Goal: Task Accomplishment & Management: Manage account settings

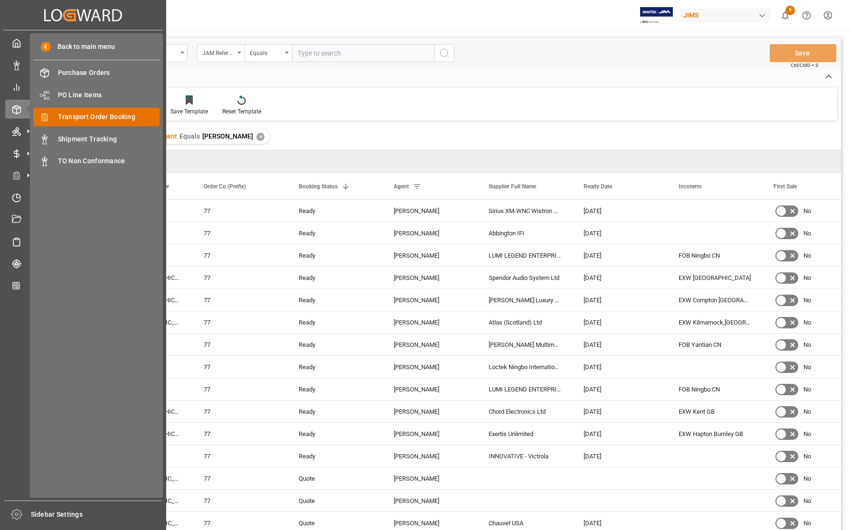
click at [73, 113] on span "Transport Order Booking" at bounding box center [109, 117] width 102 height 10
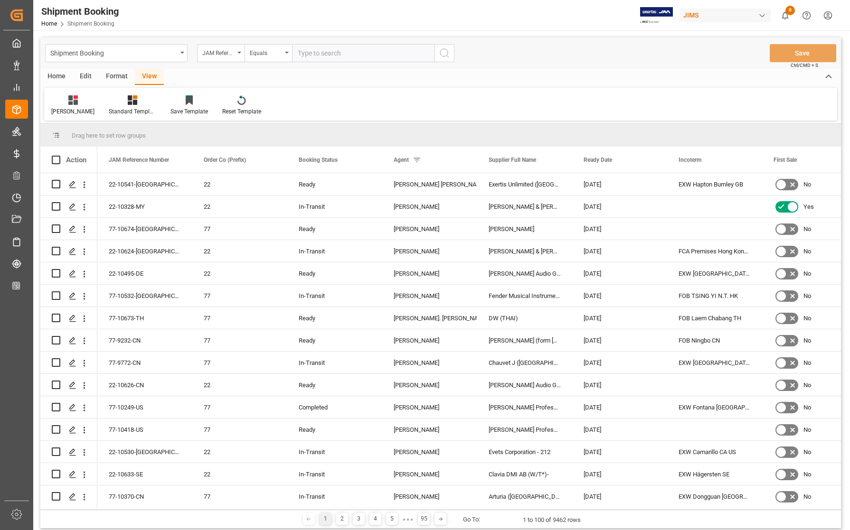
click at [57, 77] on div "Home" at bounding box center [56, 77] width 32 height 16
click at [65, 99] on icon at bounding box center [64, 99] width 9 height 9
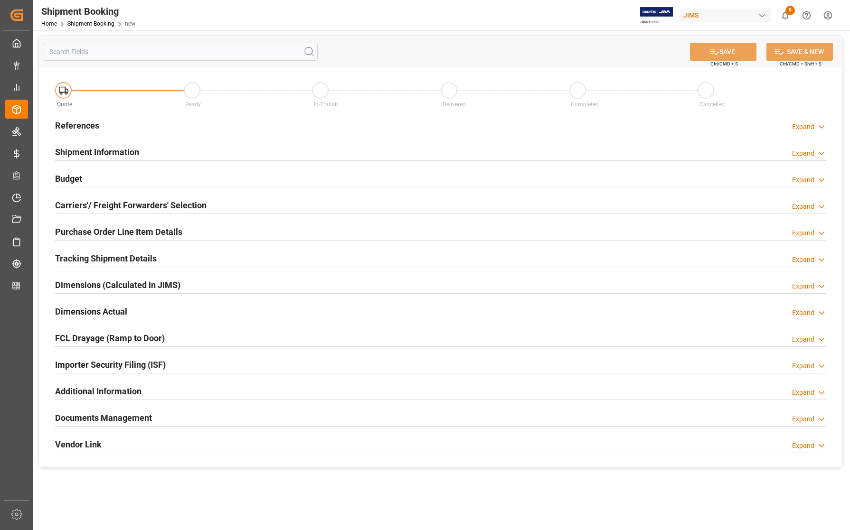
click at [74, 123] on h2 "References" at bounding box center [77, 125] width 44 height 13
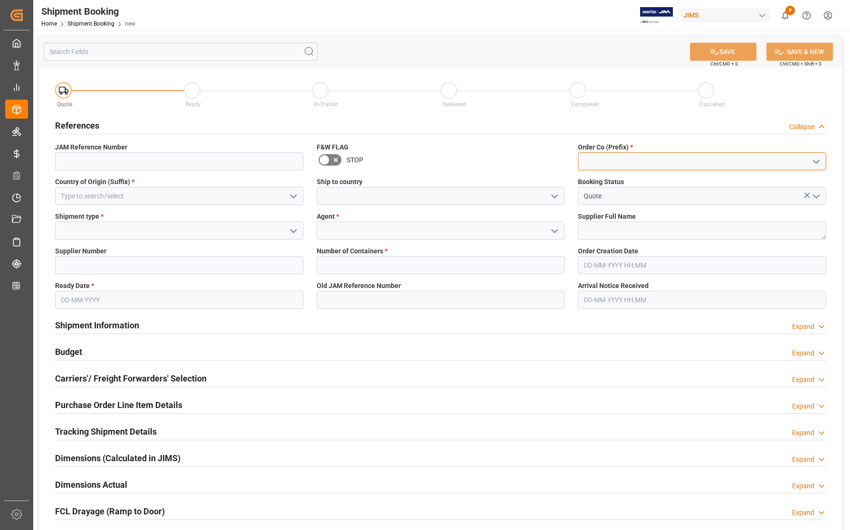
click at [603, 158] on input at bounding box center [702, 161] width 248 height 18
click at [816, 159] on icon "open menu" at bounding box center [816, 161] width 11 height 11
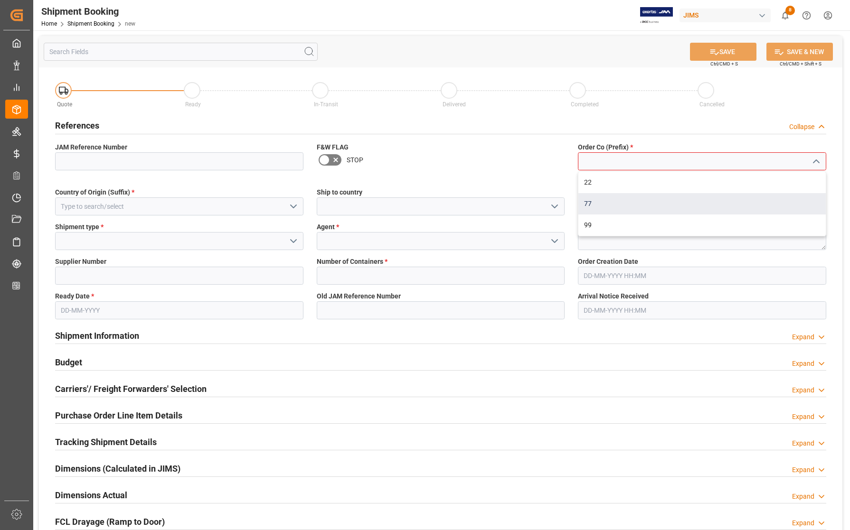
click at [602, 202] on div "77" at bounding box center [701, 203] width 247 height 21
type input "77"
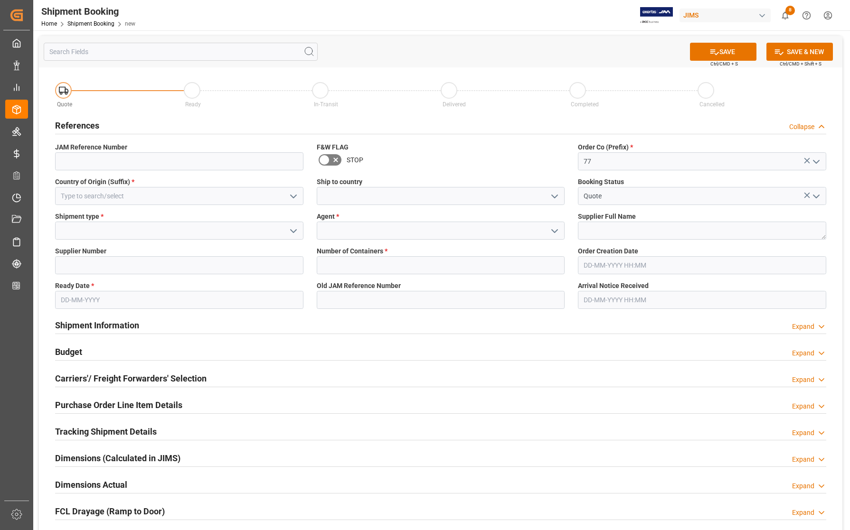
click at [554, 196] on icon "open menu" at bounding box center [554, 196] width 11 height 11
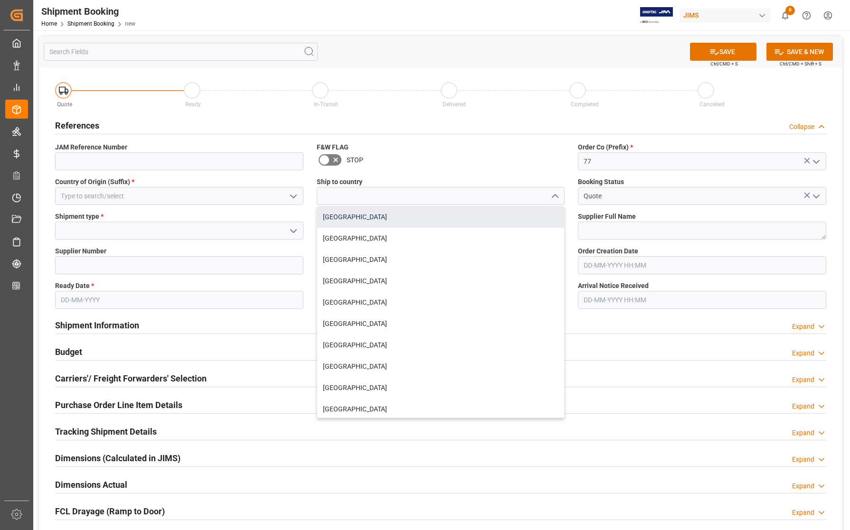
click at [405, 215] on div "[GEOGRAPHIC_DATA]" at bounding box center [440, 217] width 247 height 21
type input "[GEOGRAPHIC_DATA]"
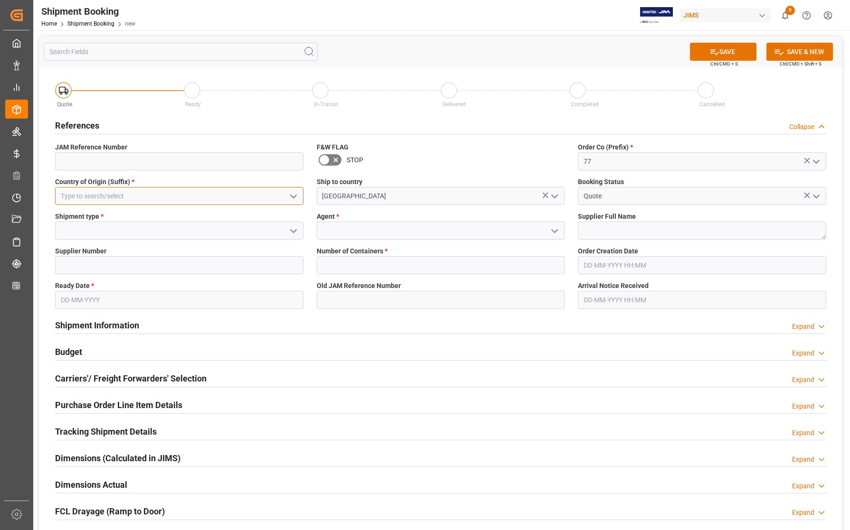
click at [183, 188] on input at bounding box center [179, 196] width 248 height 18
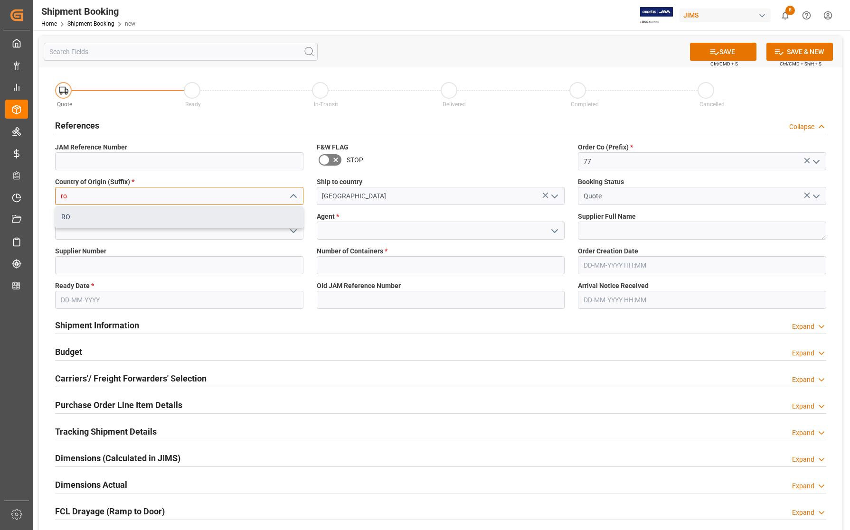
click at [161, 215] on div "RO" at bounding box center [179, 217] width 247 height 21
type input "RO"
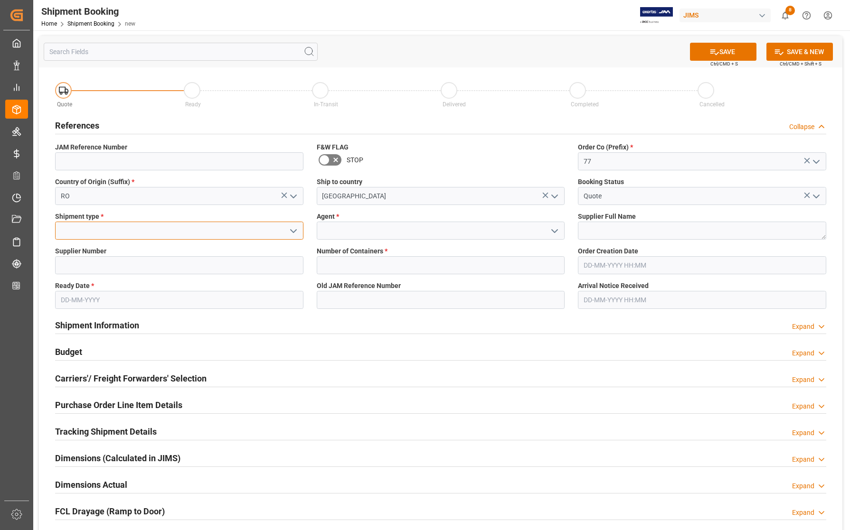
click at [153, 234] on input at bounding box center [179, 231] width 248 height 18
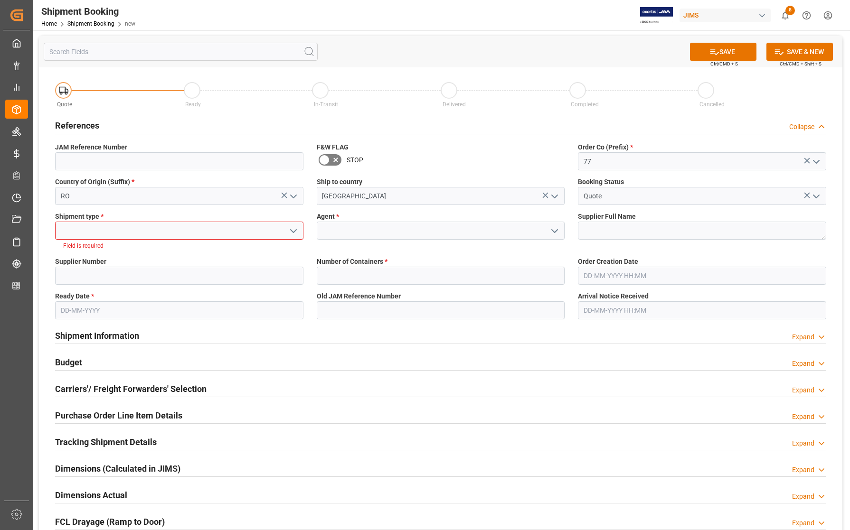
click at [291, 231] on icon "open menu" at bounding box center [293, 231] width 11 height 11
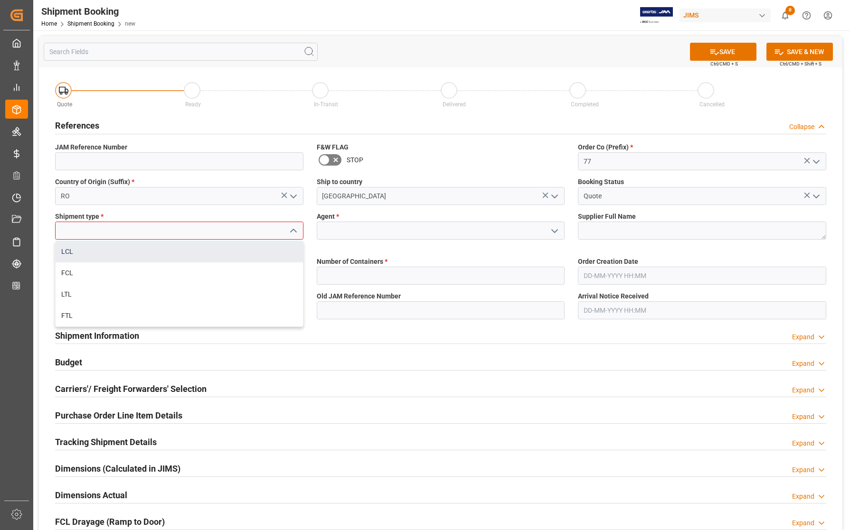
click at [108, 248] on div "LCL" at bounding box center [179, 251] width 247 height 21
type input "LCL"
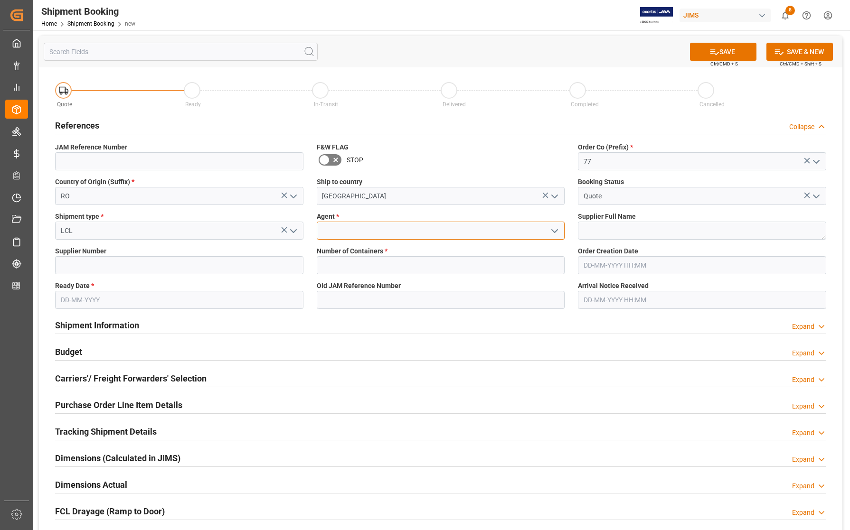
click at [387, 231] on input at bounding box center [441, 231] width 248 height 18
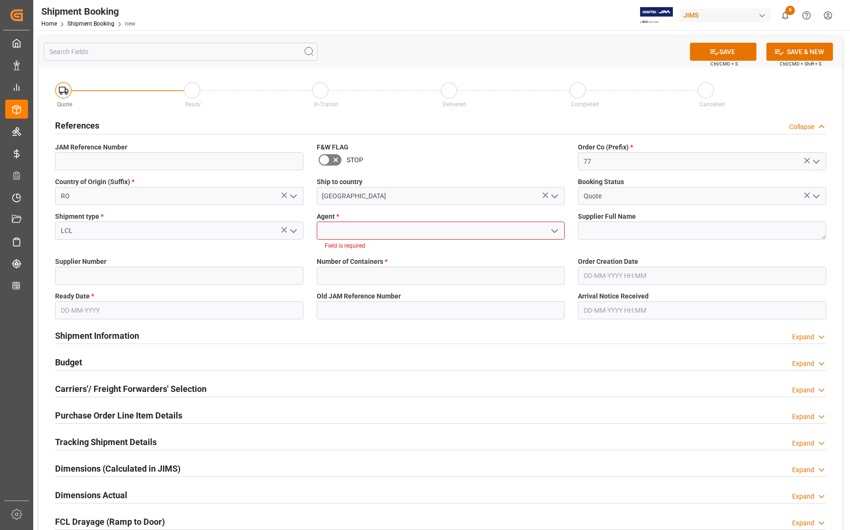
click at [555, 231] on icon "open menu" at bounding box center [554, 231] width 11 height 11
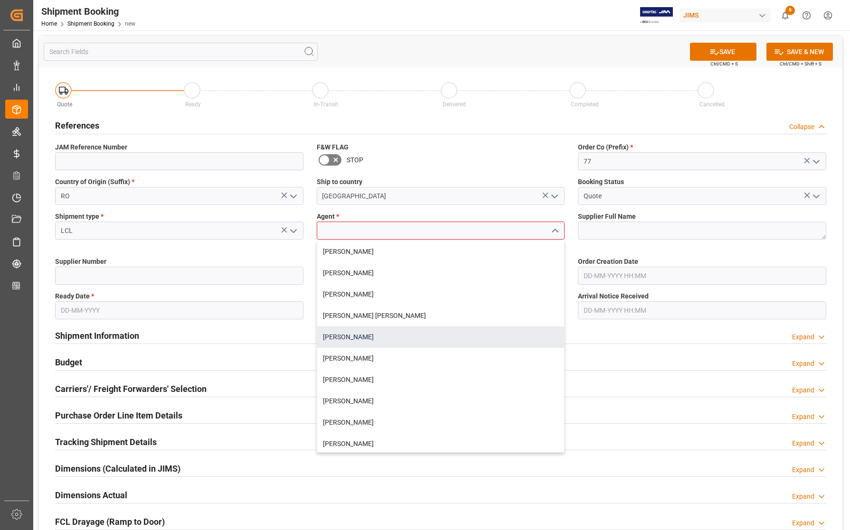
drag, startPoint x: 395, startPoint y: 338, endPoint x: 474, endPoint y: 310, distance: 83.9
click at [395, 337] on div "[PERSON_NAME]" at bounding box center [440, 337] width 247 height 21
type input "[PERSON_NAME]"
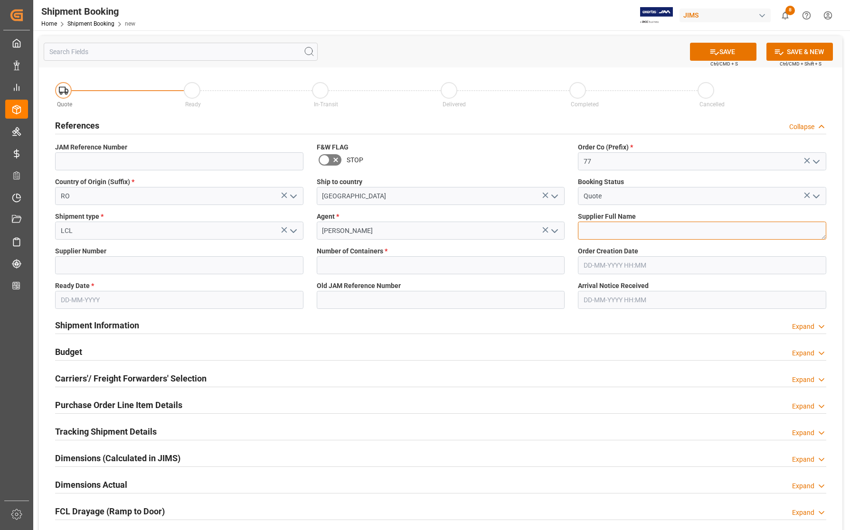
click at [630, 227] on textarea at bounding box center [702, 231] width 248 height 18
type textarea "Meze Audio"
click at [392, 262] on input "text" at bounding box center [441, 265] width 248 height 18
type input "0"
click at [63, 261] on input at bounding box center [179, 265] width 248 height 18
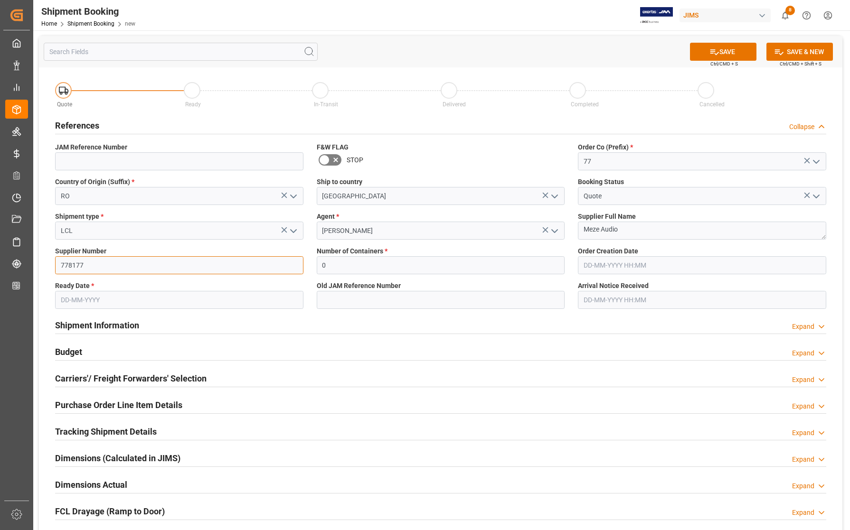
type input "778177"
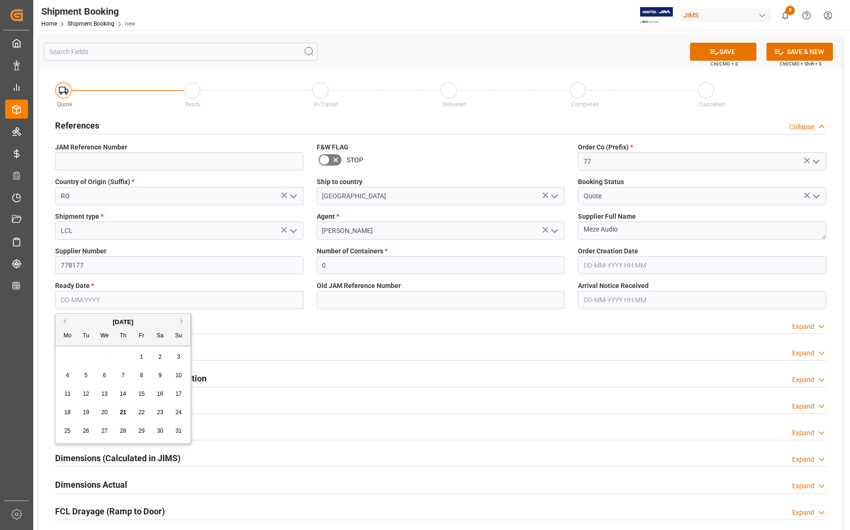
click at [70, 300] on input "text" at bounding box center [179, 300] width 248 height 18
click at [60, 356] on div "28 29 30 31 1 2 3" at bounding box center [123, 357] width 130 height 19
click at [85, 433] on span "26" at bounding box center [86, 431] width 6 height 7
type input "[DATE]"
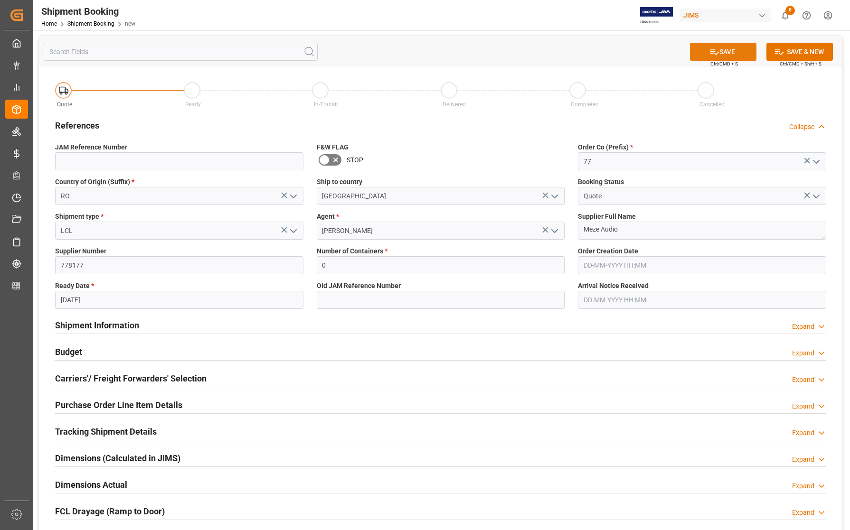
click at [707, 52] on button "SAVE" at bounding box center [723, 52] width 66 height 18
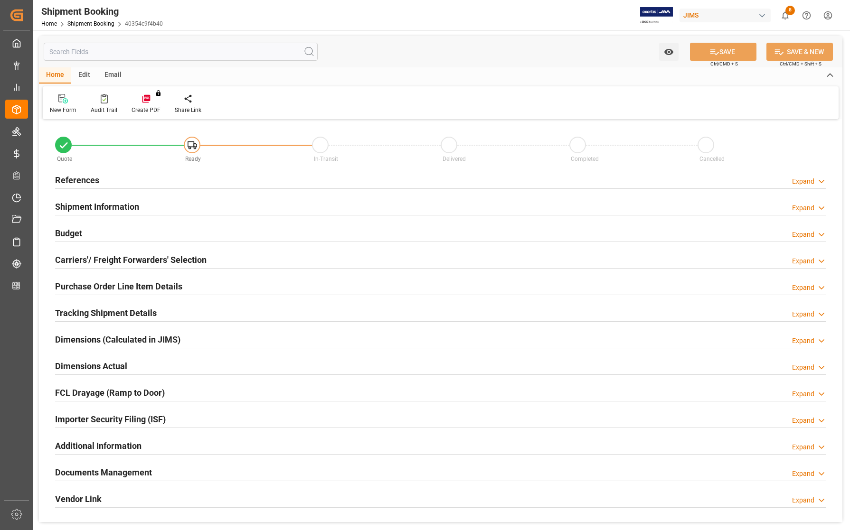
type input "0"
type input "[DATE]"
click at [62, 179] on h2 "References" at bounding box center [77, 180] width 44 height 13
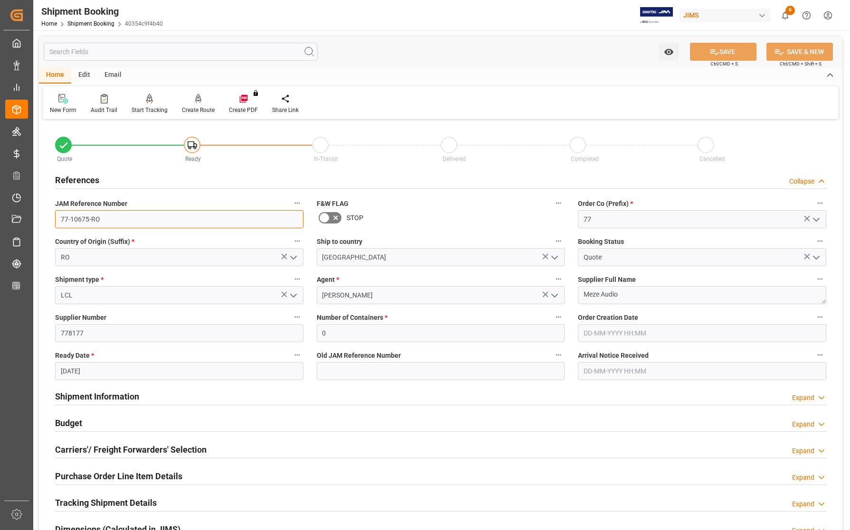
drag, startPoint x: 103, startPoint y: 217, endPoint x: 47, endPoint y: 221, distance: 55.2
click at [47, 221] on div "Quote Ready In-Transit Delivered Completed Cancelled References Collapse JAM Re…" at bounding box center [440, 417] width 803 height 590
click at [180, 20] on div "Shipment Booking Home Shipment Booking 40354c9f4b40 JIMS 8 Notifications Only s…" at bounding box center [438, 15] width 823 height 30
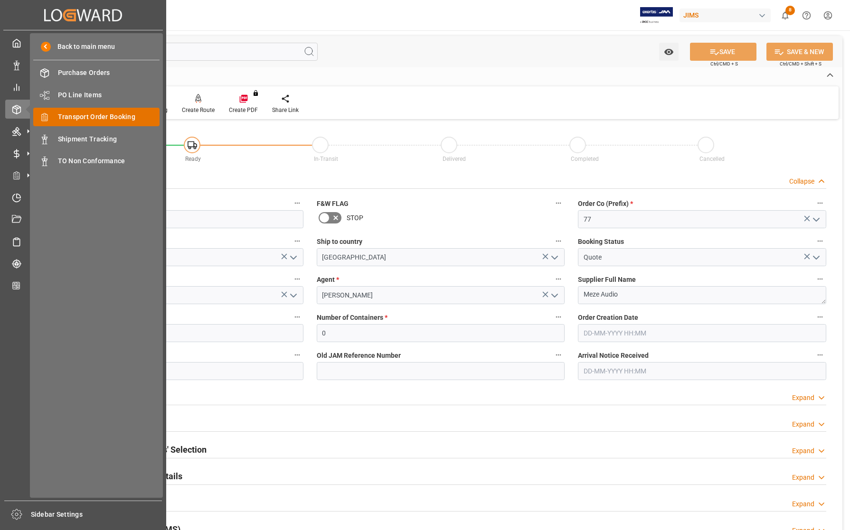
click at [78, 118] on span "Transport Order Booking" at bounding box center [109, 117] width 102 height 10
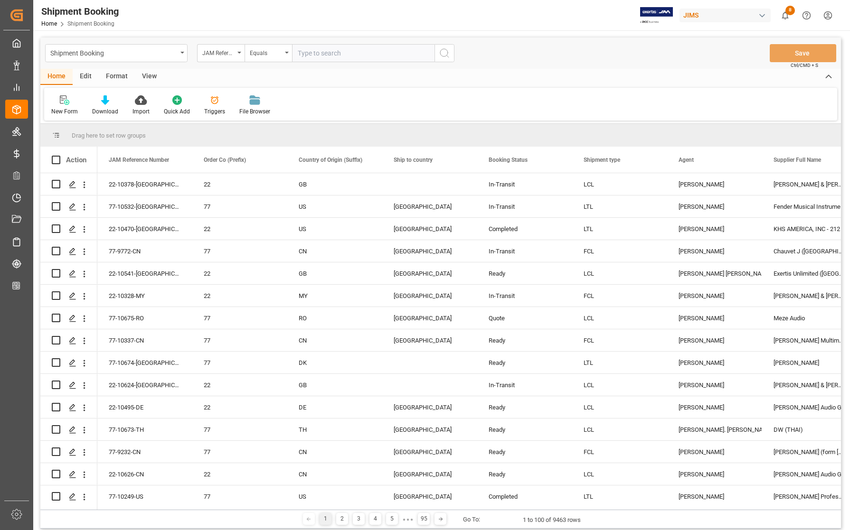
click at [318, 52] on input "text" at bounding box center [363, 53] width 142 height 18
type input "77-10645-US"
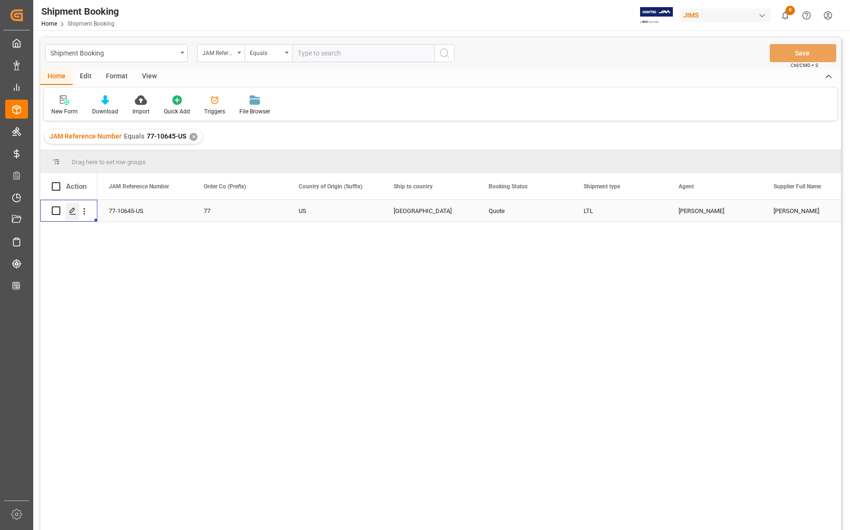
click at [72, 210] on icon "Press SPACE to select this row." at bounding box center [73, 212] width 8 height 8
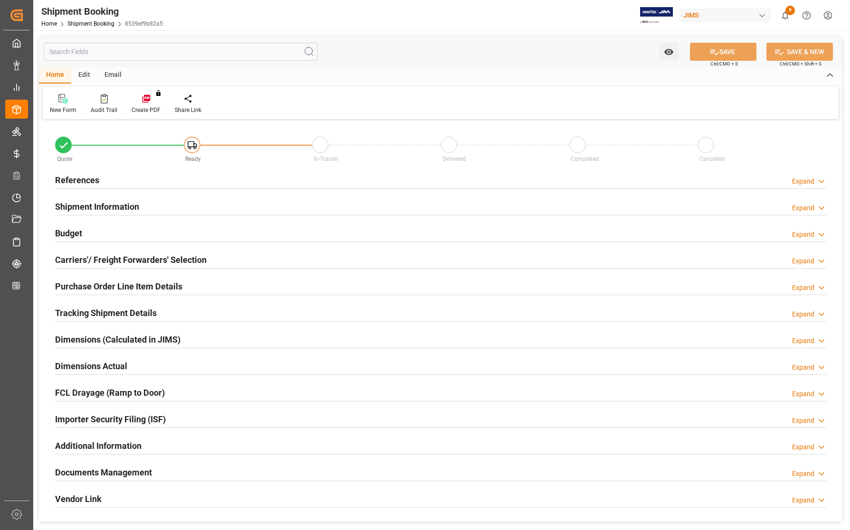
type input "0"
click at [66, 177] on h2 "References" at bounding box center [77, 180] width 44 height 13
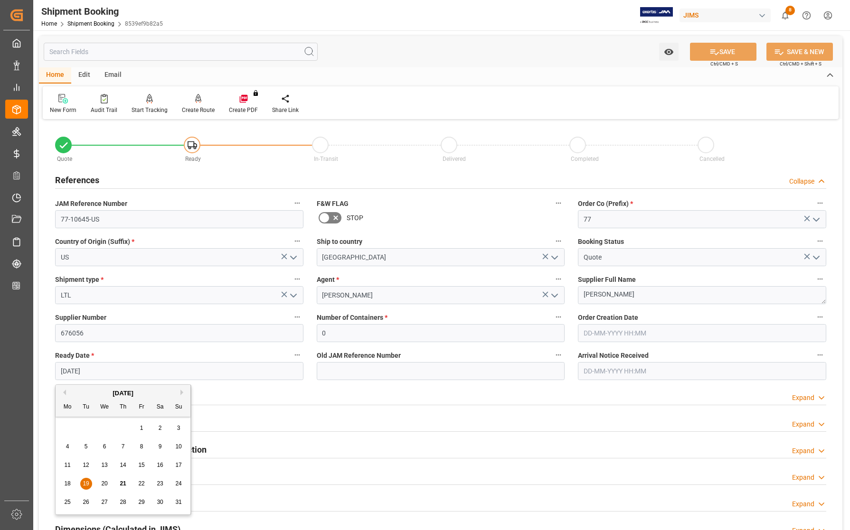
click at [94, 369] on input "[DATE]" at bounding box center [179, 371] width 248 height 18
click at [141, 485] on span "22" at bounding box center [141, 484] width 6 height 7
type input "[DATE]"
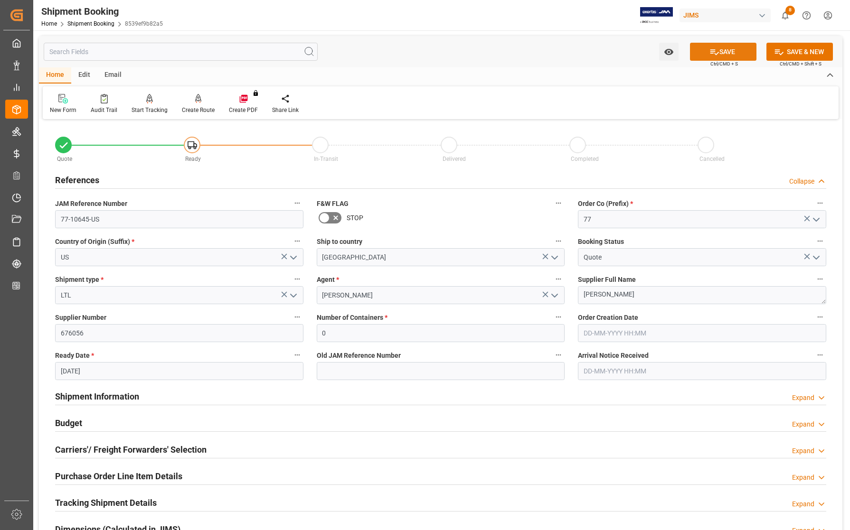
click at [703, 52] on button "SAVE" at bounding box center [723, 52] width 66 height 18
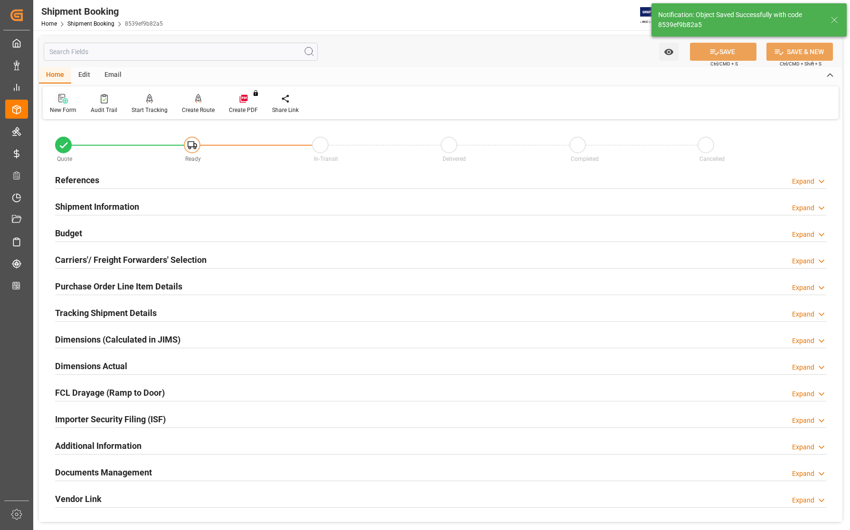
click at [60, 100] on icon at bounding box center [62, 98] width 9 height 9
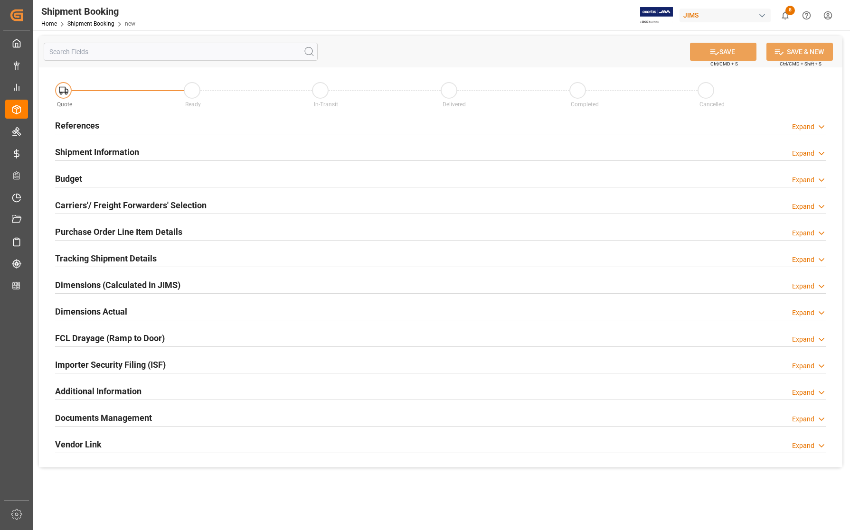
click at [81, 126] on h2 "References" at bounding box center [77, 125] width 44 height 13
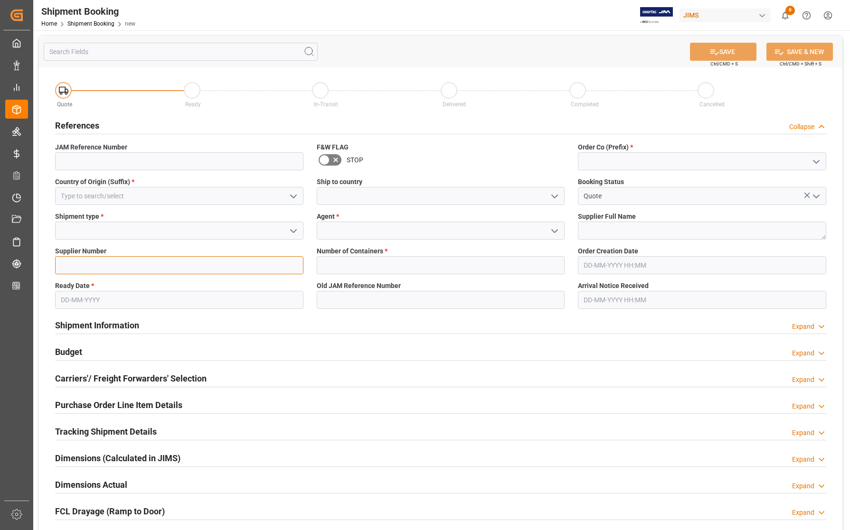
click at [89, 264] on input at bounding box center [179, 265] width 248 height 18
type input "676056"
click at [133, 303] on input "text" at bounding box center [179, 300] width 248 height 18
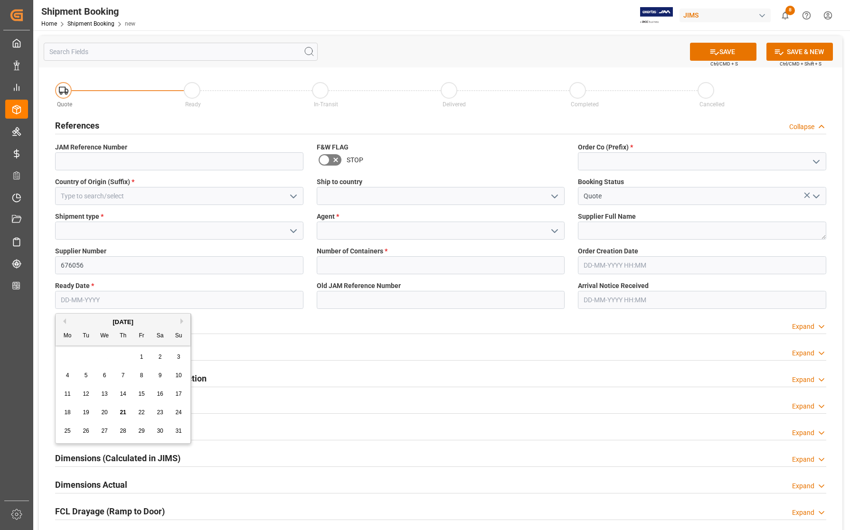
click at [63, 424] on div "25 26 27 28 29 30 31" at bounding box center [123, 431] width 130 height 19
click at [68, 432] on span "25" at bounding box center [67, 431] width 6 height 7
type input "[DATE]"
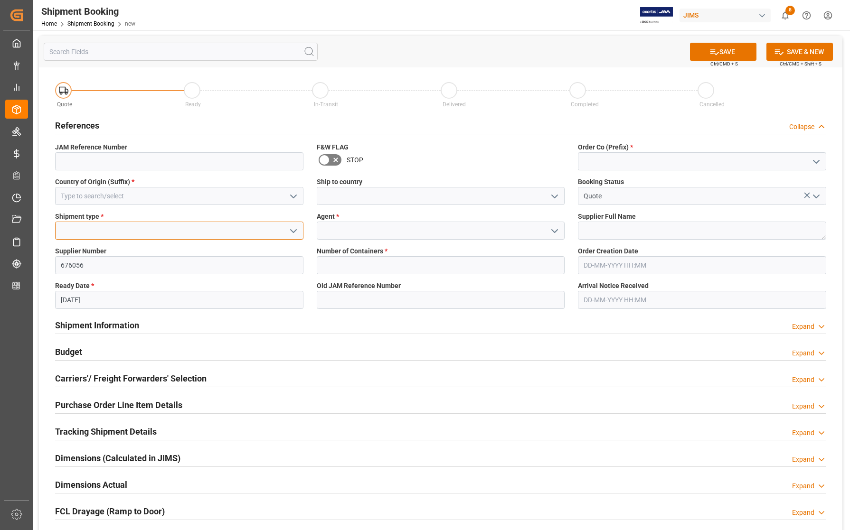
click at [103, 227] on input at bounding box center [179, 231] width 248 height 18
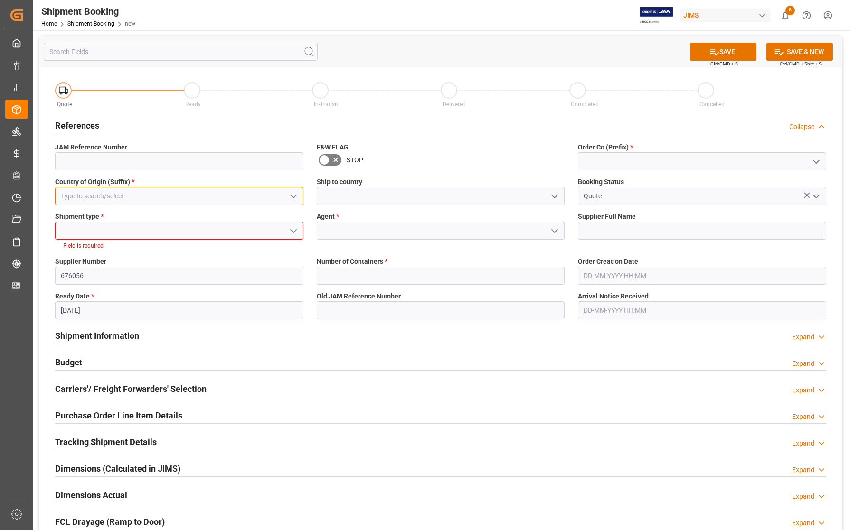
click at [76, 198] on input at bounding box center [179, 196] width 248 height 18
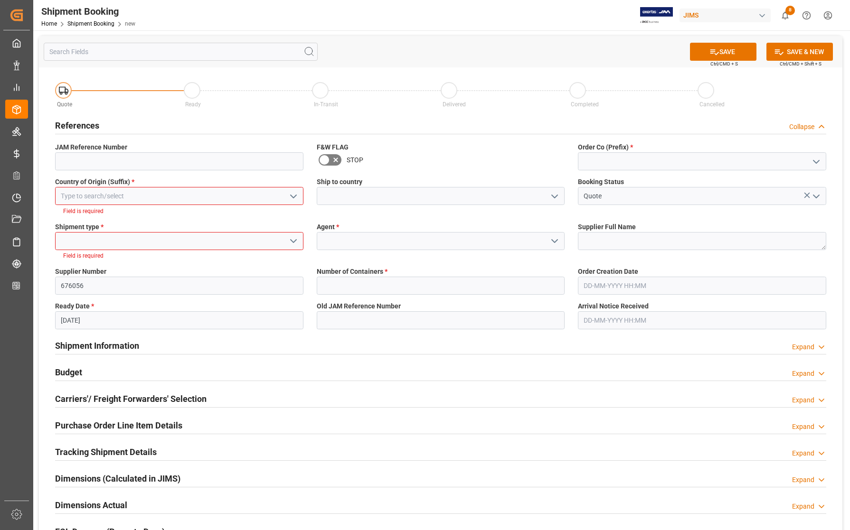
click at [76, 227] on div "Shipment type * Field is required" at bounding box center [179, 241] width 262 height 45
click at [83, 238] on input at bounding box center [179, 241] width 248 height 18
click at [107, 155] on input at bounding box center [179, 161] width 248 height 18
click at [629, 164] on input at bounding box center [702, 161] width 248 height 18
click at [817, 164] on icon "open menu" at bounding box center [816, 161] width 11 height 11
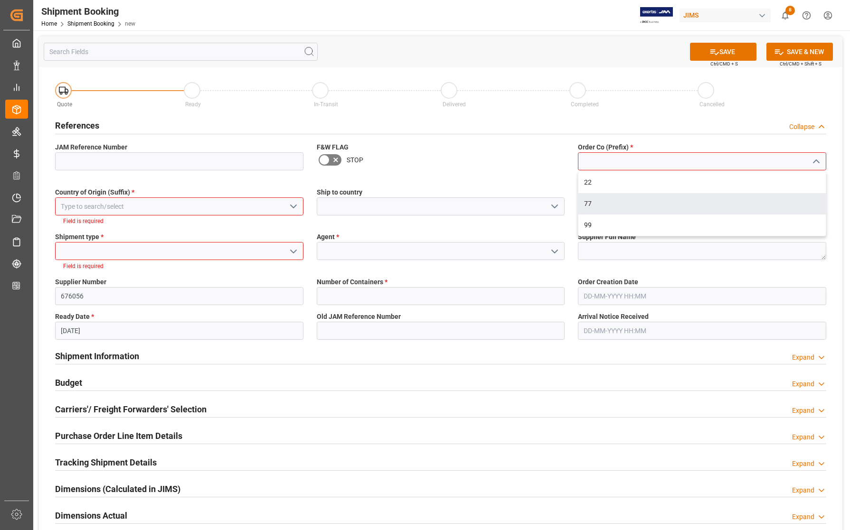
click at [626, 200] on div "77" at bounding box center [701, 203] width 247 height 21
type input "77"
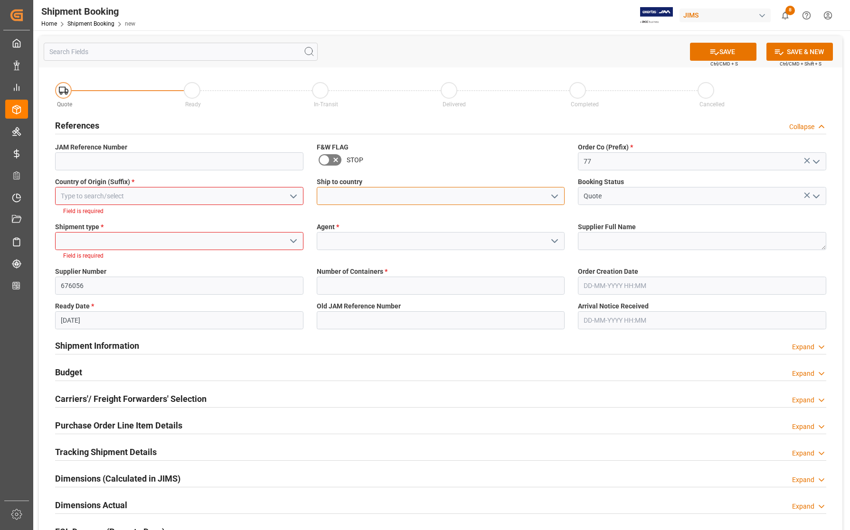
click at [502, 191] on input at bounding box center [441, 196] width 248 height 18
click at [556, 193] on icon "open menu" at bounding box center [554, 196] width 11 height 11
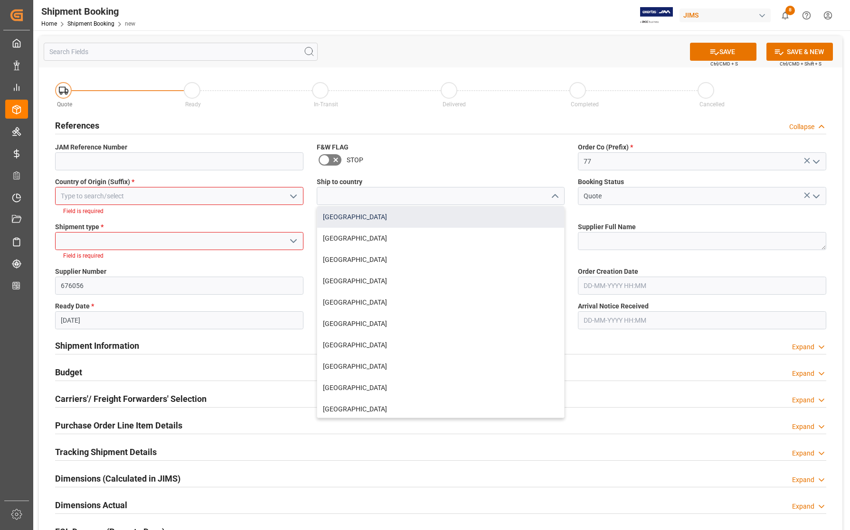
click at [446, 222] on div "[GEOGRAPHIC_DATA]" at bounding box center [440, 217] width 247 height 21
type input "[GEOGRAPHIC_DATA]"
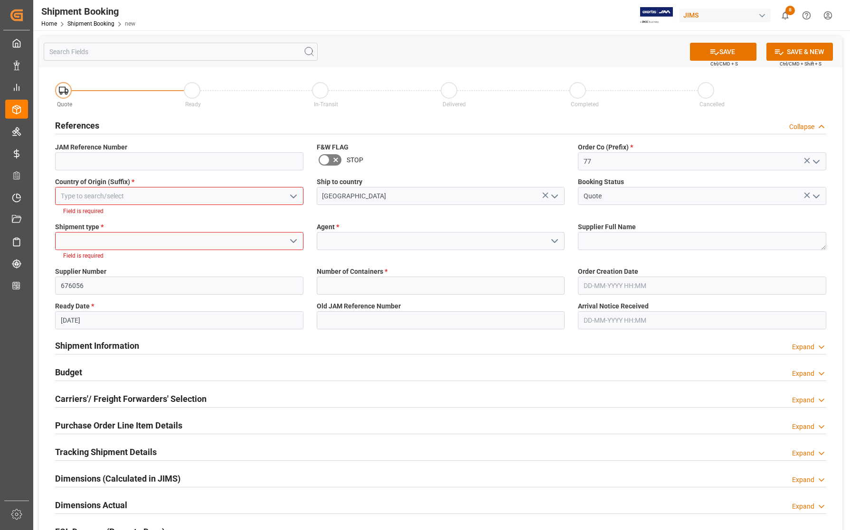
click at [293, 194] on icon "open menu" at bounding box center [293, 196] width 11 height 11
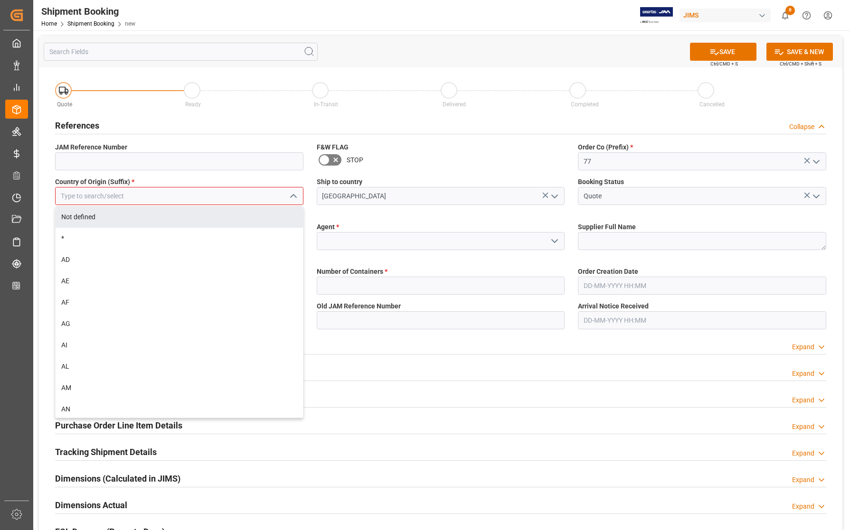
click at [258, 195] on input at bounding box center [179, 196] width 248 height 18
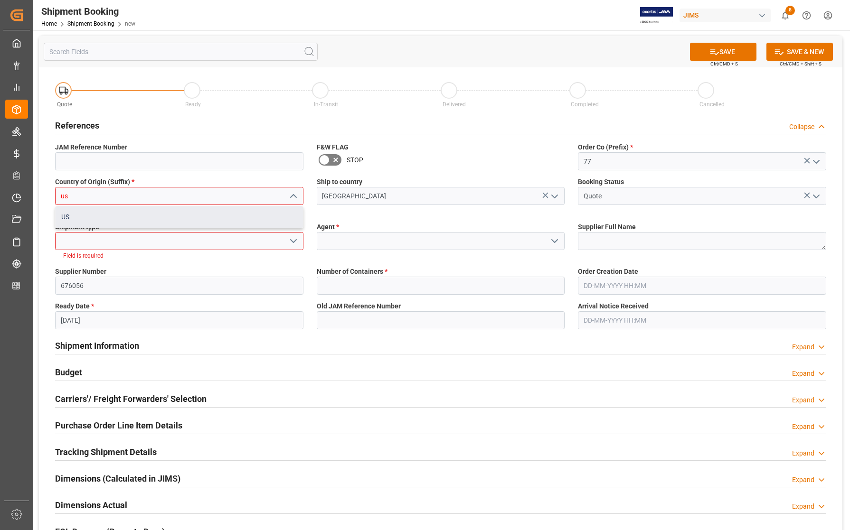
click at [219, 219] on div "US" at bounding box center [179, 217] width 247 height 21
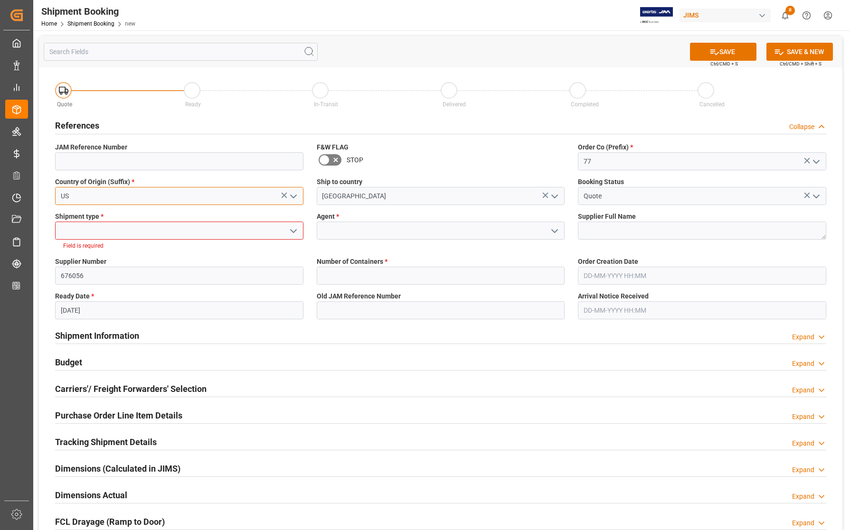
type input "US"
click at [220, 229] on input at bounding box center [179, 231] width 248 height 18
click at [292, 228] on icon "open menu" at bounding box center [293, 231] width 11 height 11
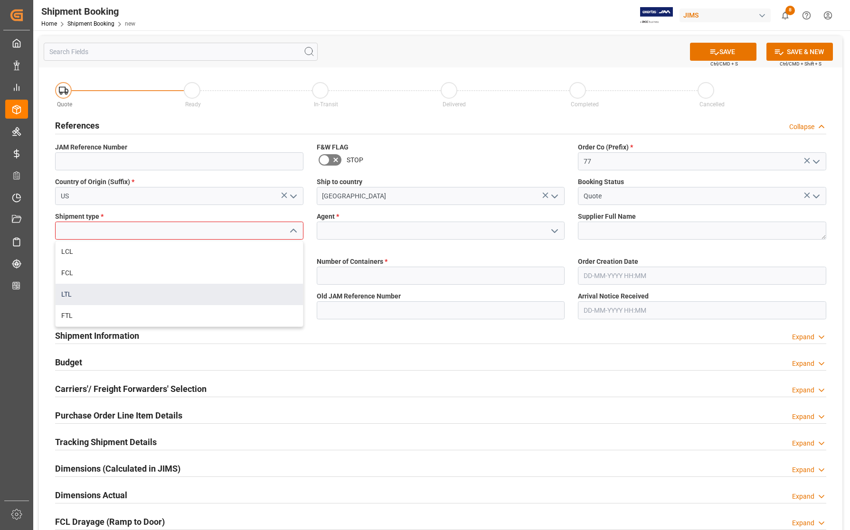
click at [188, 293] on div "LTL" at bounding box center [179, 294] width 247 height 21
type input "LTL"
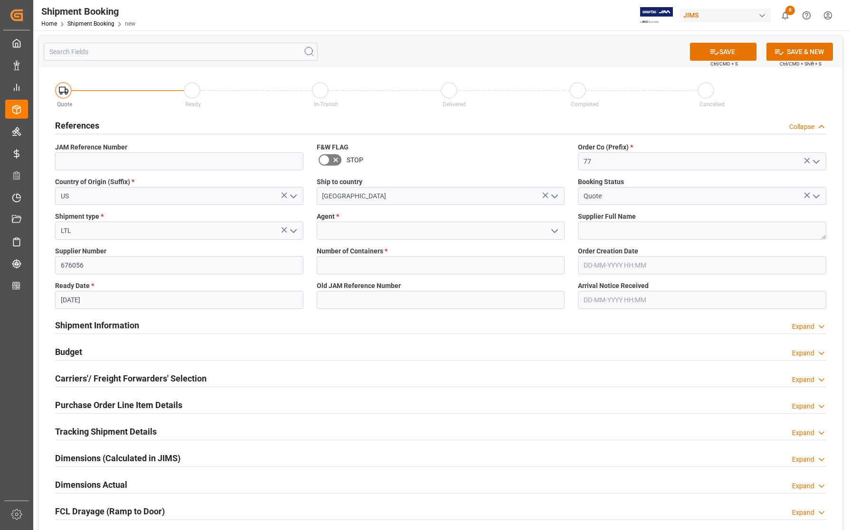
click at [555, 233] on icon "open menu" at bounding box center [554, 231] width 11 height 11
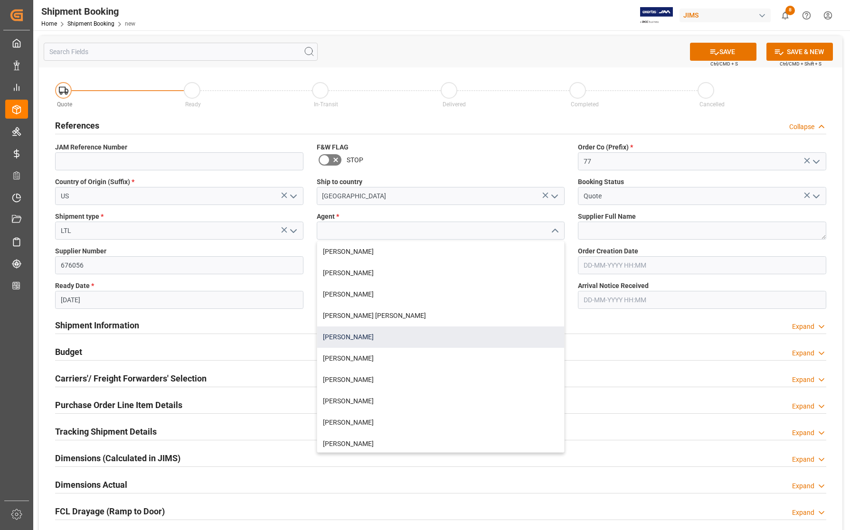
click at [387, 337] on div "[PERSON_NAME]" at bounding box center [440, 337] width 247 height 21
type input "[PERSON_NAME]"
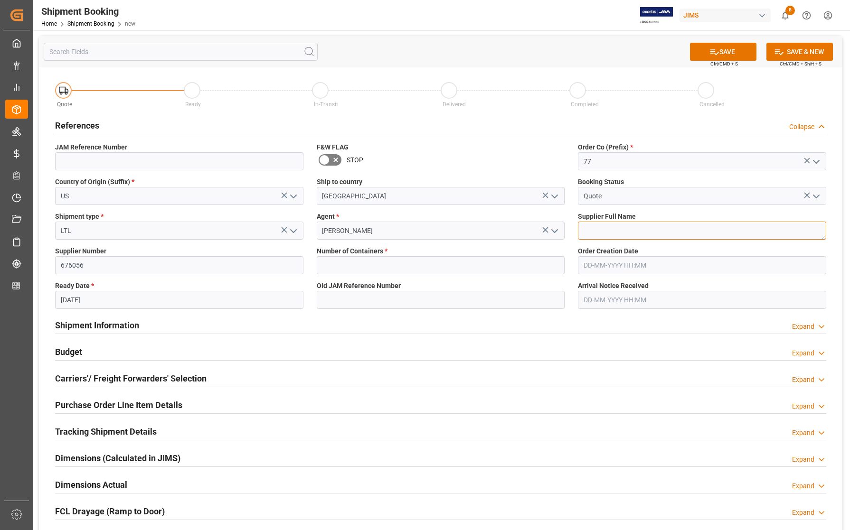
click at [661, 228] on textarea at bounding box center [702, 231] width 248 height 18
type textarea "[PERSON_NAME]"
click at [378, 264] on input "text" at bounding box center [441, 265] width 248 height 18
type input "0"
click at [723, 49] on button "SAVE" at bounding box center [723, 52] width 66 height 18
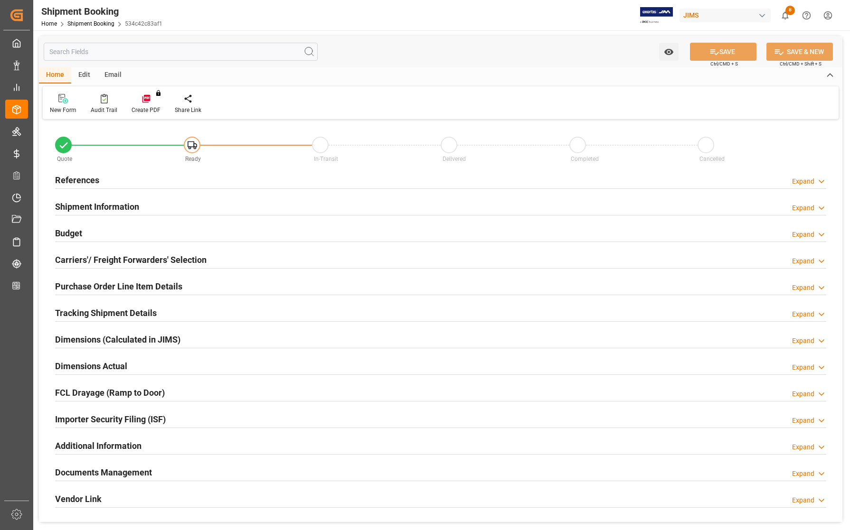
type input "0"
type input "[DATE]"
click at [76, 176] on h2 "References" at bounding box center [77, 180] width 44 height 13
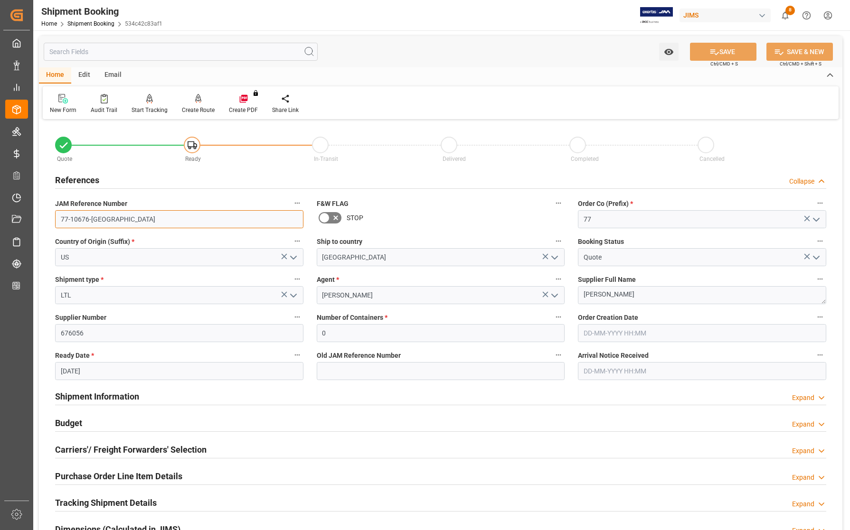
click at [114, 221] on input "77-10676-[GEOGRAPHIC_DATA]" at bounding box center [179, 219] width 248 height 18
drag, startPoint x: 110, startPoint y: 218, endPoint x: 51, endPoint y: 215, distance: 58.5
click at [51, 215] on div "JAM Reference Number 77-10676-US" at bounding box center [179, 213] width 262 height 38
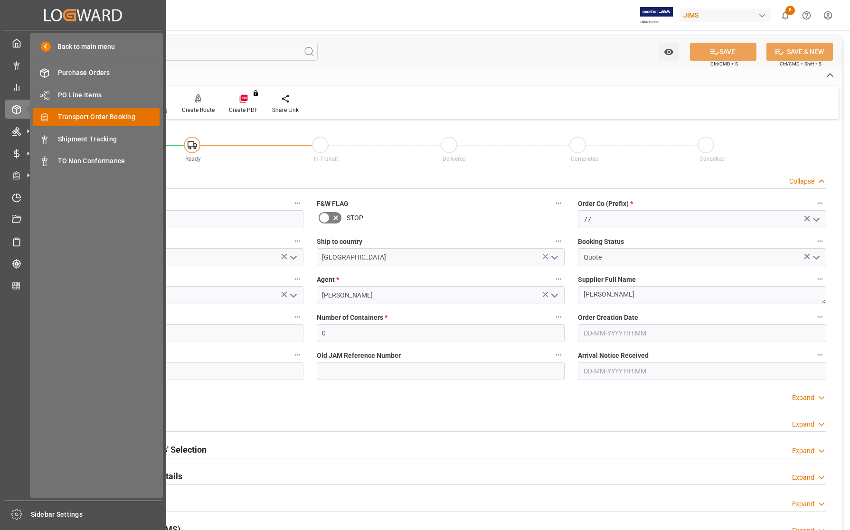
click at [83, 115] on span "Transport Order Booking" at bounding box center [109, 117] width 102 height 10
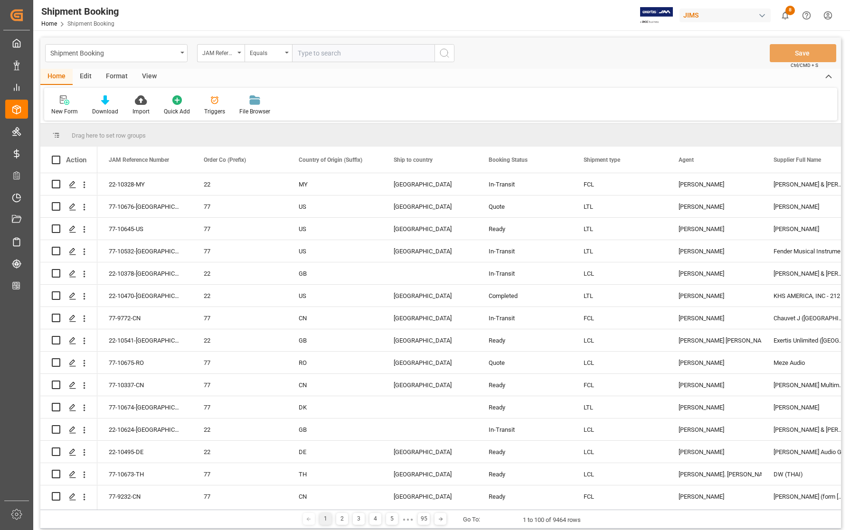
click at [310, 53] on input "text" at bounding box center [363, 53] width 142 height 18
type input "77-9910-CN"
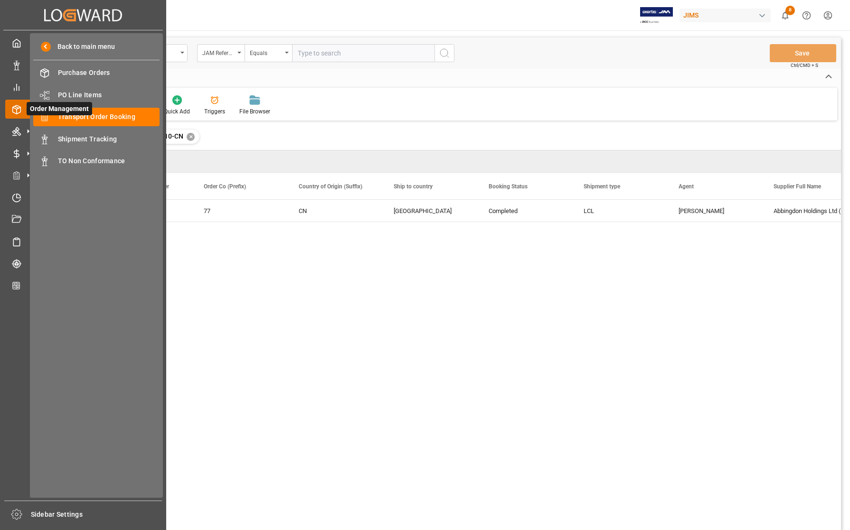
click at [17, 108] on line at bounding box center [17, 107] width 4 height 2
click at [75, 115] on span "Transport Order Booking" at bounding box center [109, 117] width 102 height 10
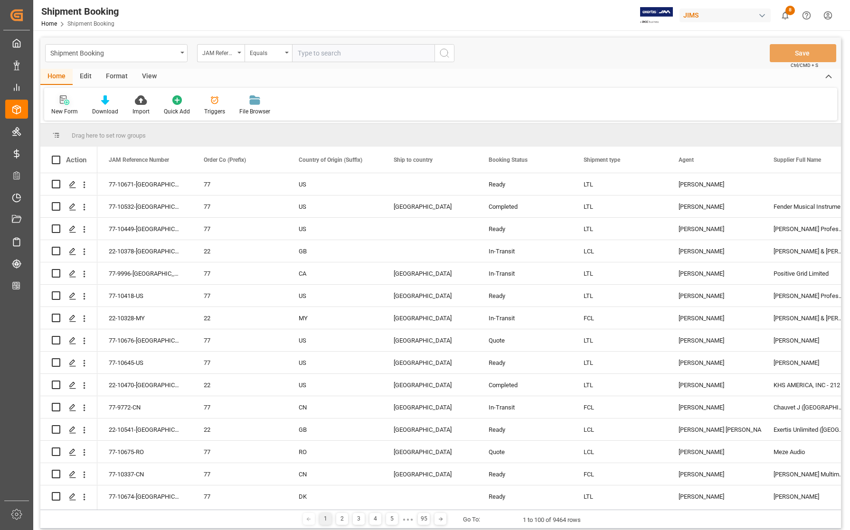
click at [67, 106] on div "New Form" at bounding box center [64, 105] width 41 height 21
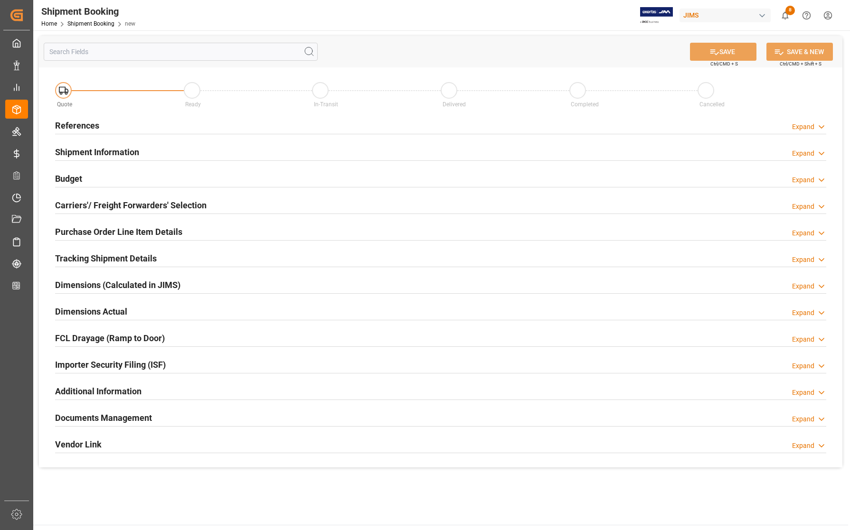
click at [76, 121] on h2 "References" at bounding box center [77, 125] width 44 height 13
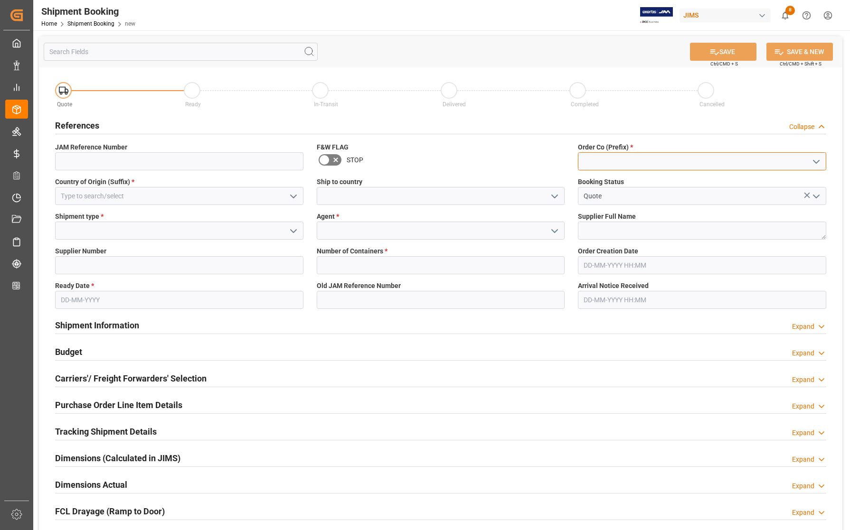
click at [603, 156] on input at bounding box center [702, 161] width 248 height 18
click at [816, 159] on icon "open menu" at bounding box center [816, 161] width 11 height 11
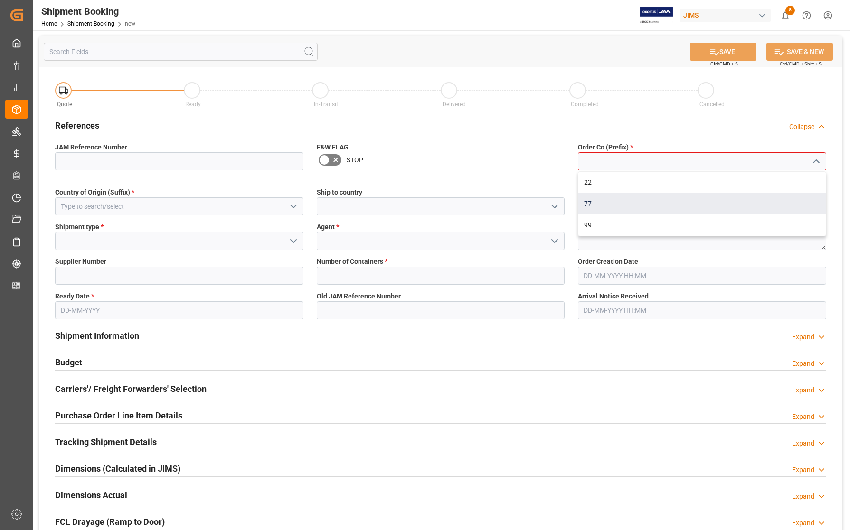
click at [620, 198] on div "77" at bounding box center [701, 203] width 247 height 21
type input "77"
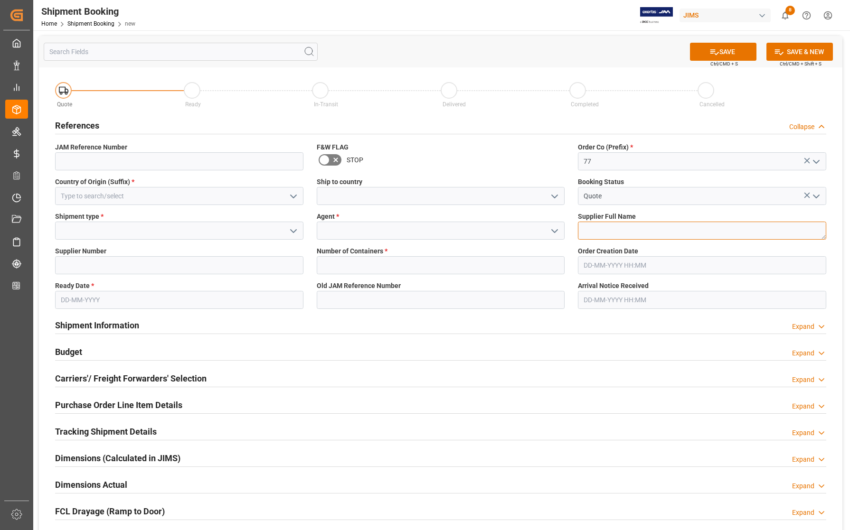
click at [595, 228] on textarea at bounding box center [702, 231] width 248 height 18
type textarea "[PERSON_NAME] Multimedia [GEOGRAPHIC_DATA]"
click at [556, 232] on icon "open menu" at bounding box center [554, 231] width 11 height 11
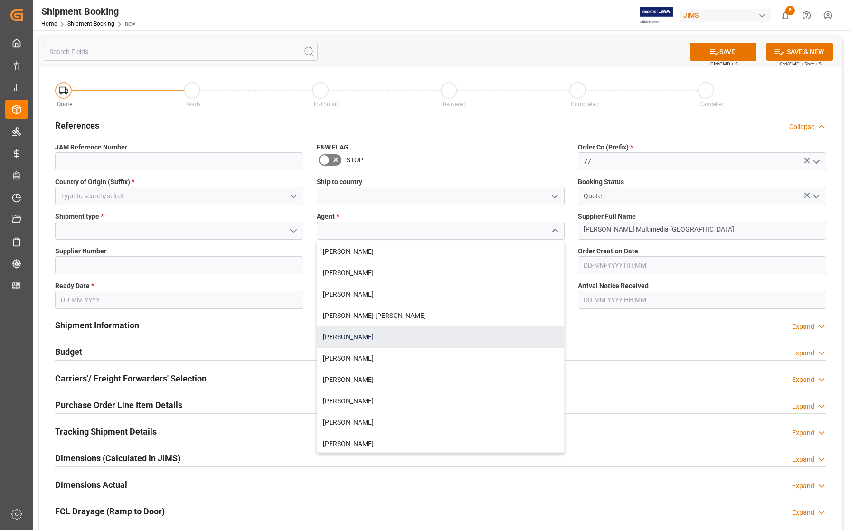
click at [364, 335] on div "[PERSON_NAME]" at bounding box center [440, 337] width 247 height 21
type input "[PERSON_NAME]"
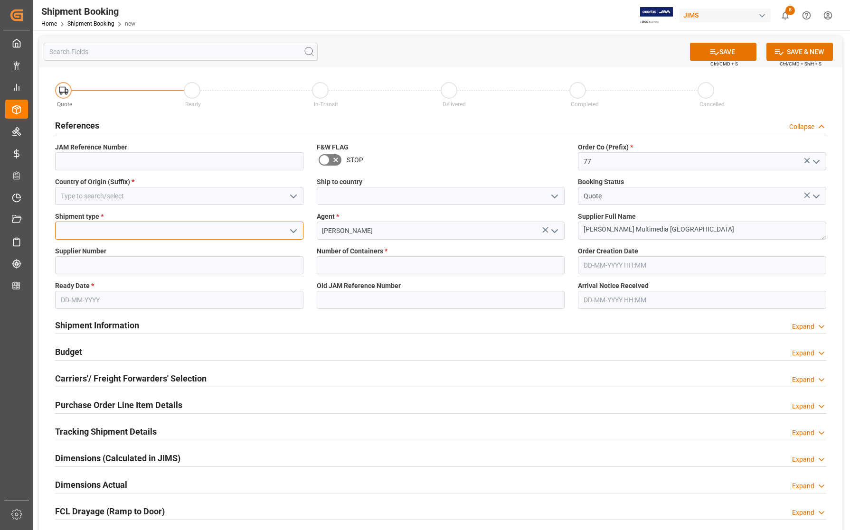
click at [178, 237] on input at bounding box center [179, 231] width 248 height 18
click at [293, 232] on icon "open menu" at bounding box center [293, 231] width 11 height 11
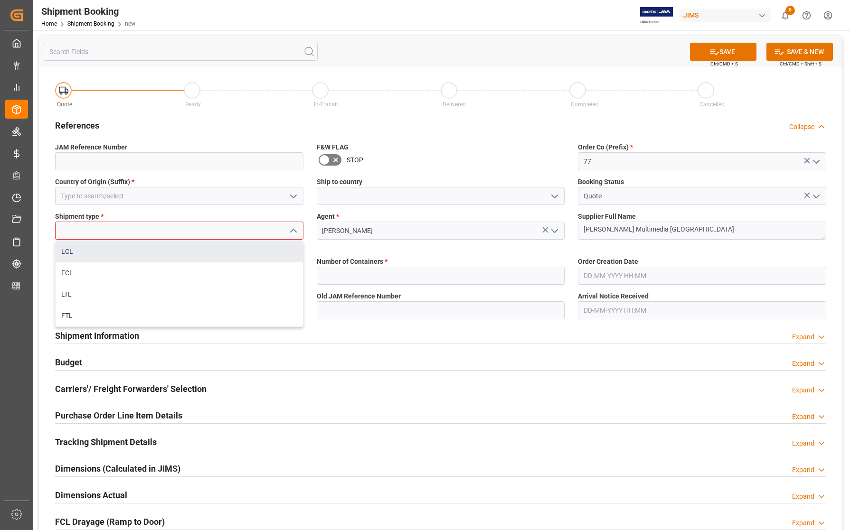
click at [124, 247] on div "LCL" at bounding box center [179, 251] width 247 height 21
type input "LCL"
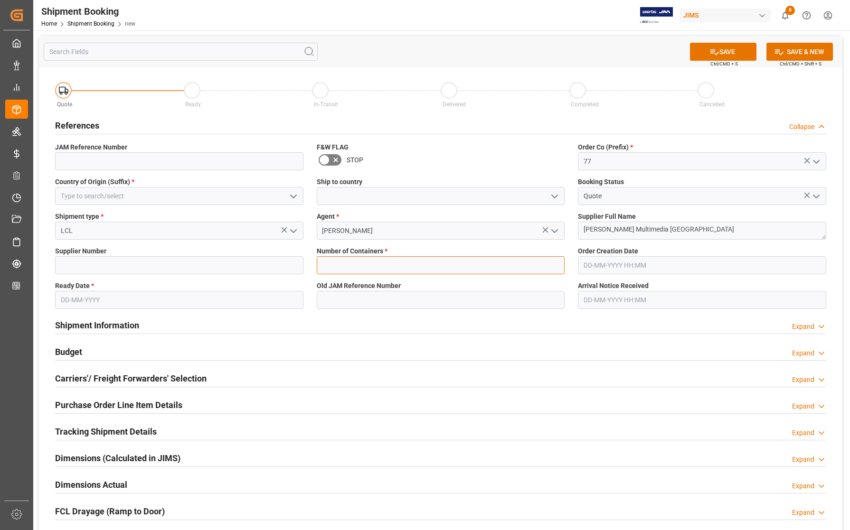
click at [361, 259] on input "text" at bounding box center [441, 265] width 248 height 18
type input "0"
click at [233, 264] on input at bounding box center [179, 265] width 248 height 18
type input "242713"
click at [172, 301] on input "text" at bounding box center [179, 300] width 248 height 18
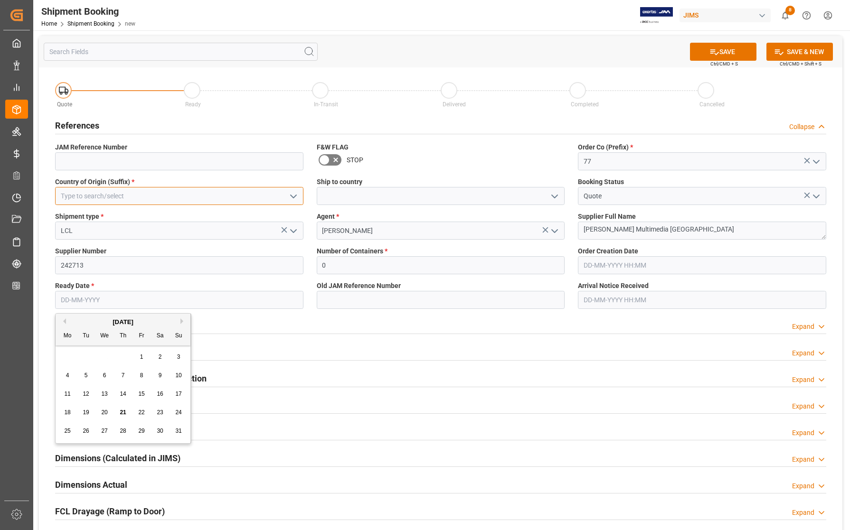
click at [214, 190] on input at bounding box center [179, 196] width 248 height 18
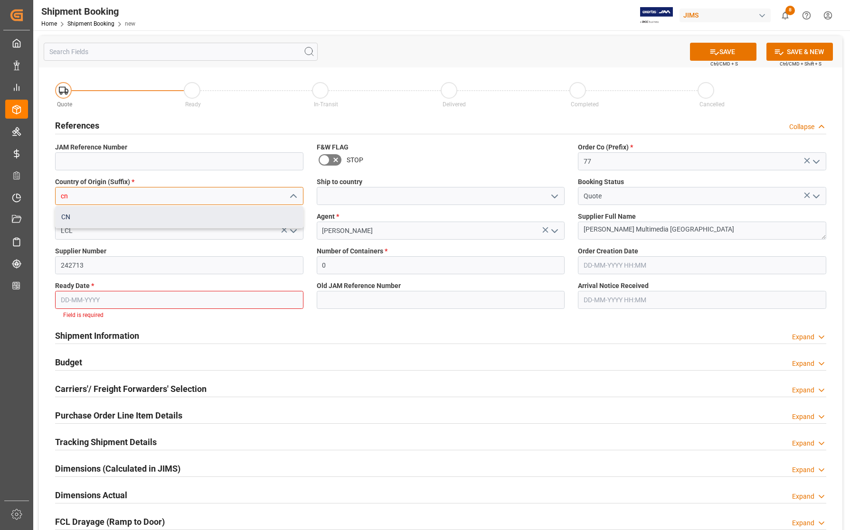
click at [201, 217] on div "CN" at bounding box center [179, 217] width 247 height 21
type input "CN"
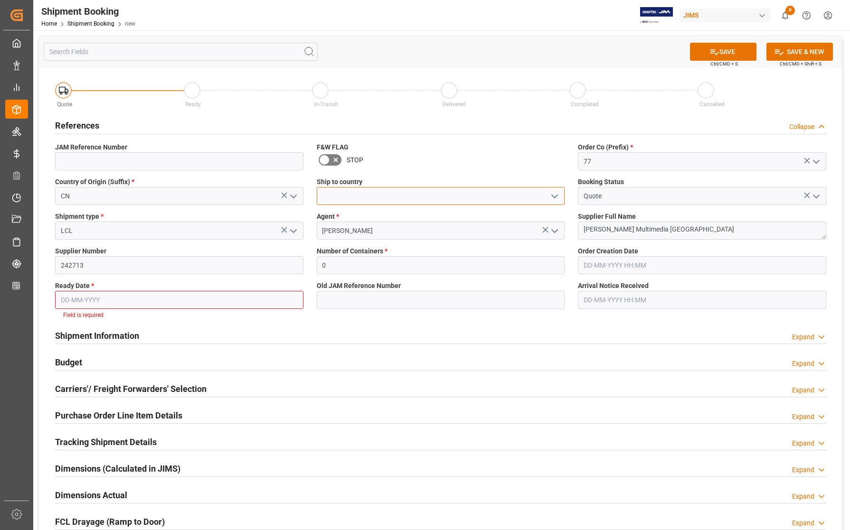
click at [361, 188] on input at bounding box center [441, 196] width 248 height 18
click at [555, 195] on icon "open menu" at bounding box center [554, 196] width 11 height 11
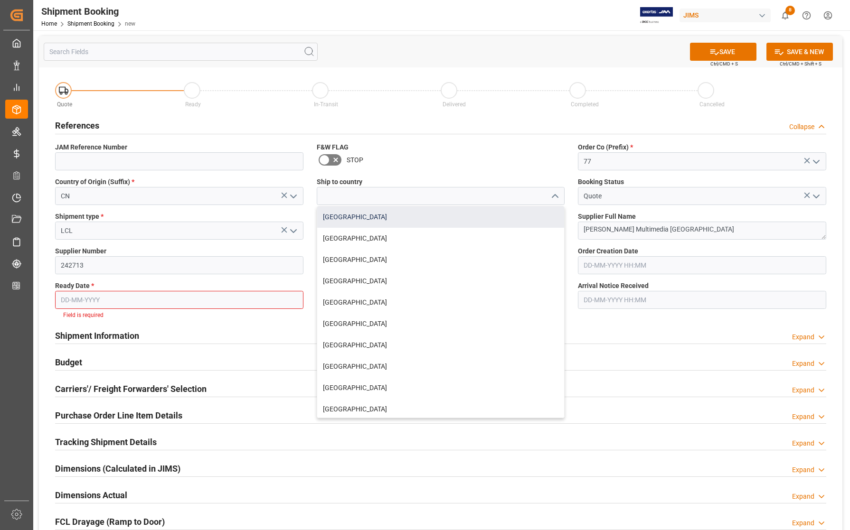
click at [418, 215] on div "[GEOGRAPHIC_DATA]" at bounding box center [440, 217] width 247 height 21
type input "[GEOGRAPHIC_DATA]"
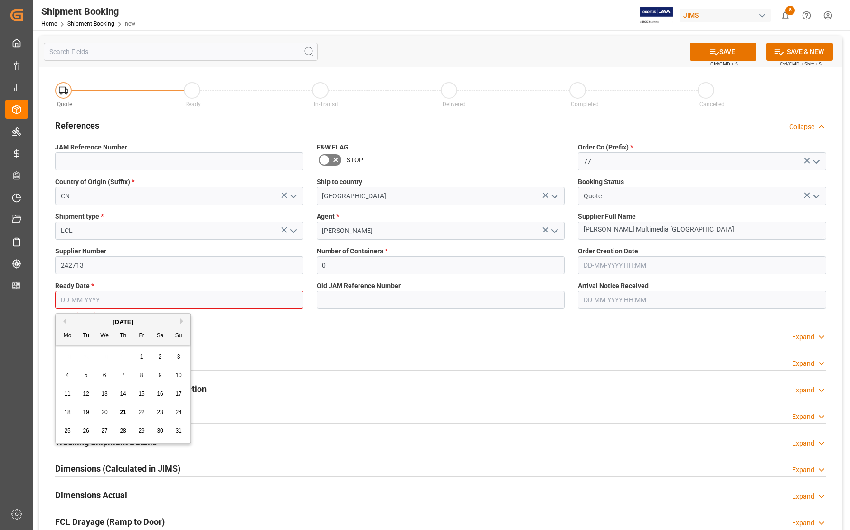
click at [136, 298] on input "text" at bounding box center [179, 300] width 248 height 18
click at [124, 296] on input "text" at bounding box center [179, 300] width 248 height 18
click at [60, 409] on div "18 19 20 21 22 23 24" at bounding box center [123, 413] width 130 height 19
click at [181, 321] on button "Next Month" at bounding box center [183, 322] width 6 height 6
click at [69, 357] on span "1" at bounding box center [67, 357] width 3 height 7
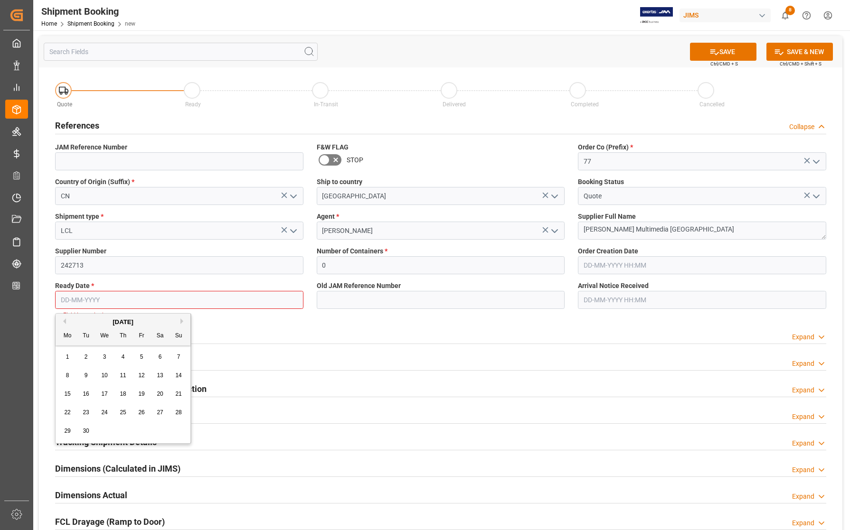
type input "01-09-2025"
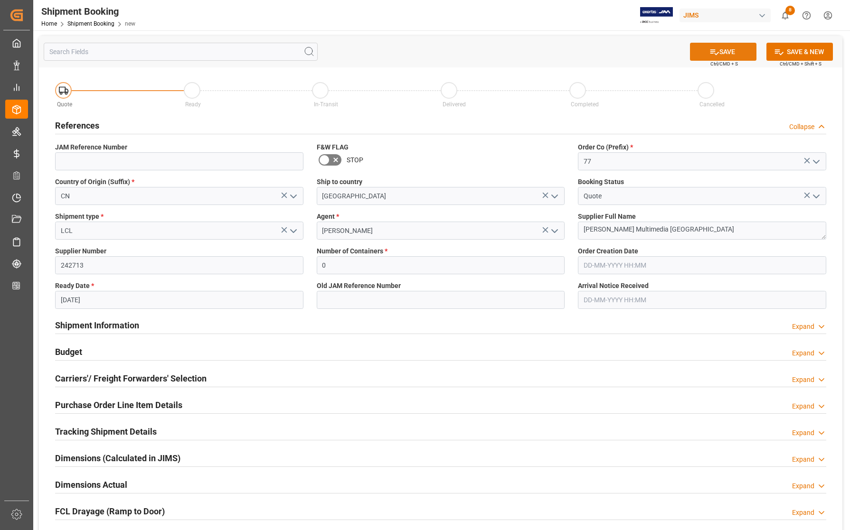
click at [715, 47] on icon at bounding box center [714, 52] width 10 height 10
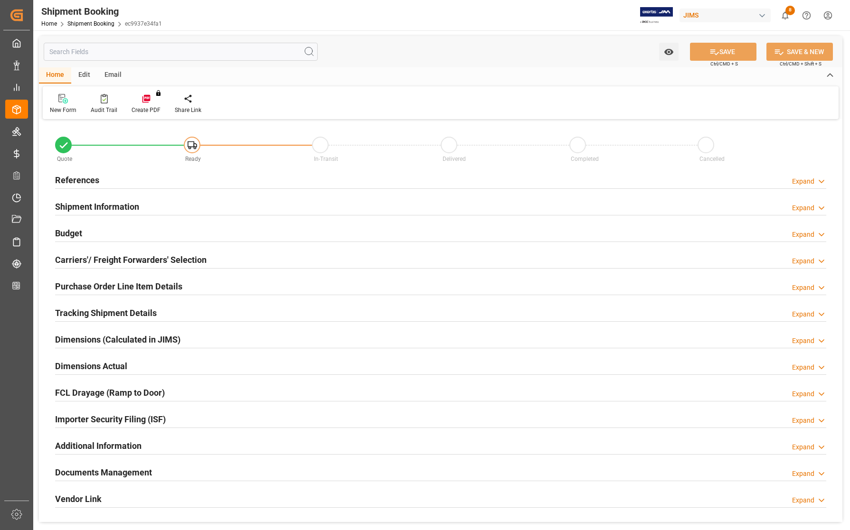
type input "0"
type input "[DATE]"
click at [74, 179] on h2 "References" at bounding box center [77, 180] width 44 height 13
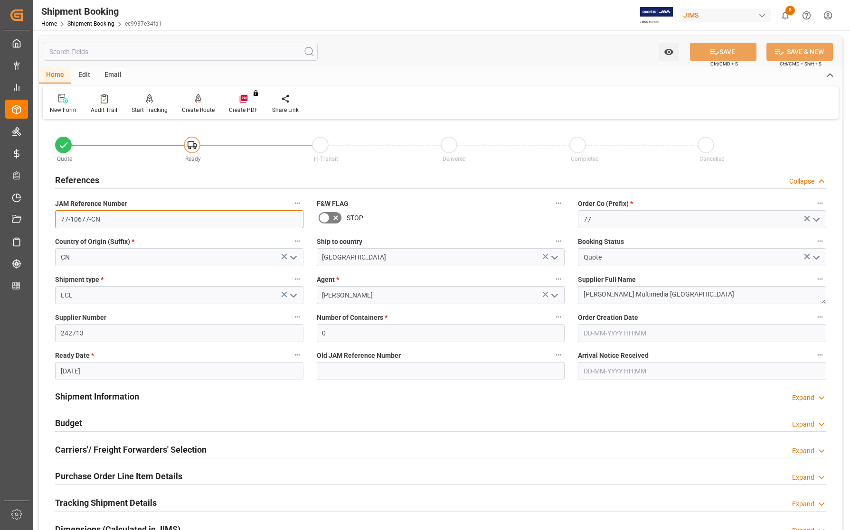
drag, startPoint x: 104, startPoint y: 220, endPoint x: 42, endPoint y: 221, distance: 62.7
click at [42, 221] on div "Quote Ready In-Transit Delivered Completed Cancelled References Collapse JAM Re…" at bounding box center [440, 417] width 803 height 590
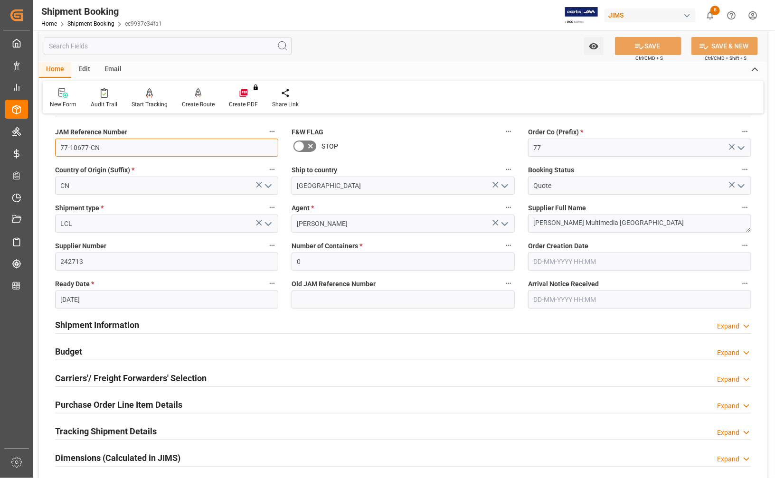
scroll to position [178, 0]
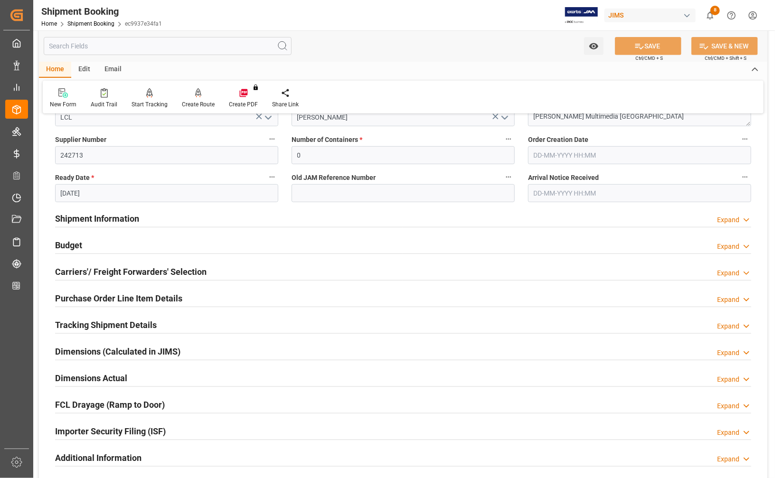
click at [97, 270] on h2 "Carriers'/ Freight Forwarders' Selection" at bounding box center [130, 271] width 151 height 13
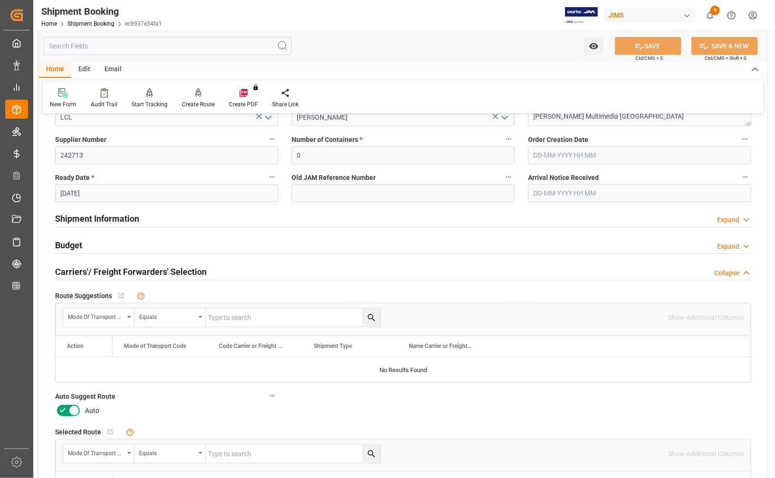
click at [74, 415] on icon at bounding box center [73, 410] width 11 height 11
click at [0, 0] on input "checkbox" at bounding box center [0, 0] width 0 height 0
click at [632, 45] on button "SAVE" at bounding box center [648, 46] width 66 height 18
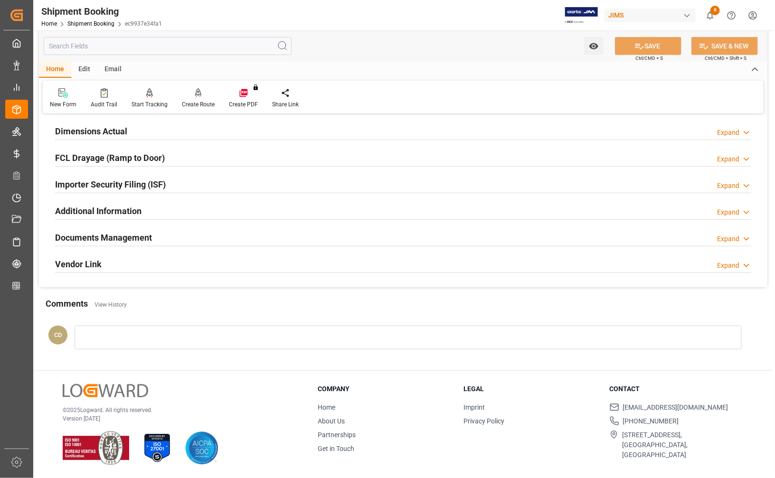
scroll to position [117, 0]
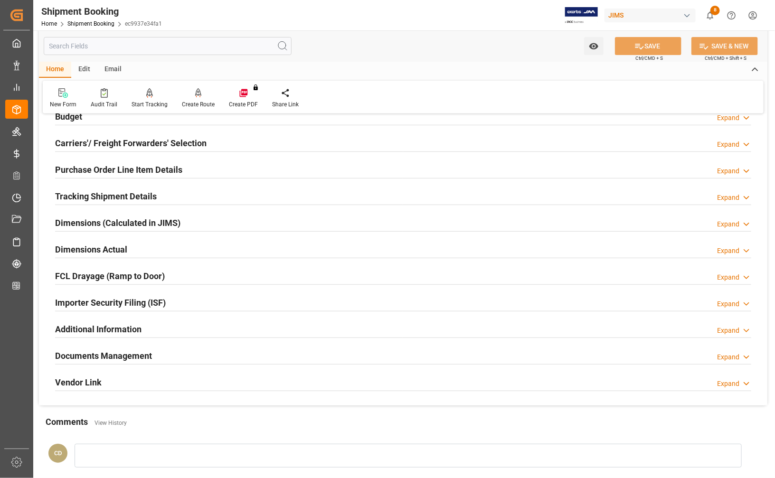
click at [99, 253] on h2 "Dimensions Actual" at bounding box center [91, 249] width 72 height 13
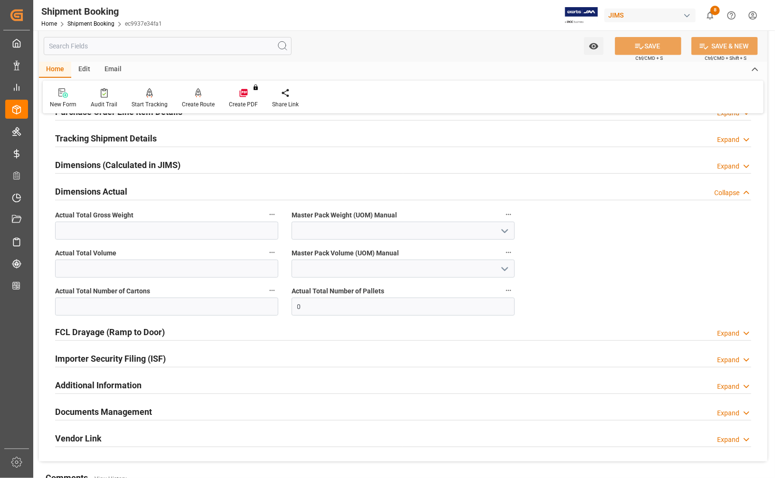
scroll to position [176, 0]
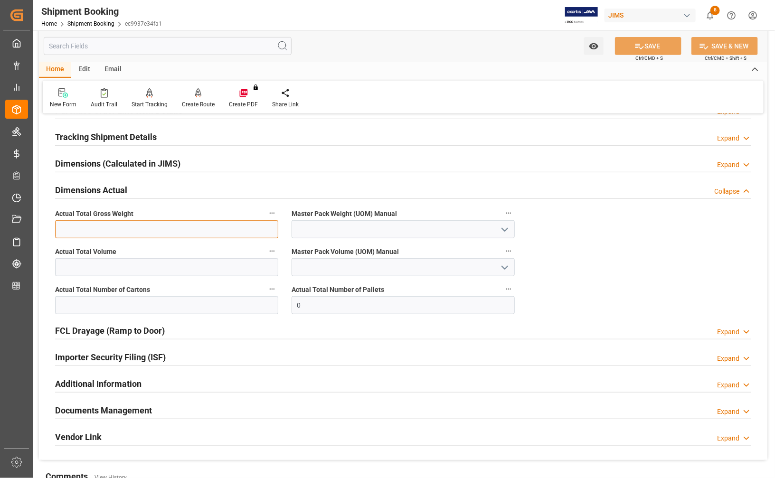
click at [169, 228] on input "text" at bounding box center [166, 229] width 223 height 18
type input "610"
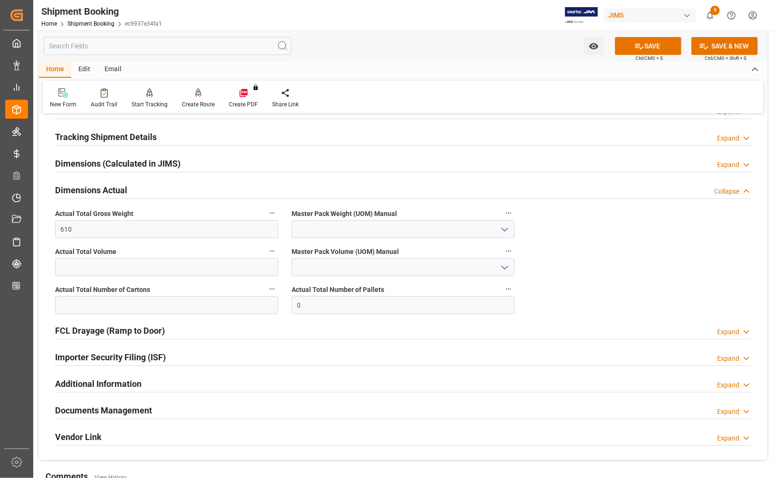
click at [501, 231] on icon "open menu" at bounding box center [504, 229] width 11 height 11
click at [319, 252] on div "KG" at bounding box center [403, 250] width 222 height 21
type input "KG"
click at [185, 306] on input "text" at bounding box center [166, 305] width 223 height 18
type input "50"
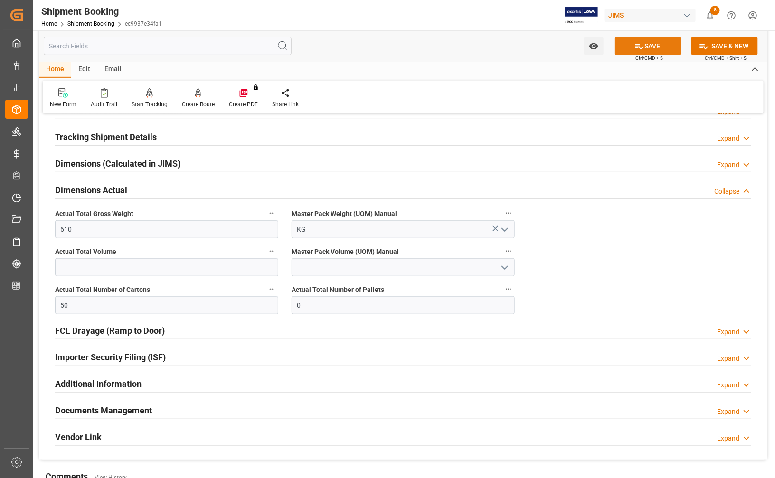
click at [627, 41] on button "SAVE" at bounding box center [648, 46] width 66 height 18
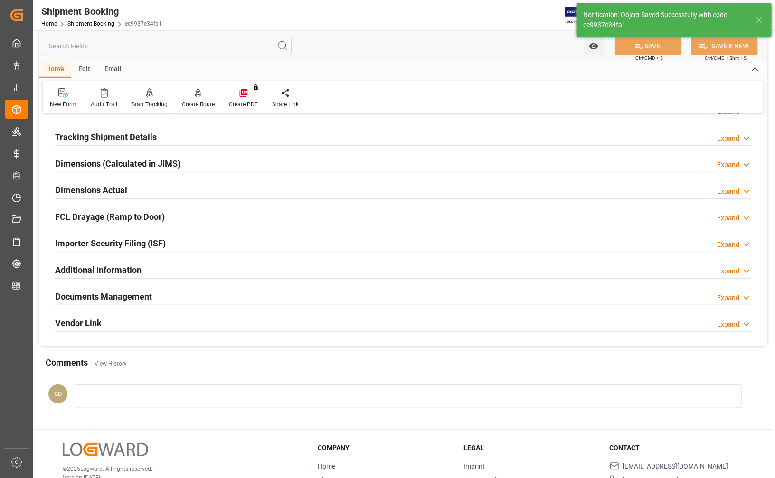
click at [125, 298] on h2 "Documents Management" at bounding box center [103, 296] width 97 height 13
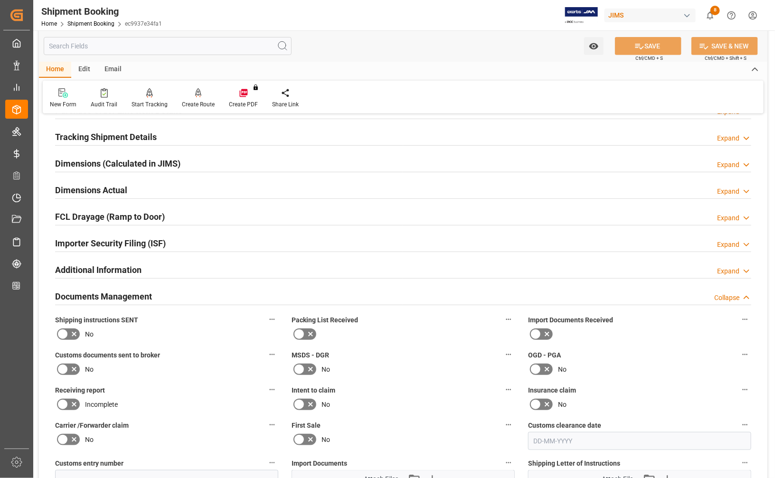
click at [518, 88] on div "New Form Audit Trail Start Tracking Create Empty Shipment Tracking Create Route…" at bounding box center [403, 97] width 721 height 33
click at [536, 336] on icon at bounding box center [535, 334] width 11 height 11
click at [0, 0] on input "checkbox" at bounding box center [0, 0] width 0 height 0
click at [545, 335] on icon at bounding box center [546, 334] width 11 height 11
click at [0, 0] on input "checkbox" at bounding box center [0, 0] width 0 height 0
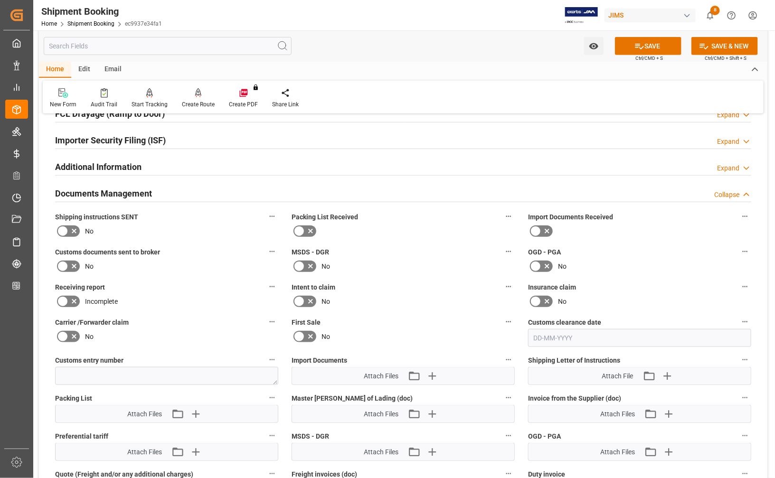
scroll to position [354, 0]
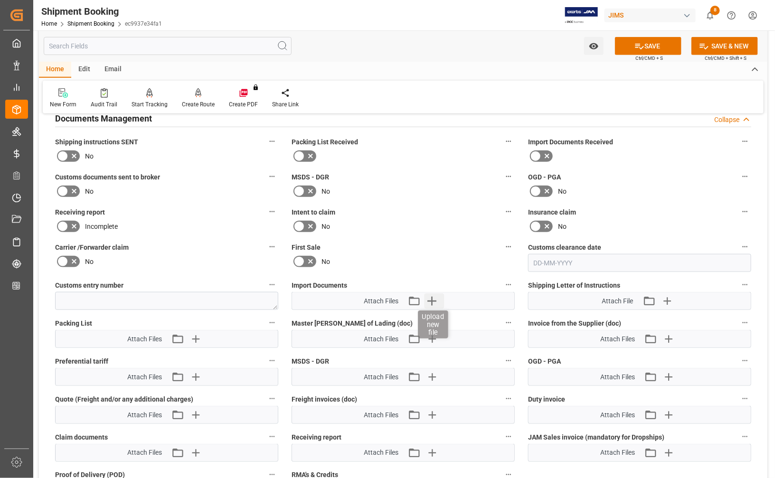
click at [433, 302] on icon "button" at bounding box center [431, 301] width 9 height 9
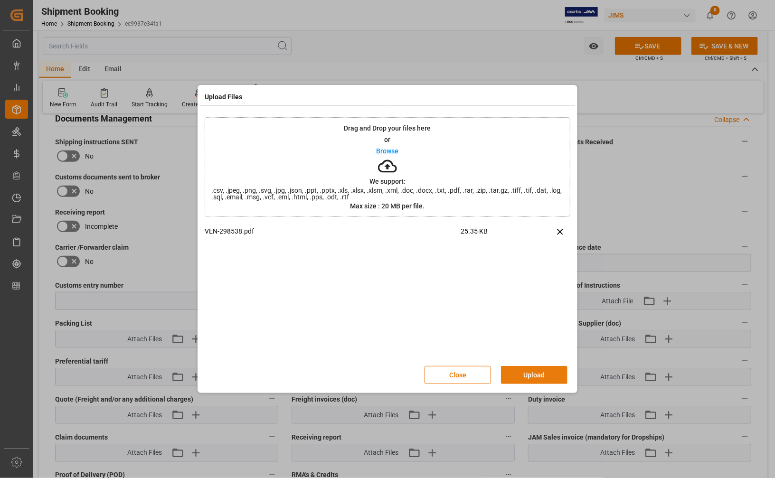
click at [528, 376] on button "Upload" at bounding box center [534, 375] width 66 height 18
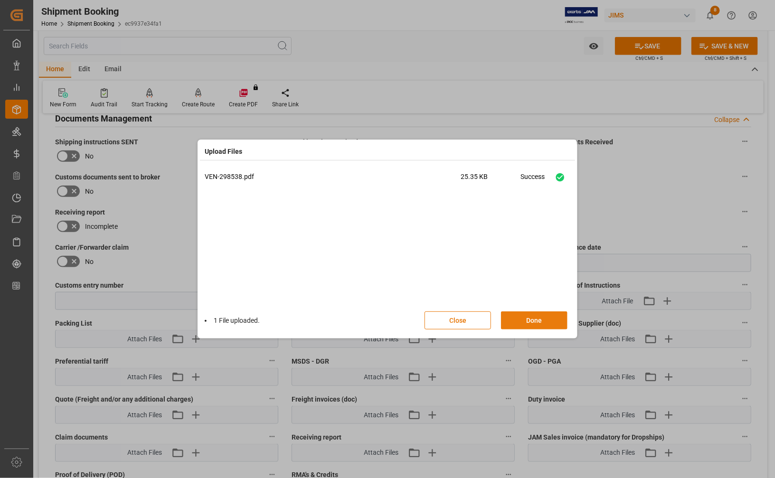
click at [521, 324] on button "Done" at bounding box center [534, 320] width 66 height 18
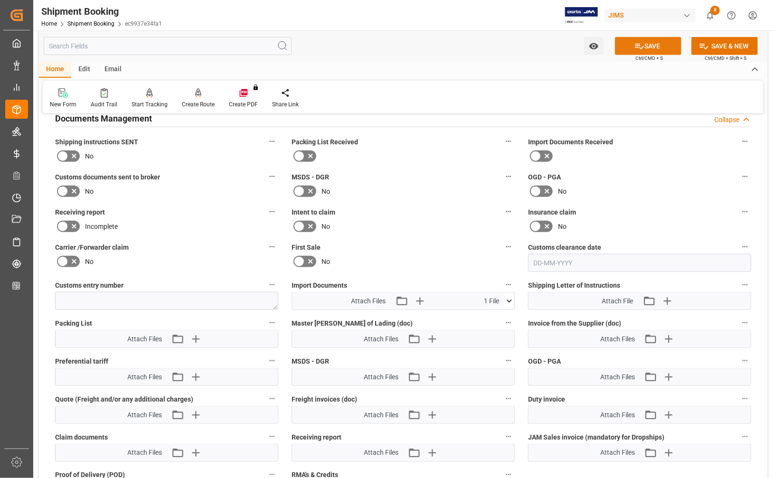
click at [651, 44] on button "SAVE" at bounding box center [648, 46] width 66 height 18
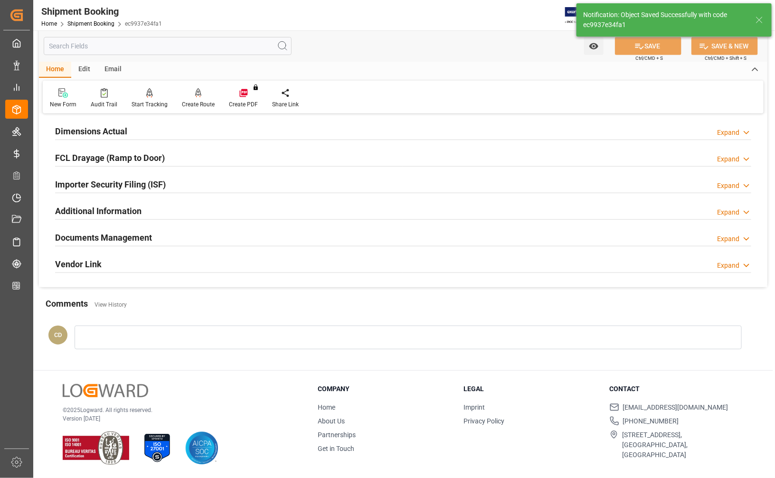
scroll to position [236, 0]
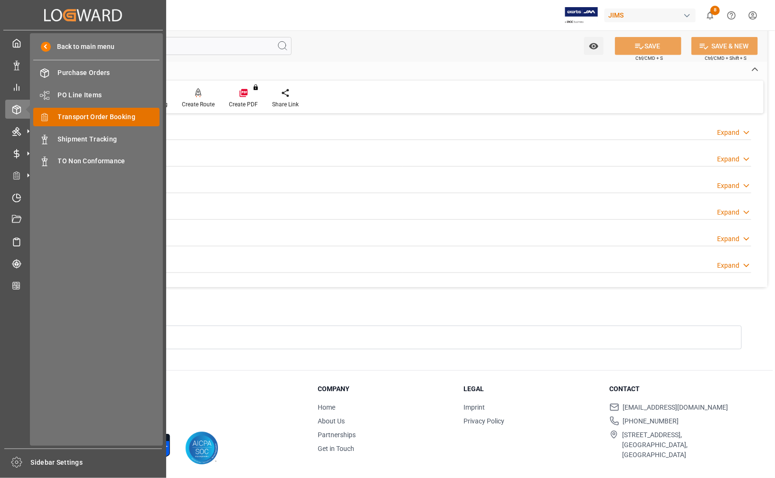
click at [71, 114] on span "Transport Order Booking" at bounding box center [109, 117] width 102 height 10
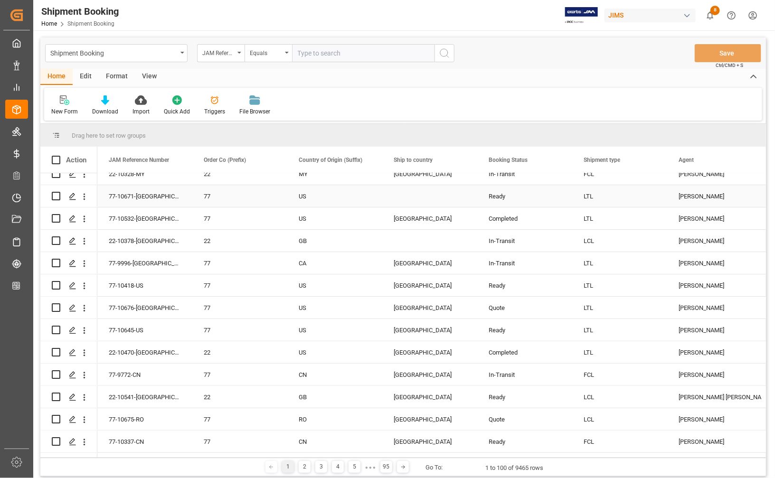
scroll to position [119, 0]
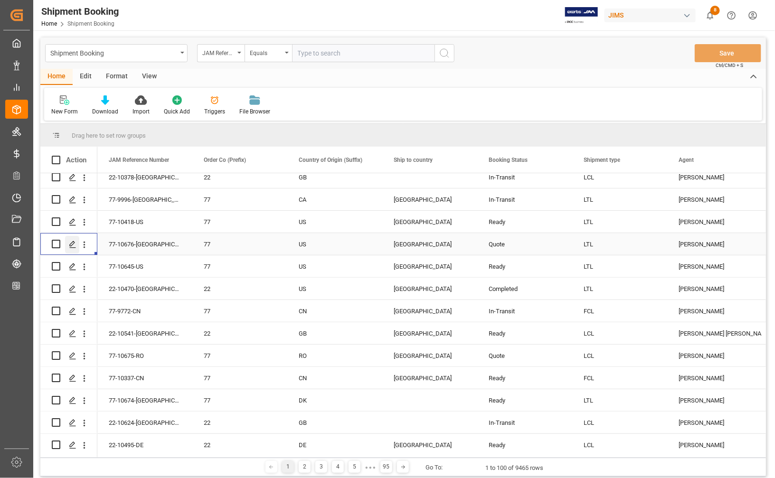
click at [74, 245] on icon "Press SPACE to select this row." at bounding box center [73, 245] width 8 height 8
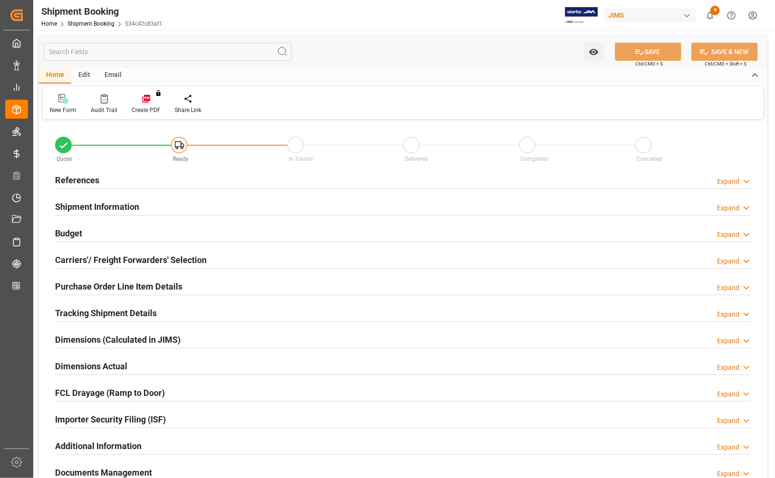
type input "0"
click at [76, 177] on h2 "References" at bounding box center [77, 180] width 44 height 13
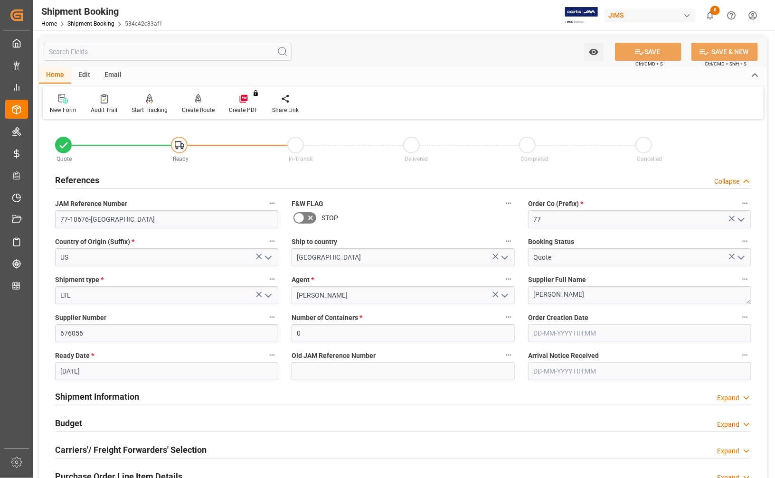
click at [75, 371] on input "25-08-2025" at bounding box center [166, 371] width 223 height 18
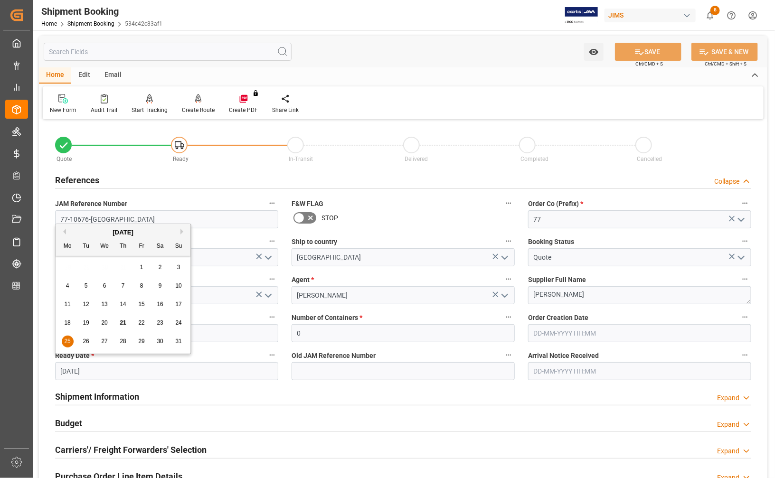
click at [124, 324] on span "21" at bounding box center [123, 323] width 6 height 7
type input "21-08-2025"
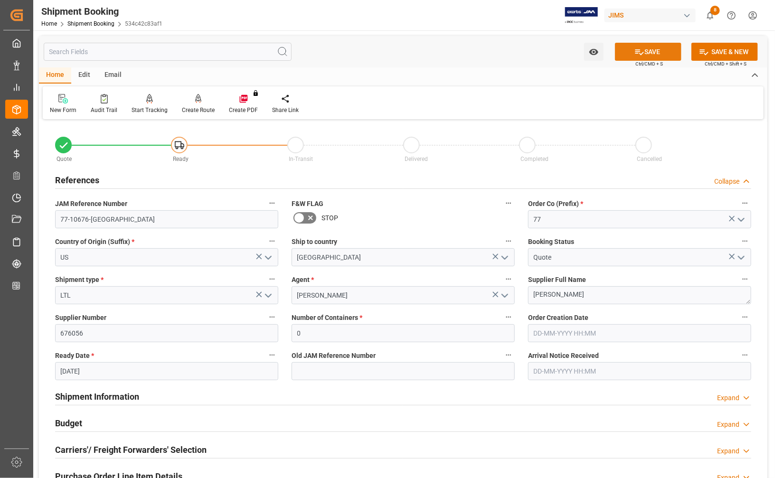
click at [628, 51] on button "SAVE" at bounding box center [648, 52] width 66 height 18
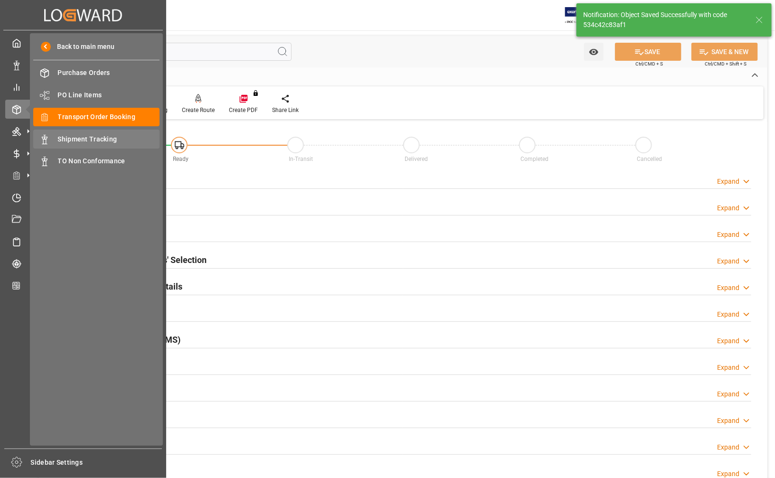
click at [86, 136] on span "Shipment Tracking" at bounding box center [109, 139] width 102 height 10
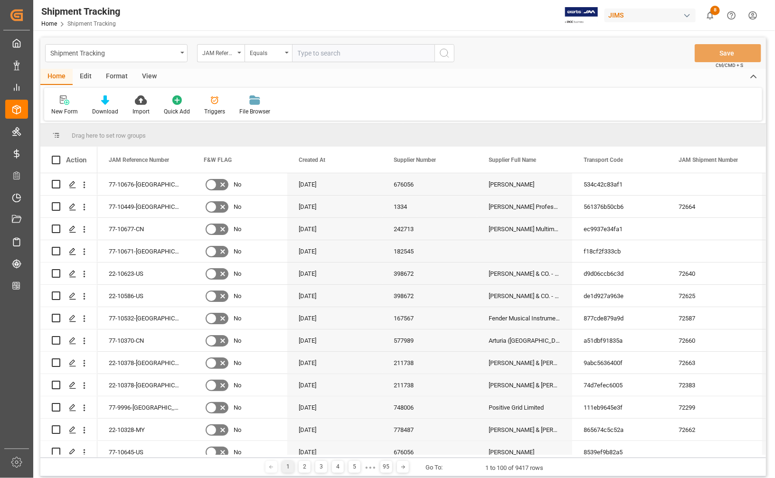
click at [313, 50] on input "text" at bounding box center [363, 53] width 142 height 18
type input "77-10646-US"
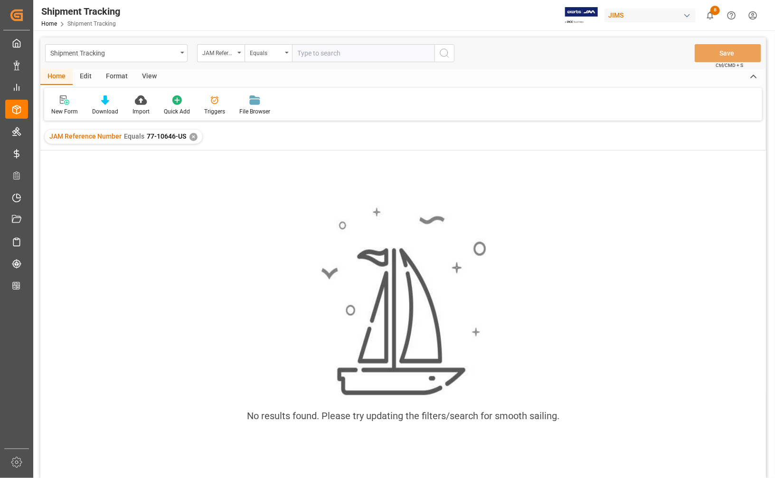
click at [193, 134] on div "✕" at bounding box center [193, 137] width 8 height 8
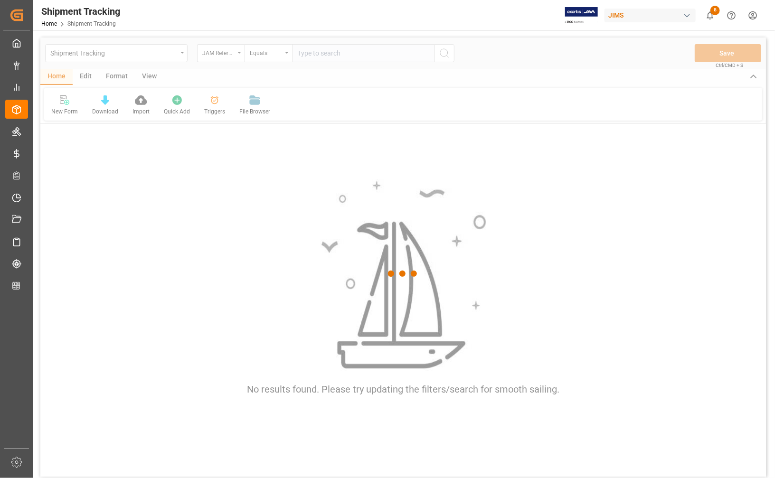
click at [317, 56] on div at bounding box center [403, 274] width 726 height 472
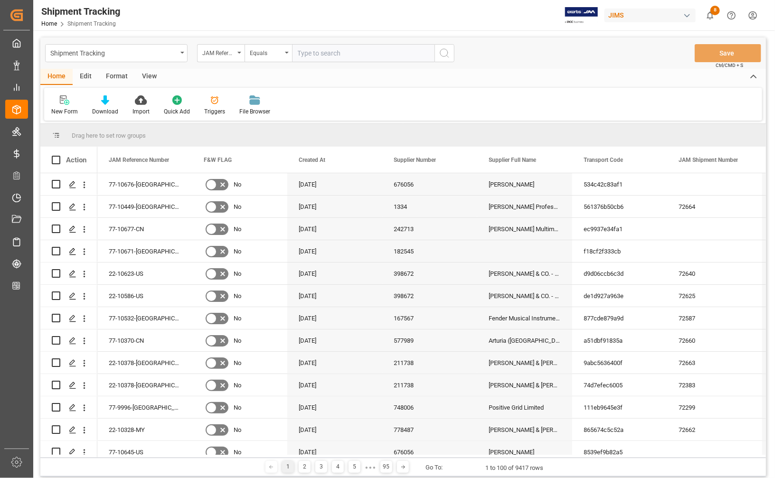
click at [312, 53] on input "text" at bounding box center [363, 53] width 142 height 18
type input "77-10676-[GEOGRAPHIC_DATA]"
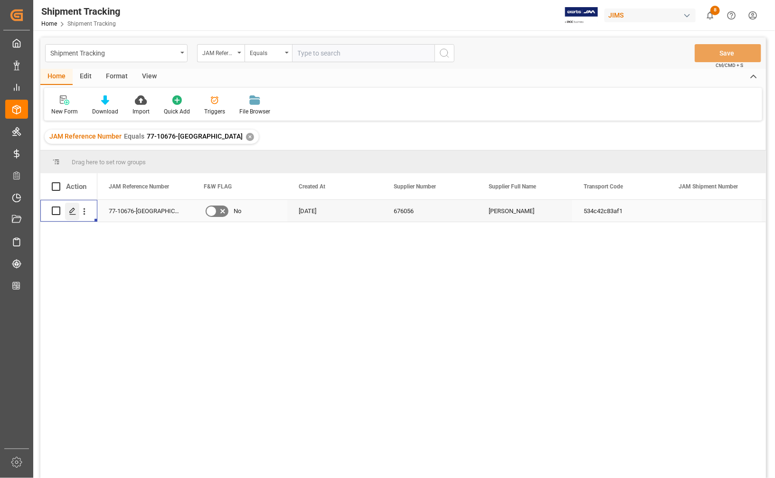
click at [72, 210] on icon "Press SPACE to select this row." at bounding box center [73, 212] width 8 height 8
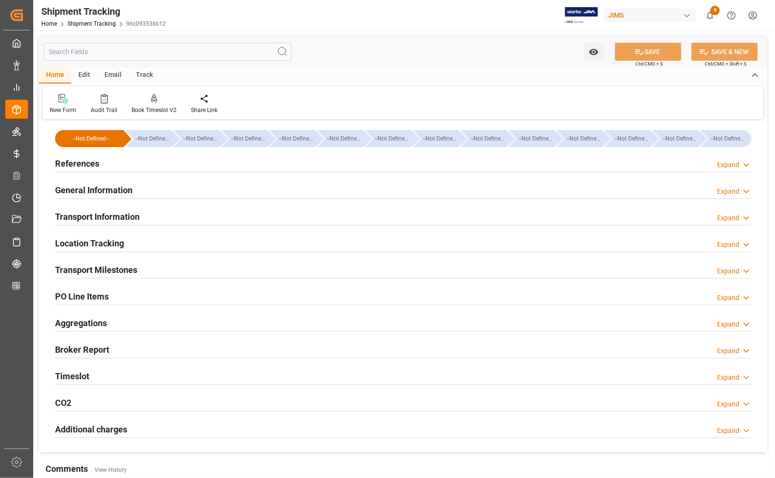
click at [89, 272] on h2 "Transport Milestones" at bounding box center [96, 270] width 82 height 13
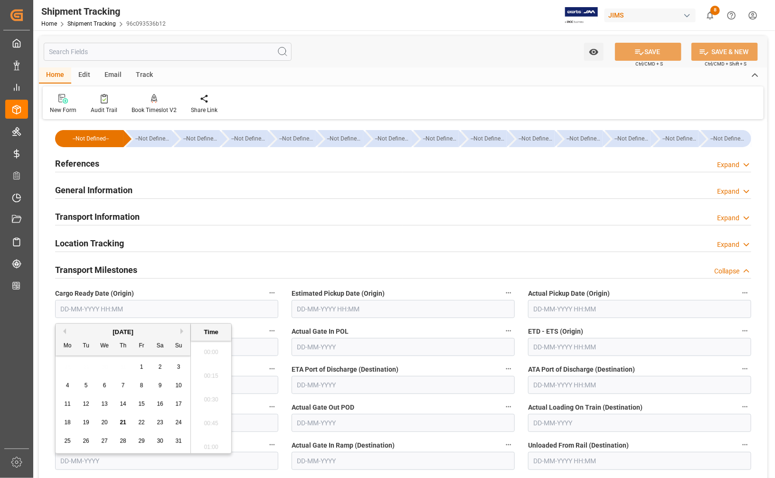
scroll to position [1048, 0]
click at [104, 309] on input "text" at bounding box center [166, 309] width 223 height 18
click at [66, 434] on div "25 26 27 28 29 30 31" at bounding box center [123, 441] width 130 height 19
click at [124, 424] on span "21" at bounding box center [123, 422] width 6 height 7
type input "21-08-2025 00:00"
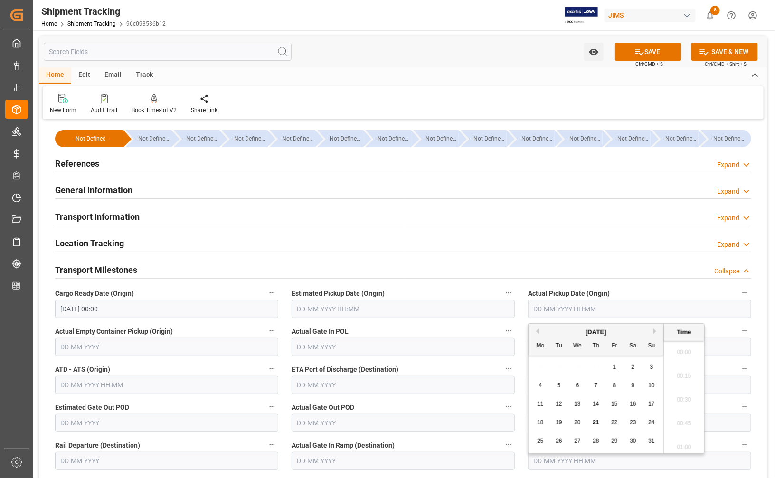
click at [554, 309] on input "text" at bounding box center [639, 309] width 223 height 18
click at [533, 412] on div "11 12 13 14 15 16 17" at bounding box center [596, 404] width 130 height 19
click at [593, 421] on span "21" at bounding box center [596, 422] width 6 height 7
type input "21-08-2025 00:00"
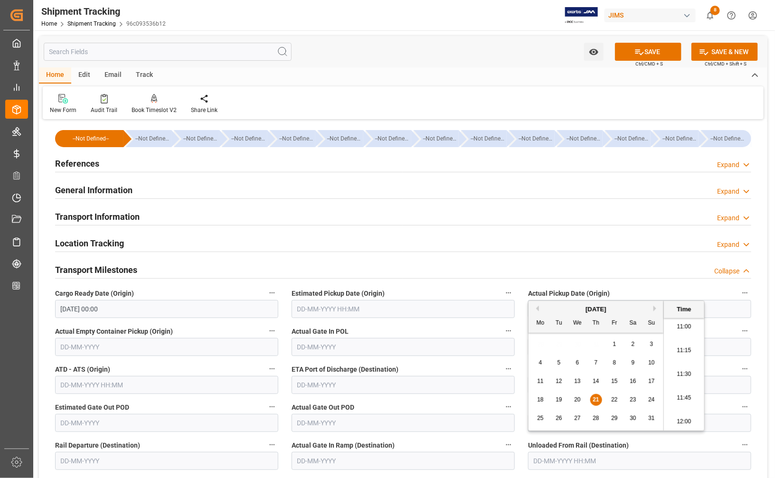
scroll to position [59, 0]
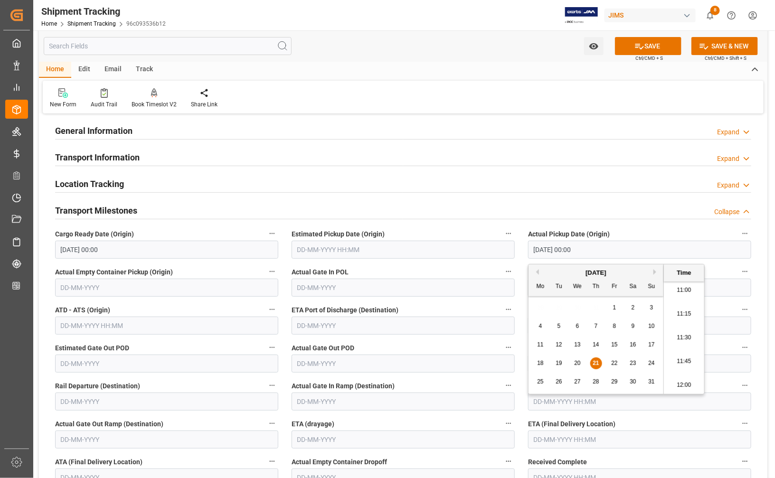
click at [554, 440] on input "text" at bounding box center [639, 440] width 223 height 18
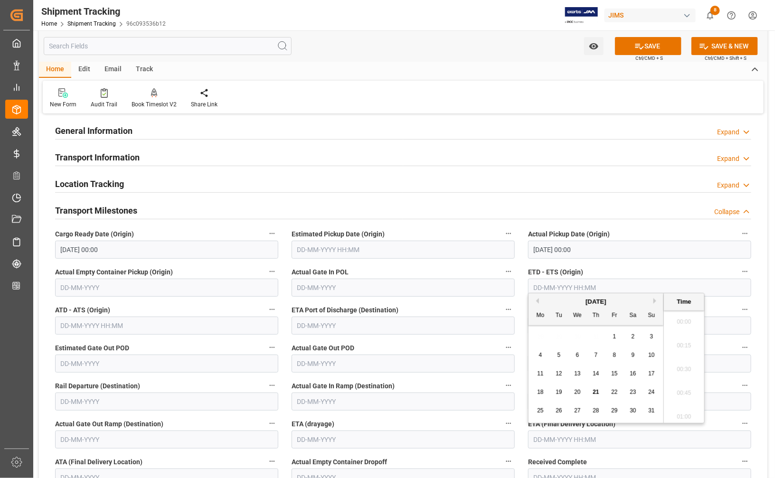
scroll to position [1048, 0]
click at [542, 410] on span "25" at bounding box center [540, 410] width 6 height 7
type input "25-08-2025 00:00"
click at [637, 46] on icon at bounding box center [639, 47] width 9 height 6
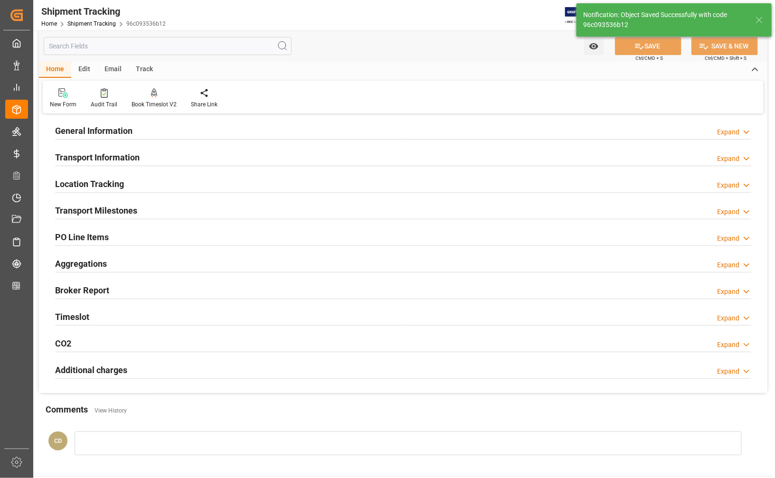
click at [89, 160] on h2 "Transport Information" at bounding box center [97, 157] width 85 height 13
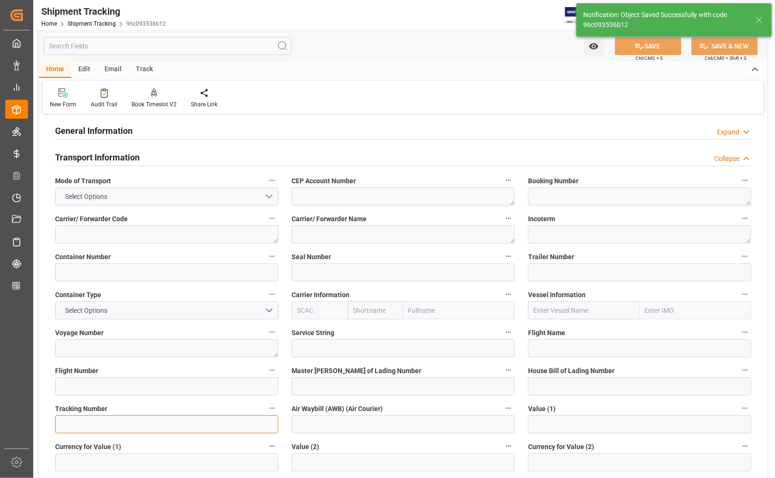
click at [104, 416] on input at bounding box center [166, 424] width 223 height 18
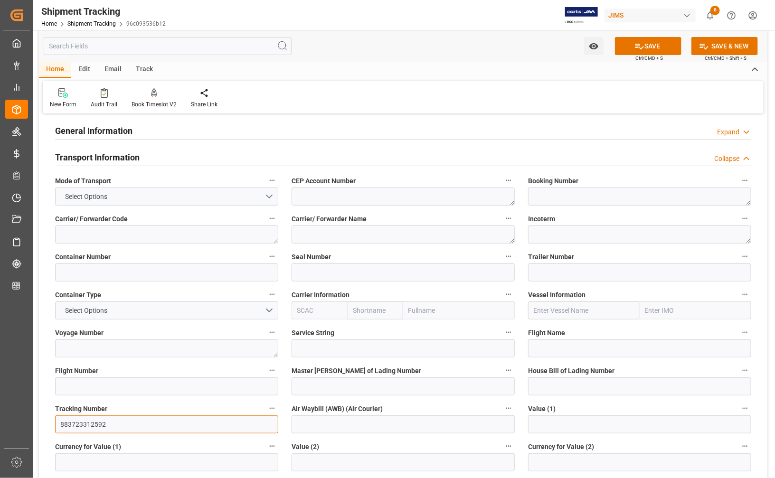
type input "883723312592"
click at [75, 127] on h2 "General Information" at bounding box center [93, 130] width 77 height 13
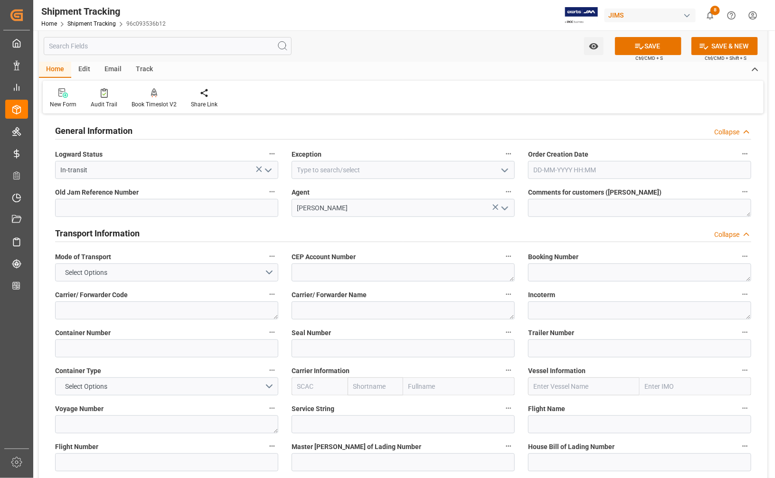
click at [505, 168] on icon "open menu" at bounding box center [504, 170] width 11 height 11
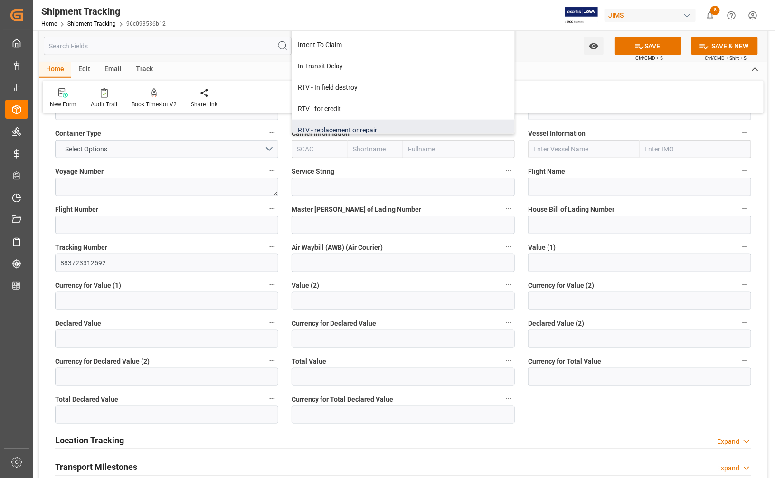
scroll to position [407, 0]
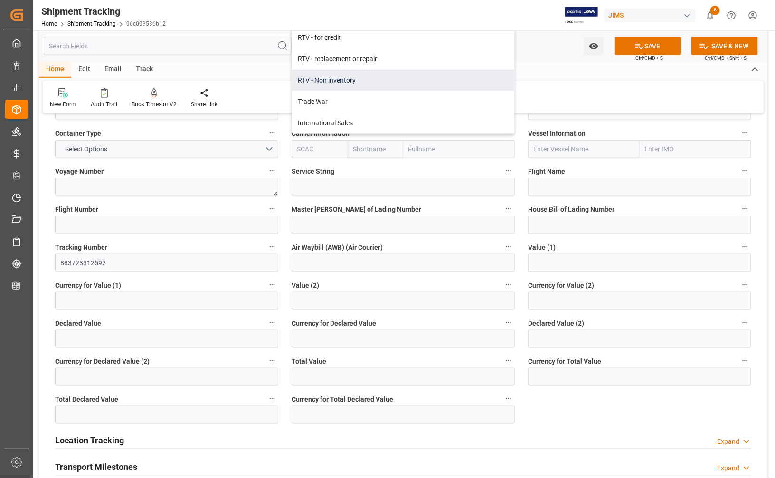
click at [337, 78] on div "RTV - Non inventory" at bounding box center [403, 80] width 222 height 21
type input "RTV - Non inventory"
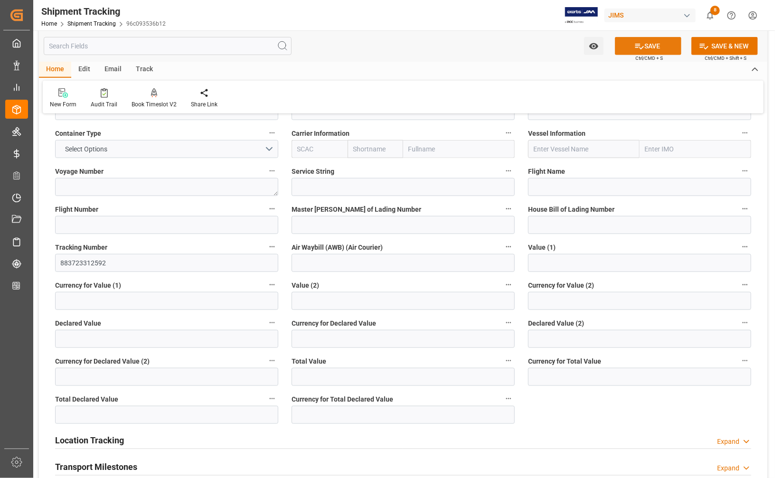
click at [659, 45] on button "SAVE" at bounding box center [648, 46] width 66 height 18
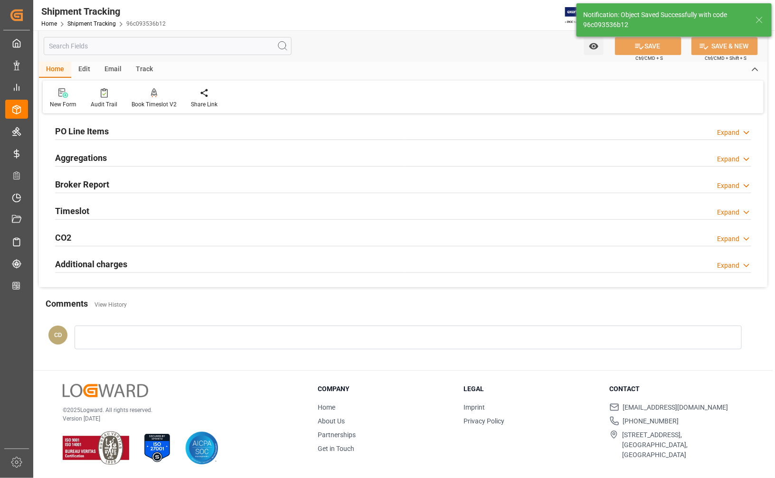
scroll to position [0, 0]
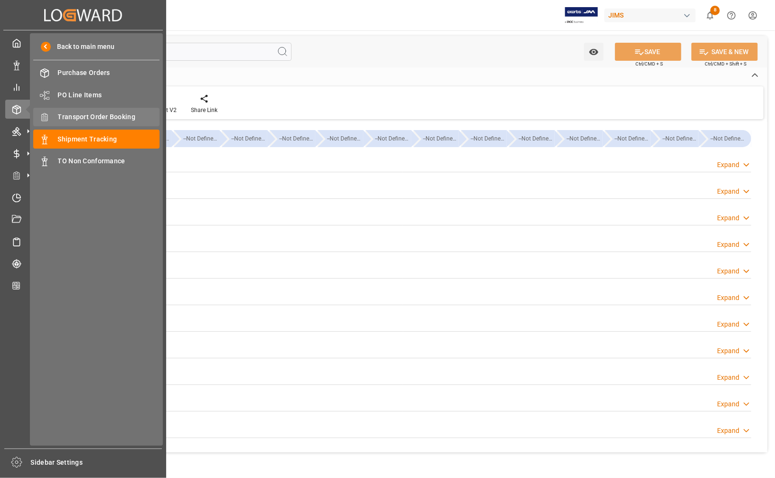
click at [67, 114] on span "Transport Order Booking" at bounding box center [109, 117] width 102 height 10
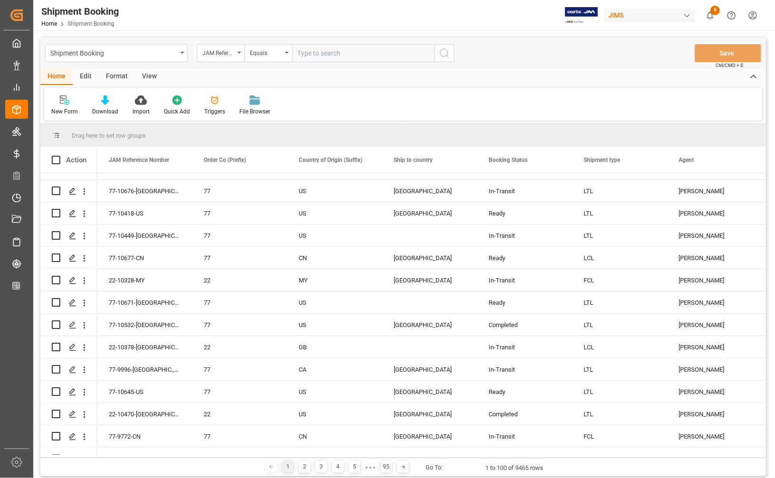
scroll to position [24, 0]
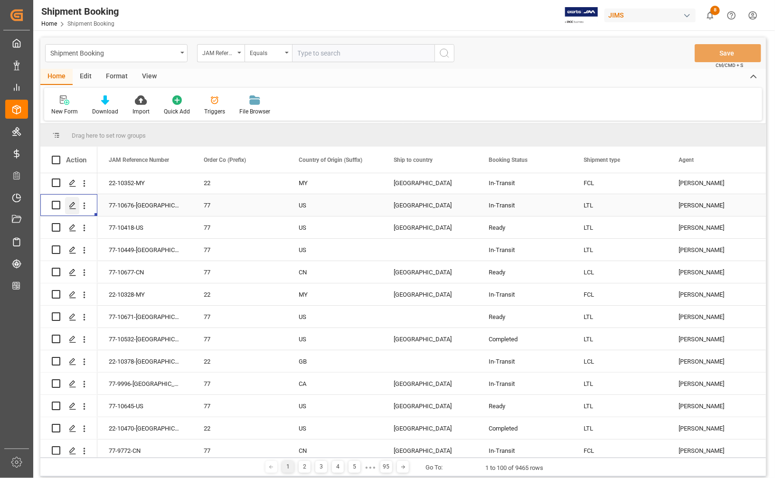
click at [72, 205] on icon "Press SPACE to select this row." at bounding box center [73, 206] width 8 height 8
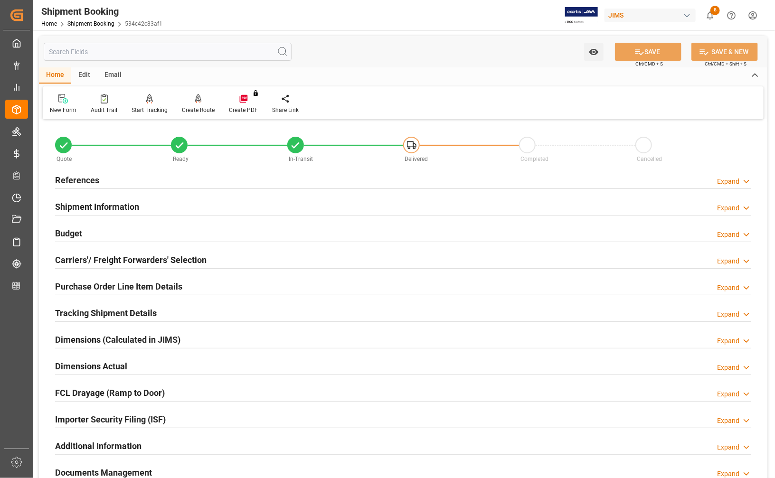
click at [91, 262] on h2 "Carriers'/ Freight Forwarders' Selection" at bounding box center [130, 260] width 151 height 13
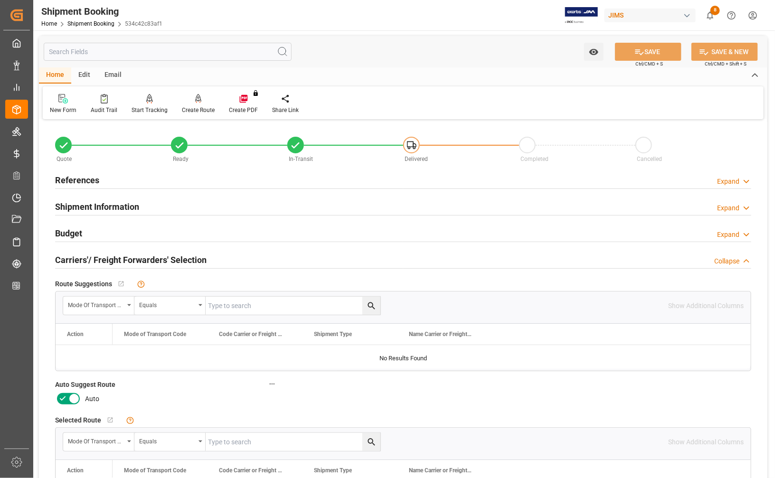
click at [75, 396] on icon at bounding box center [73, 398] width 11 height 11
click at [0, 0] on input "checkbox" at bounding box center [0, 0] width 0 height 0
click at [637, 49] on icon at bounding box center [639, 52] width 10 height 10
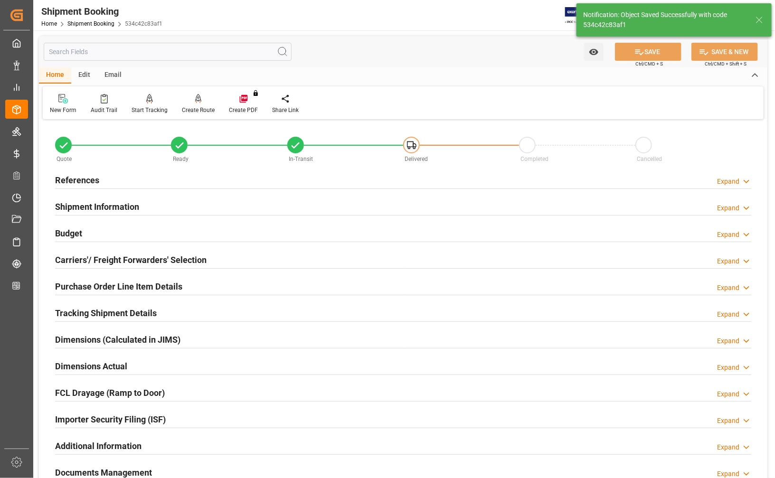
click at [64, 231] on h2 "Budget" at bounding box center [68, 233] width 27 height 13
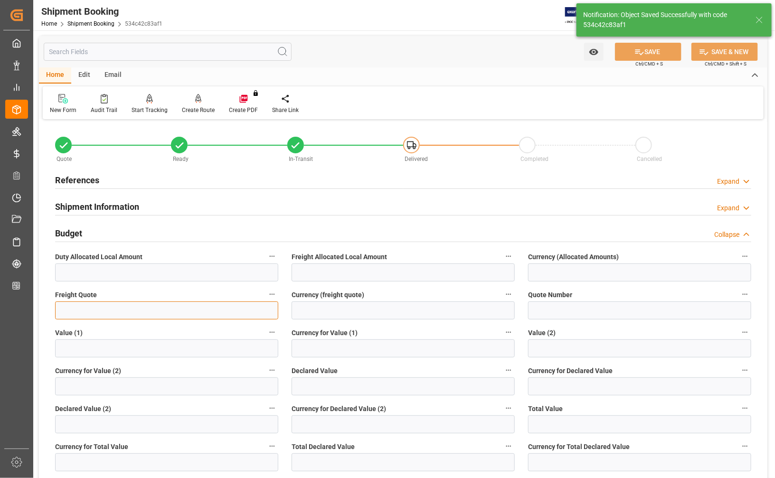
click at [91, 314] on input "text" at bounding box center [166, 311] width 223 height 18
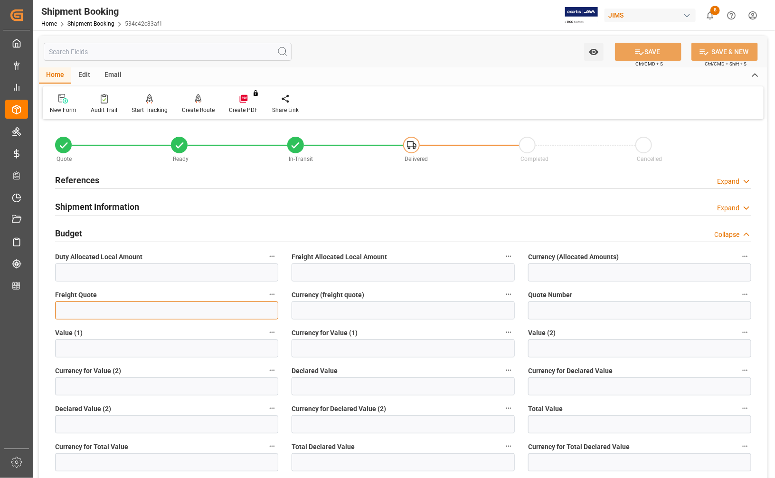
type input "0"
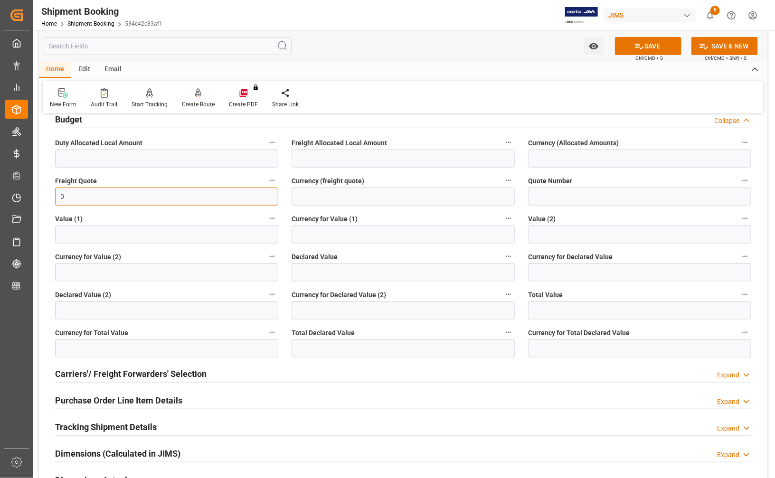
scroll to position [119, 0]
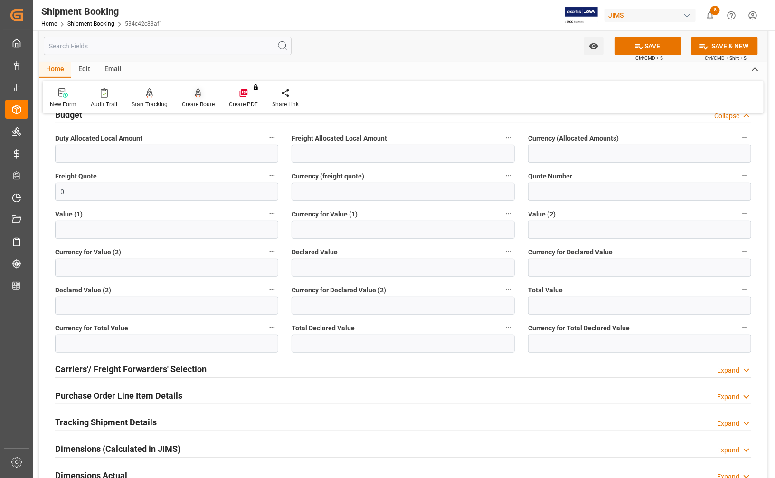
click at [198, 103] on div "Create Route" at bounding box center [198, 104] width 33 height 9
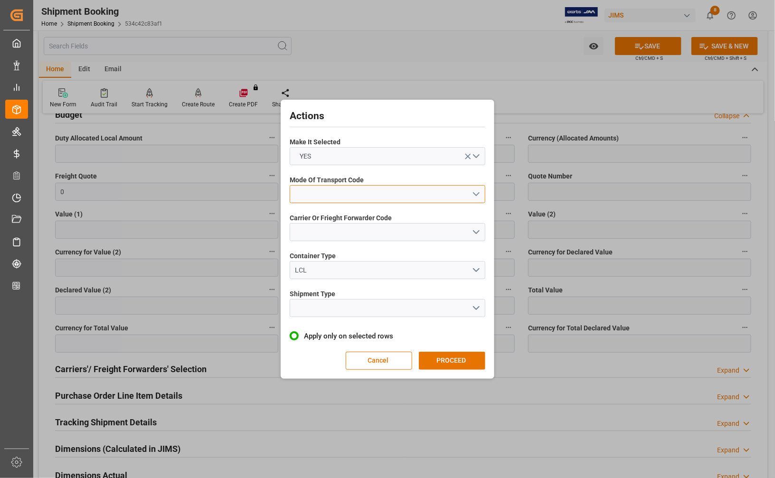
click at [340, 186] on button "open menu" at bounding box center [388, 194] width 196 height 18
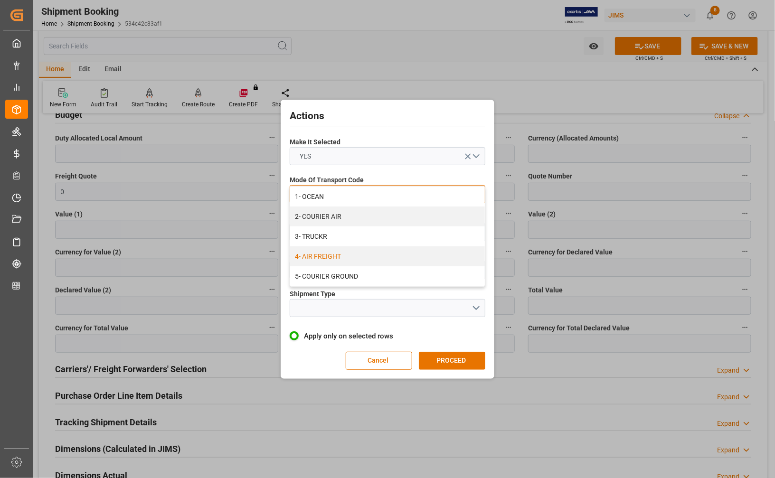
click at [319, 255] on div "4- AIR FREIGHT" at bounding box center [387, 256] width 195 height 20
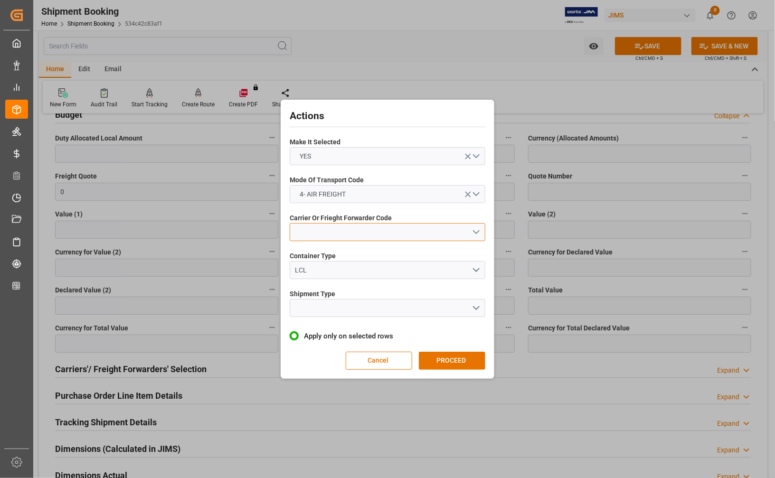
click at [319, 236] on button "open menu" at bounding box center [388, 232] width 196 height 18
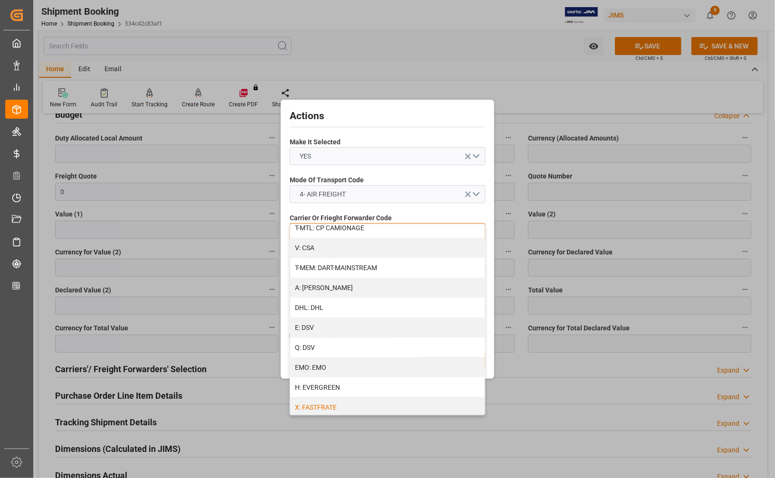
scroll to position [178, 0]
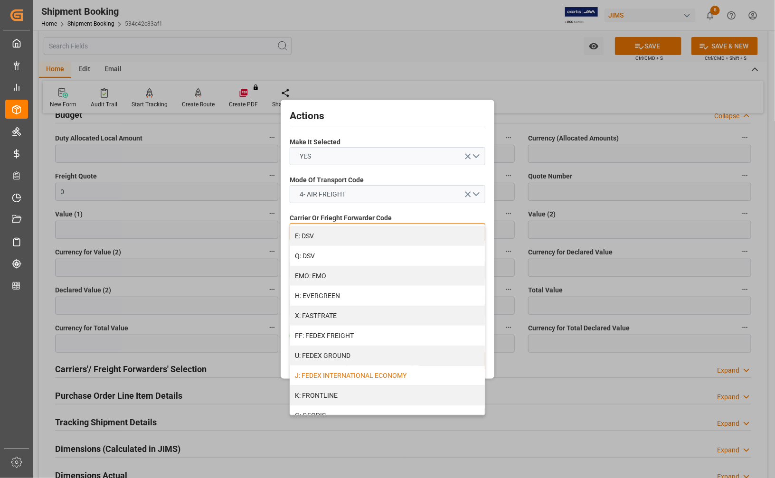
click at [345, 376] on div "J: FEDEX INTERNATIONAL ECONOMY" at bounding box center [387, 376] width 195 height 20
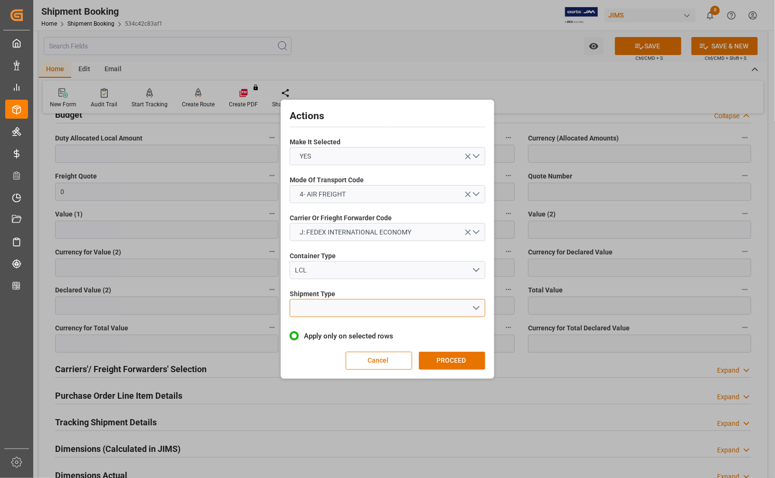
click at [333, 312] on button "open menu" at bounding box center [388, 308] width 196 height 18
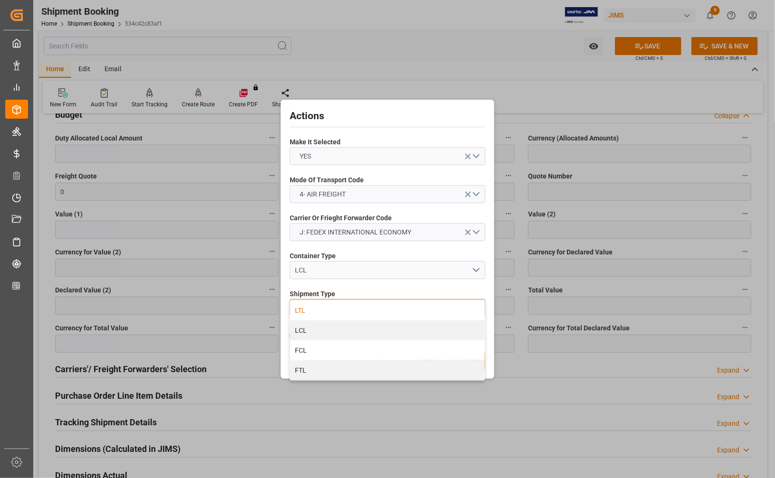
click at [310, 314] on div "LTL" at bounding box center [387, 311] width 195 height 20
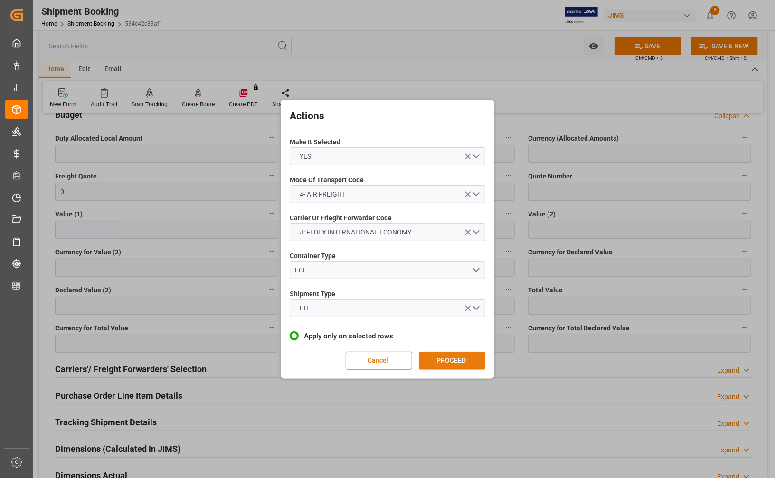
click at [446, 361] on button "PROCEED" at bounding box center [452, 361] width 66 height 18
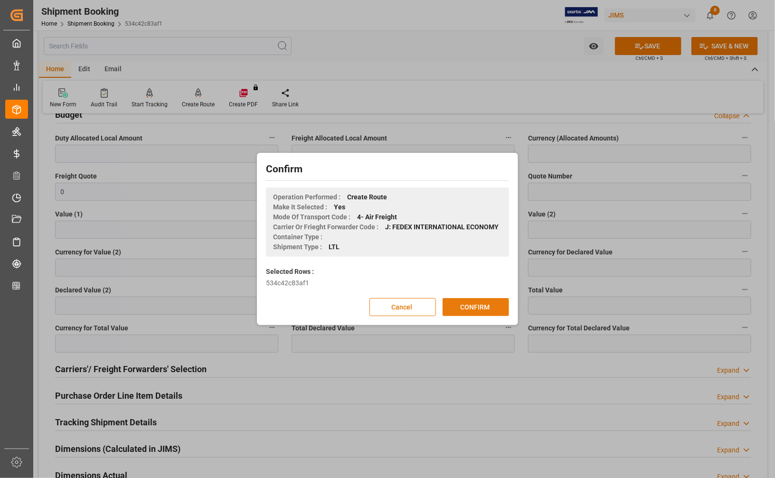
click at [478, 304] on button "CONFIRM" at bounding box center [476, 307] width 66 height 18
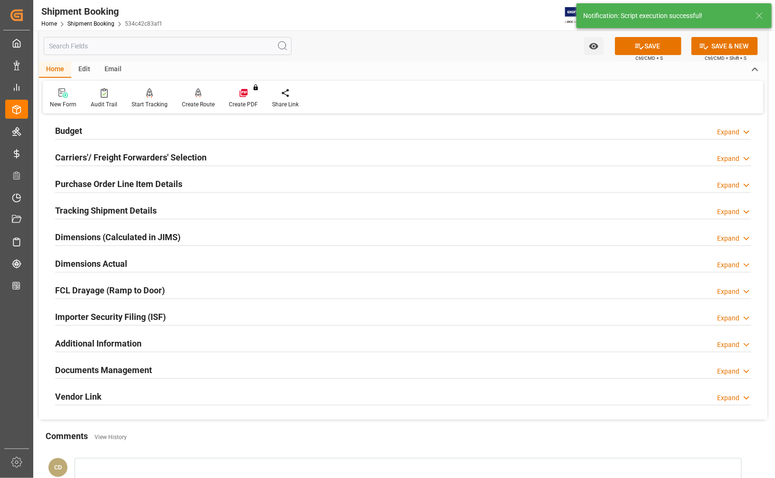
scroll to position [119, 0]
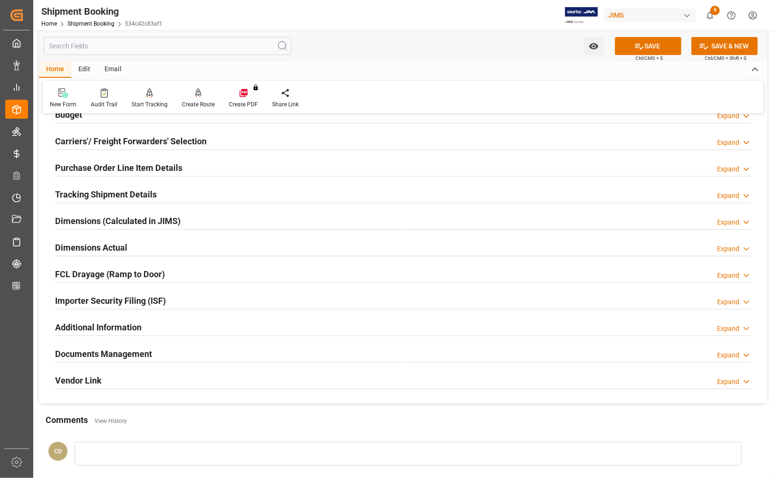
click at [82, 141] on h2 "Carriers'/ Freight Forwarders' Selection" at bounding box center [130, 141] width 151 height 13
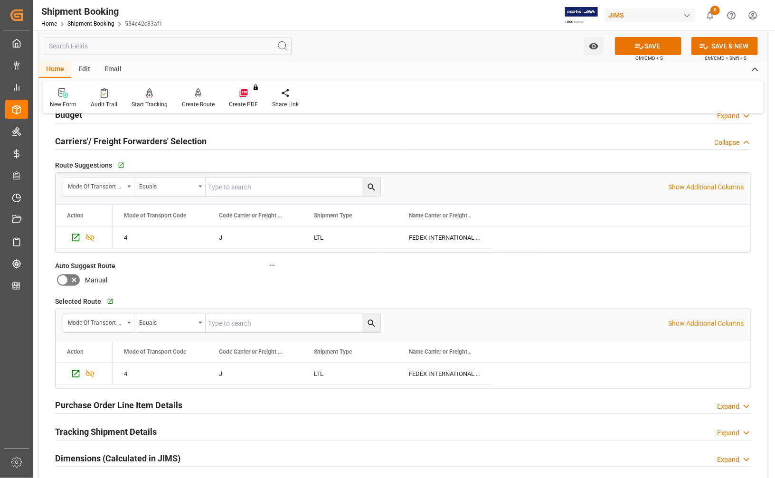
click at [82, 141] on h2 "Carriers'/ Freight Forwarders' Selection" at bounding box center [130, 141] width 151 height 13
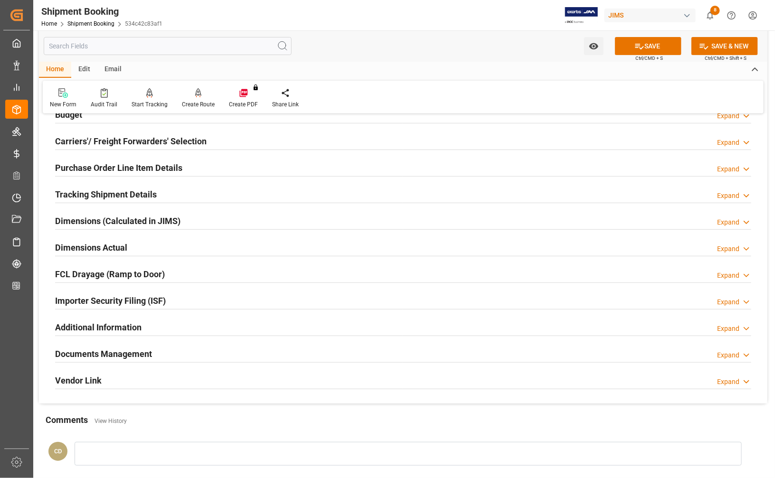
click at [82, 141] on h2 "Carriers'/ Freight Forwarders' Selection" at bounding box center [130, 141] width 151 height 13
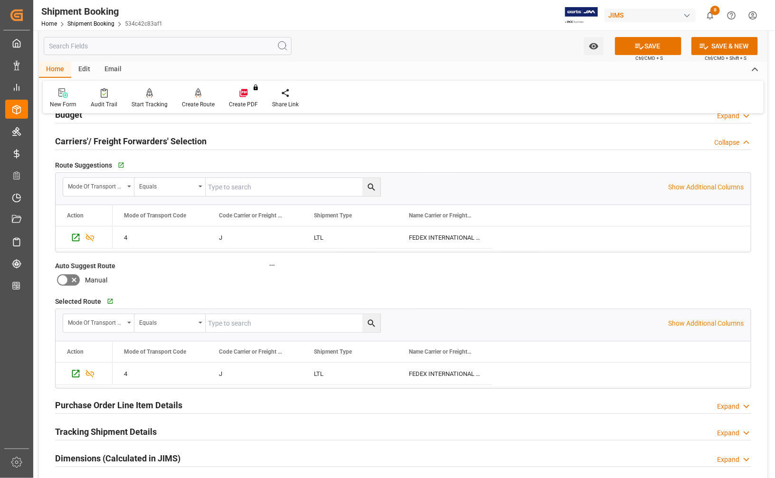
click at [82, 141] on h2 "Carriers'/ Freight Forwarders' Selection" at bounding box center [130, 141] width 151 height 13
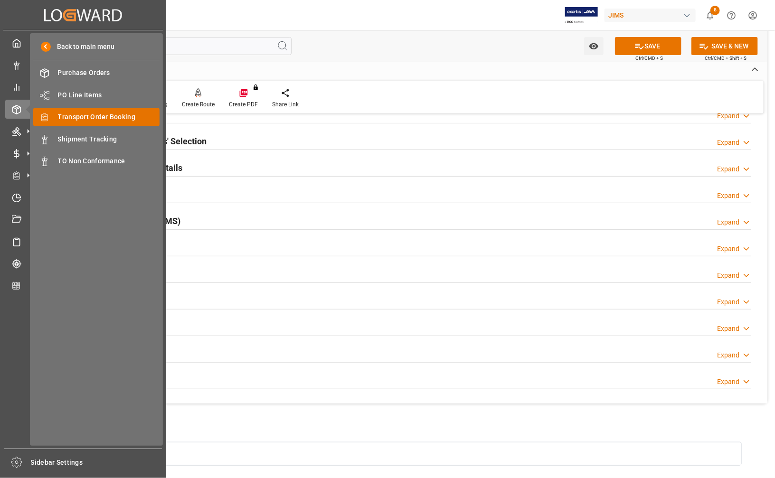
click at [58, 115] on span "Transport Order Booking" at bounding box center [109, 117] width 102 height 10
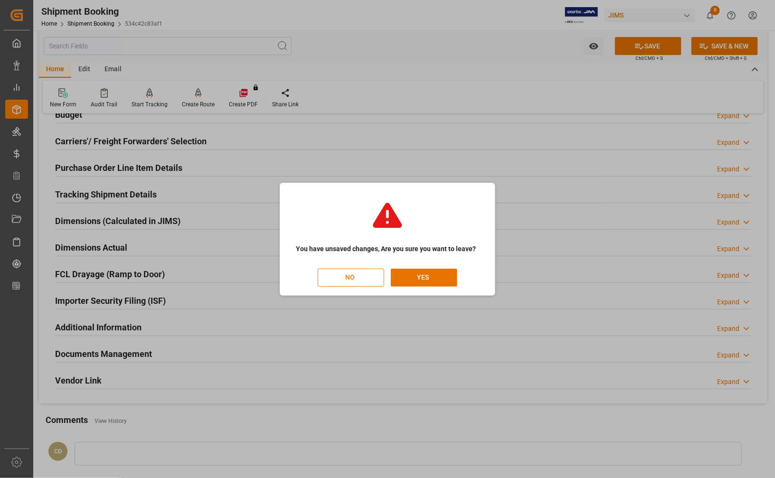
click at [359, 280] on button "NO" at bounding box center [351, 278] width 66 height 18
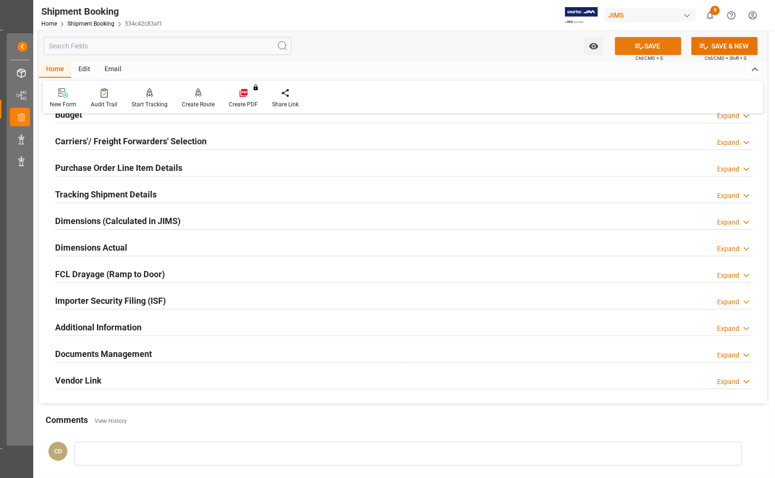
click at [628, 46] on button "SAVE" at bounding box center [648, 46] width 66 height 18
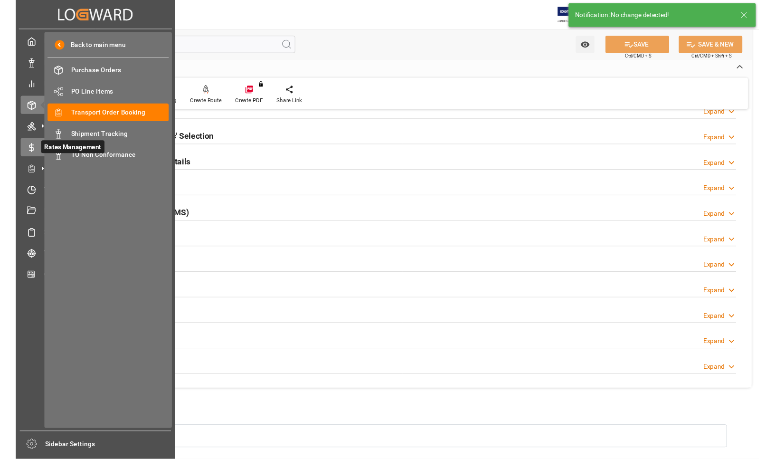
scroll to position [0, 0]
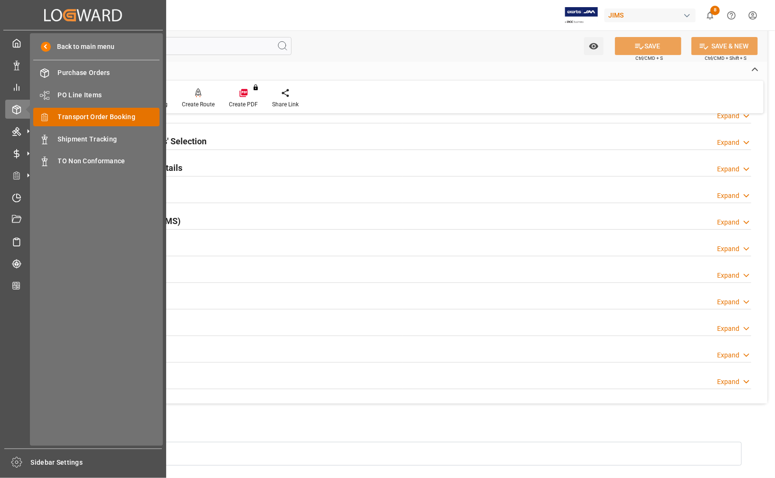
click at [72, 114] on span "Transport Order Booking" at bounding box center [109, 117] width 102 height 10
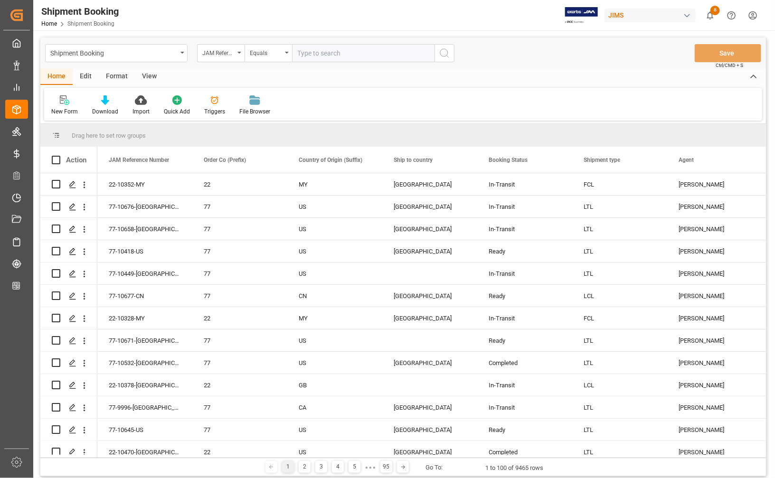
click at [145, 76] on div "View" at bounding box center [149, 77] width 29 height 16
click at [51, 110] on div "Default" at bounding box center [60, 111] width 19 height 9
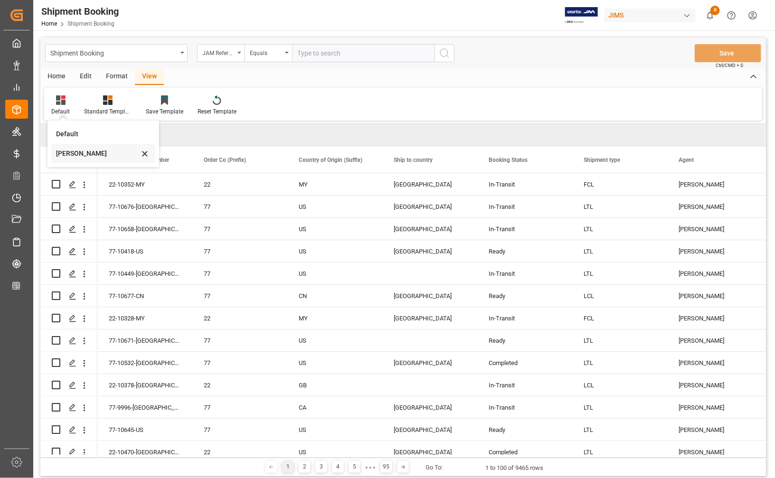
click at [60, 151] on div "Catherine" at bounding box center [97, 154] width 83 height 10
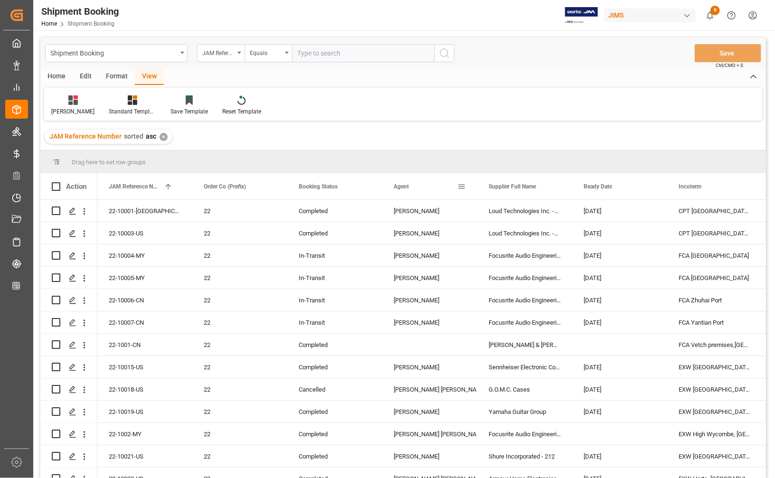
click at [459, 186] on span at bounding box center [461, 186] width 9 height 9
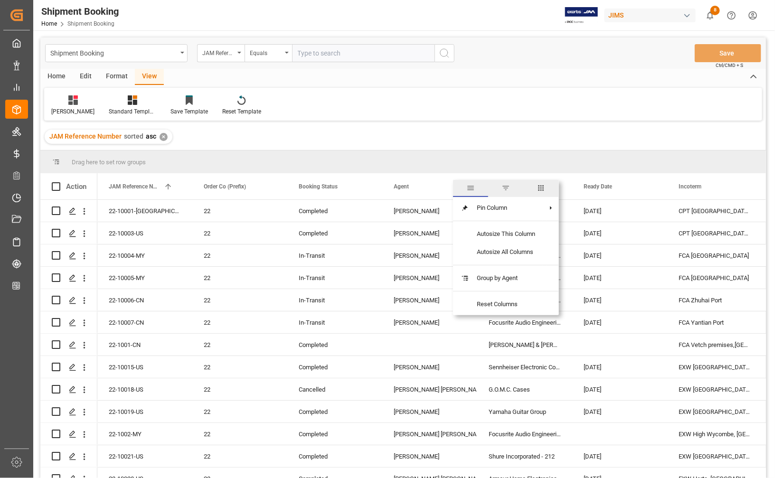
click at [504, 188] on span "filter" at bounding box center [505, 188] width 9 height 9
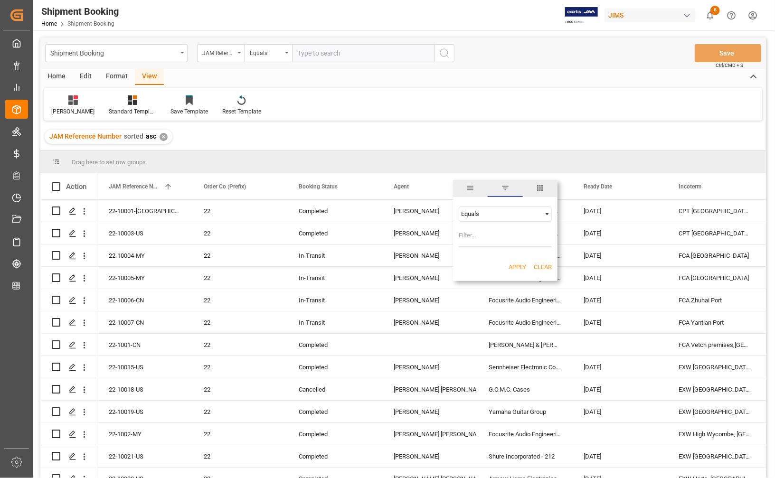
type input "V"
type input "[PERSON_NAME]"
click at [518, 267] on button "Apply" at bounding box center [518, 267] width 18 height 9
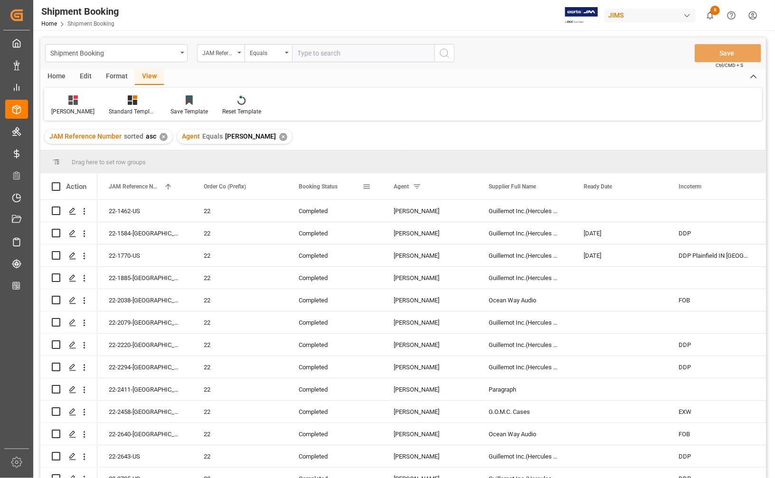
click at [346, 185] on div "Booking Status" at bounding box center [331, 186] width 64 height 26
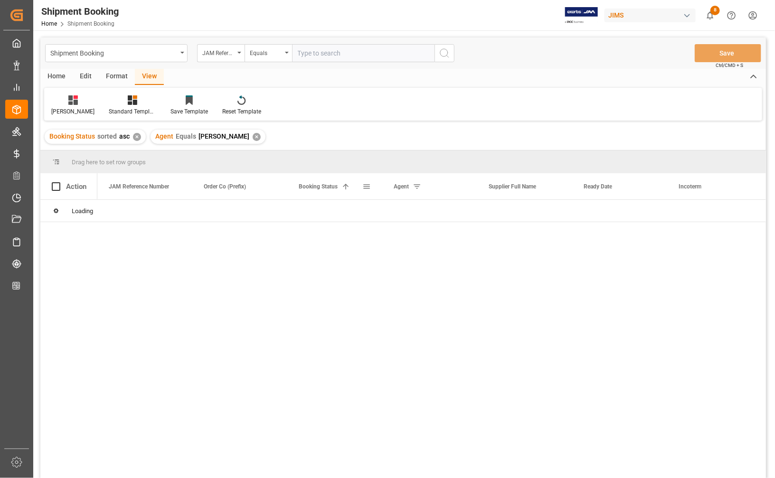
click at [347, 187] on span at bounding box center [345, 186] width 9 height 9
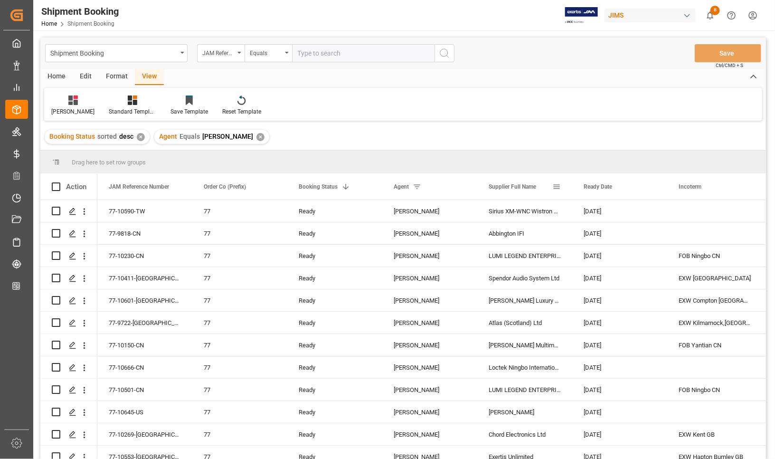
click at [559, 188] on span at bounding box center [556, 186] width 9 height 9
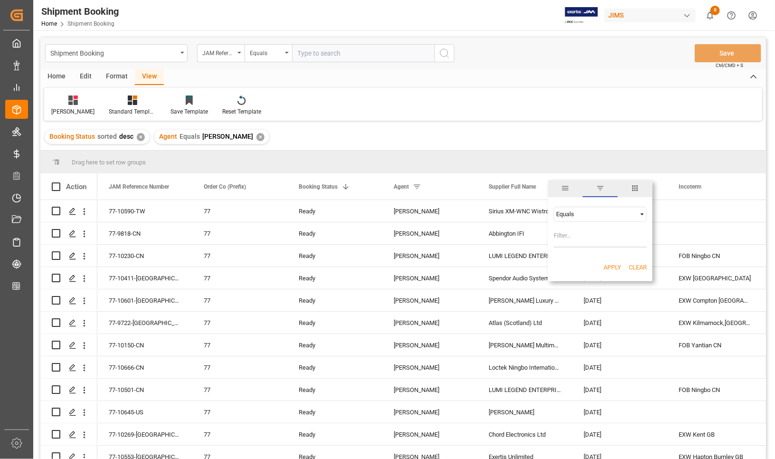
click at [599, 188] on span "filter" at bounding box center [600, 188] width 9 height 9
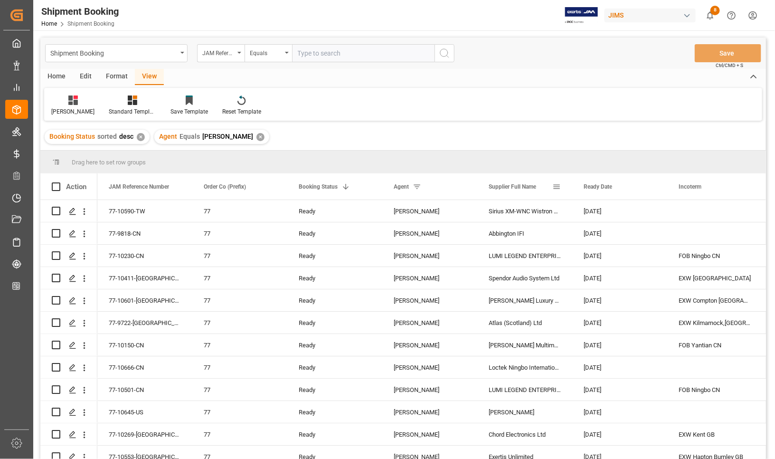
click at [556, 185] on span at bounding box center [556, 186] width 9 height 9
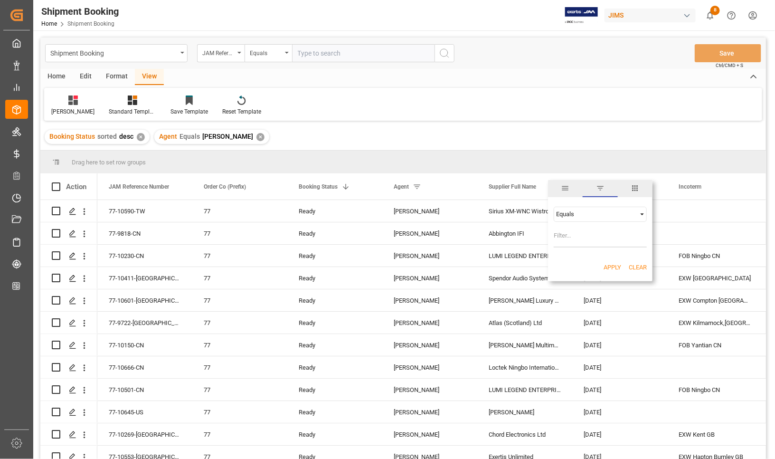
click at [563, 215] on div "Equals" at bounding box center [596, 213] width 80 height 7
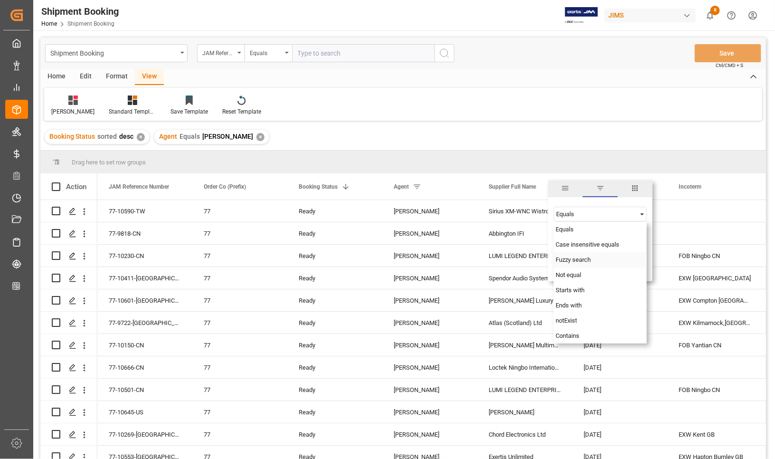
click at [566, 259] on span "Fuzzy search" at bounding box center [573, 259] width 35 height 7
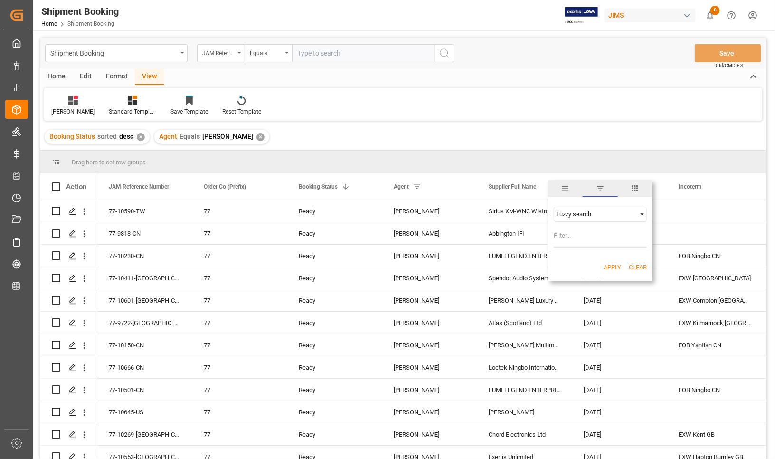
click at [564, 236] on input "Filter Value" at bounding box center [600, 237] width 93 height 19
type input "Marshall"
click at [606, 264] on button "Apply" at bounding box center [613, 267] width 18 height 9
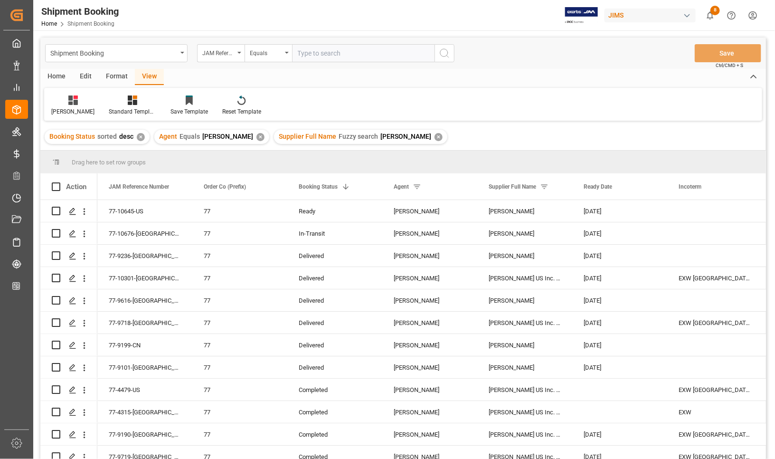
click at [137, 134] on div "✕" at bounding box center [141, 137] width 8 height 8
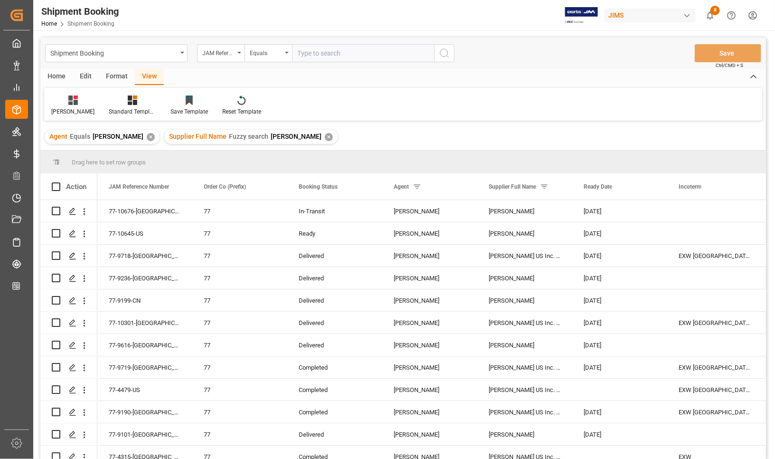
click at [155, 136] on div "✕" at bounding box center [151, 137] width 8 height 8
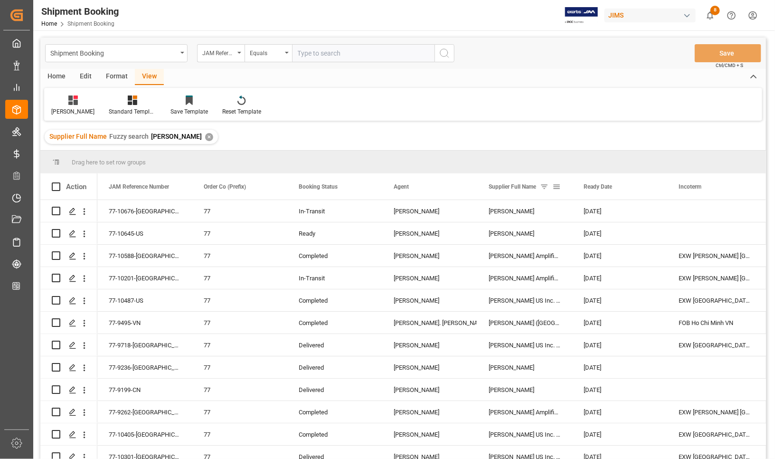
click at [533, 192] on div "Supplier Full Name" at bounding box center [521, 186] width 64 height 26
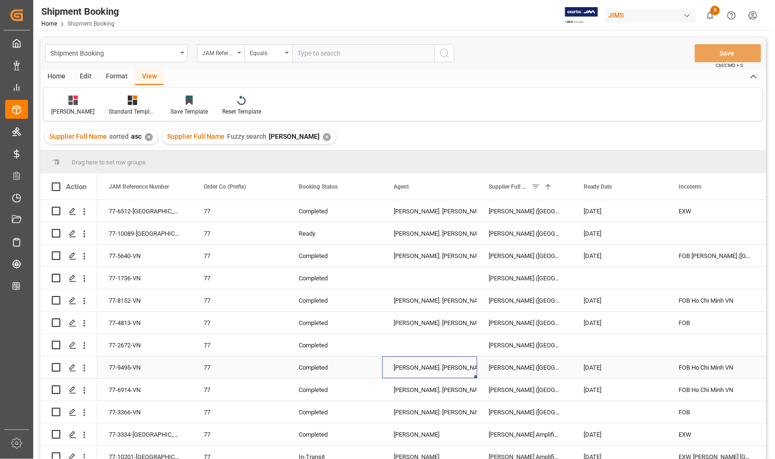
click at [416, 364] on div "[PERSON_NAME]. [PERSON_NAME]" at bounding box center [430, 368] width 72 height 22
click at [70, 213] on polygon "Press SPACE to select this row." at bounding box center [72, 210] width 5 height 5
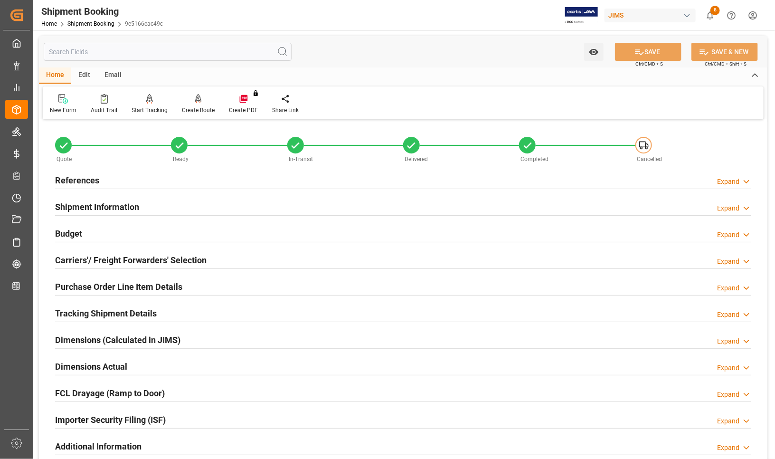
click at [67, 177] on h2 "References" at bounding box center [77, 180] width 44 height 13
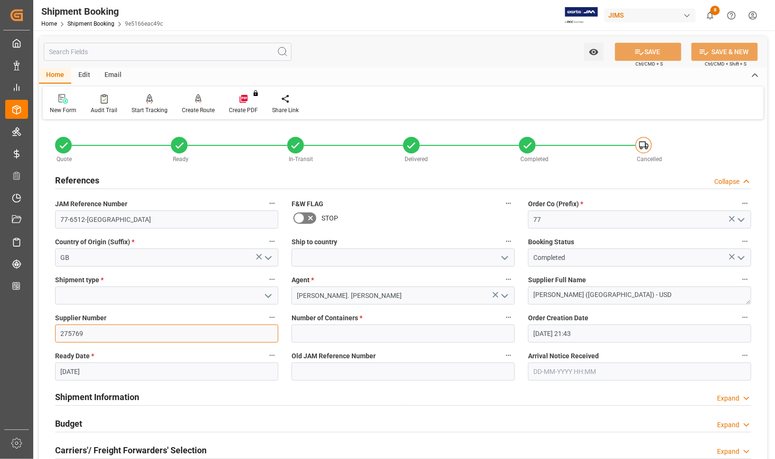
drag, startPoint x: 85, startPoint y: 334, endPoint x: 55, endPoint y: 331, distance: 31.0
click at [55, 331] on input "275769" at bounding box center [166, 333] width 223 height 18
click at [321, 69] on div "Home Edit Email" at bounding box center [403, 75] width 728 height 16
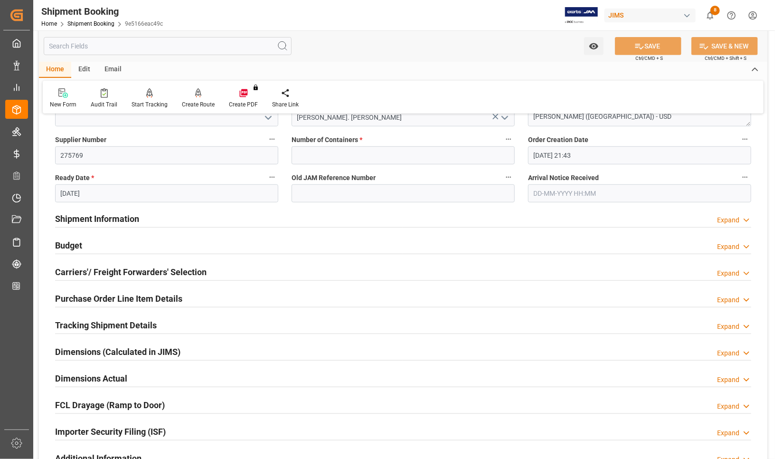
scroll to position [119, 0]
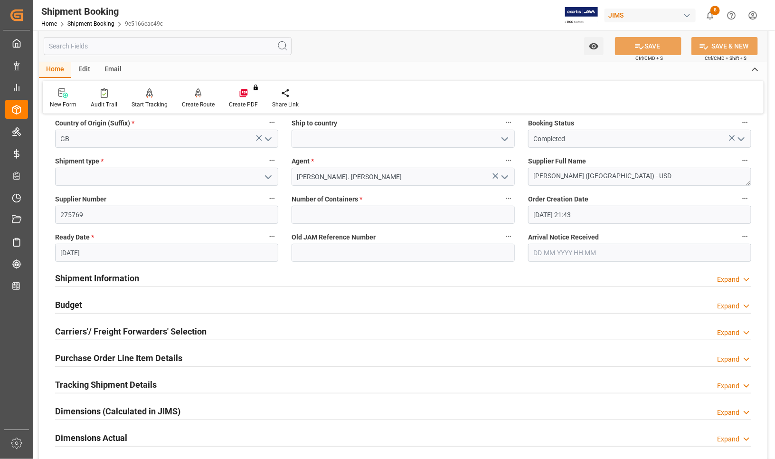
click at [89, 358] on h2 "Purchase Order Line Item Details" at bounding box center [118, 357] width 127 height 13
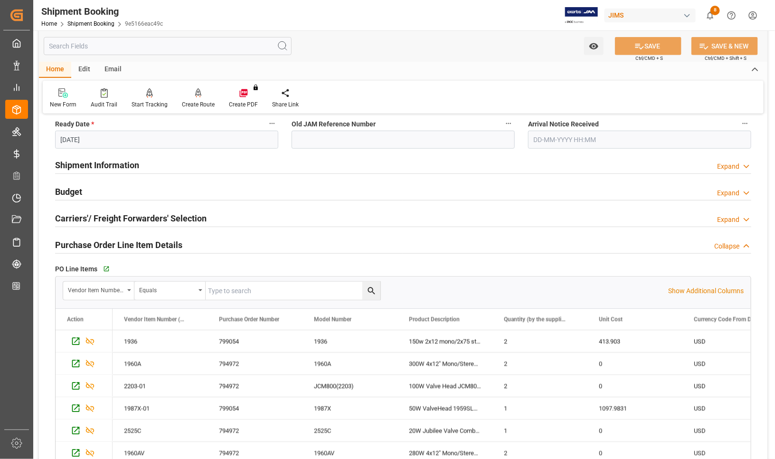
scroll to position [237, 0]
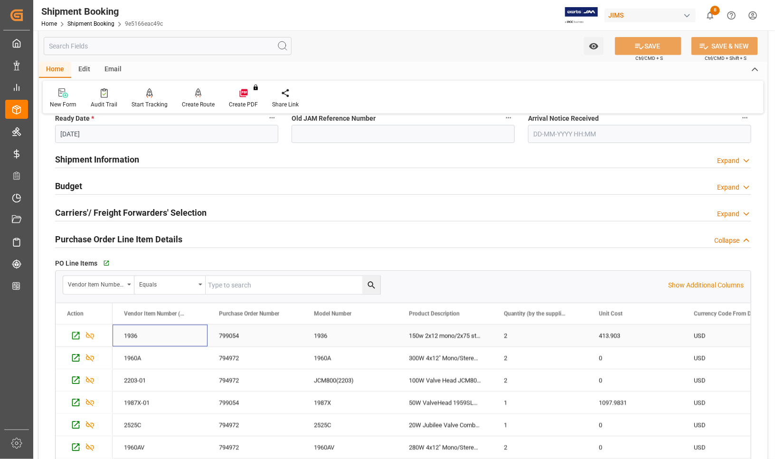
click at [196, 340] on div "1936" at bounding box center [160, 335] width 95 height 22
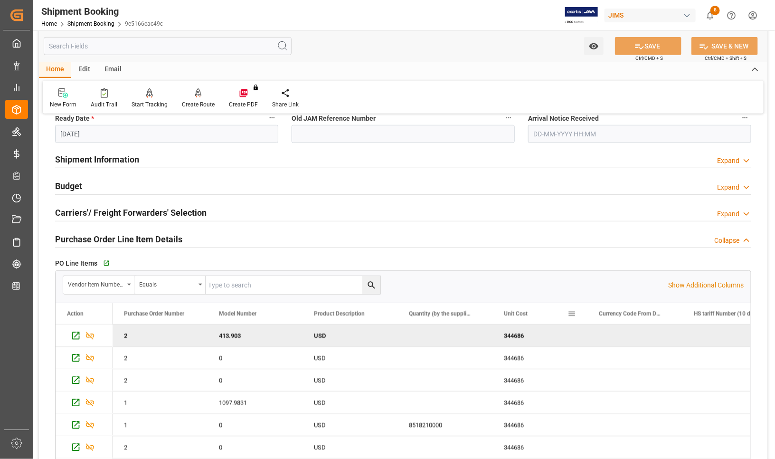
scroll to position [0, 0]
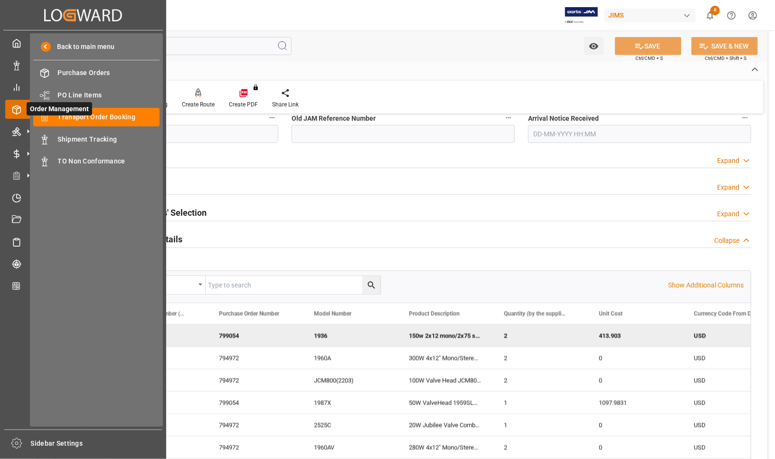
click at [70, 114] on span "Order Management" at bounding box center [60, 108] width 66 height 13
click at [119, 113] on span "Transport Order Booking" at bounding box center [109, 117] width 102 height 10
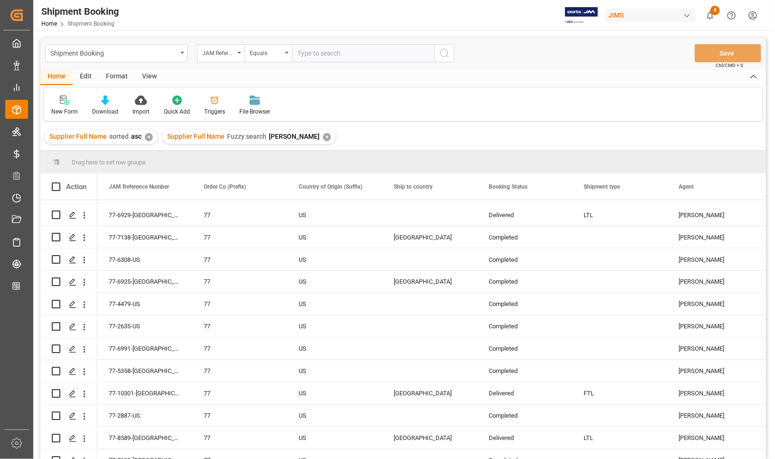
scroll to position [719, 0]
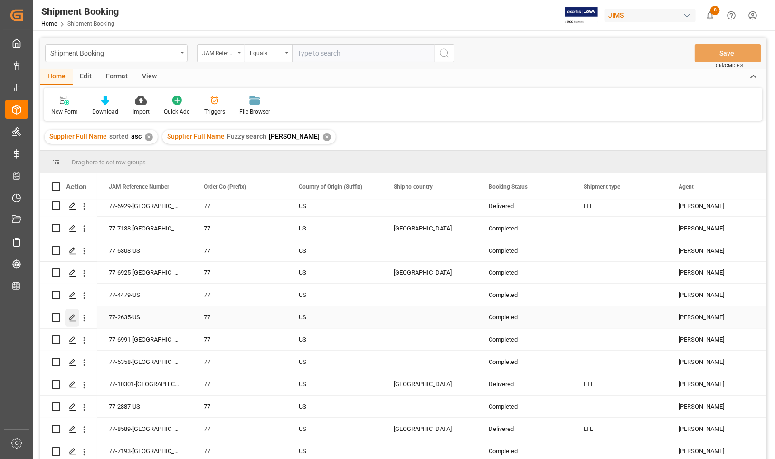
click at [69, 318] on icon "Press SPACE to select this row." at bounding box center [73, 318] width 8 height 8
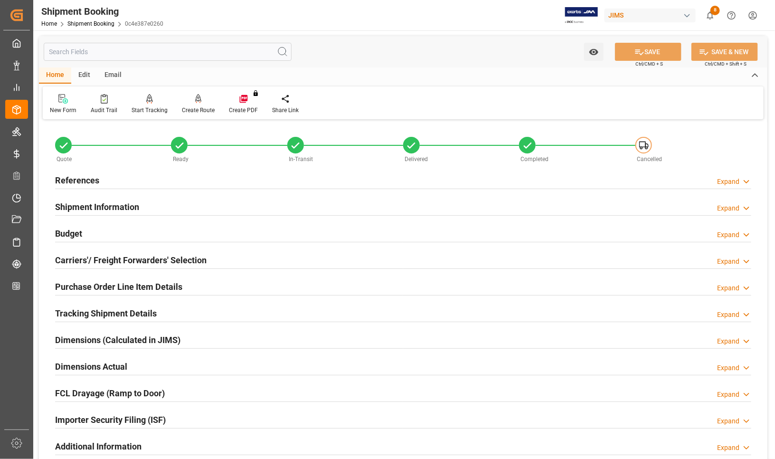
click at [72, 176] on h2 "References" at bounding box center [77, 180] width 44 height 13
